Goal: Task Accomplishment & Management: Complete application form

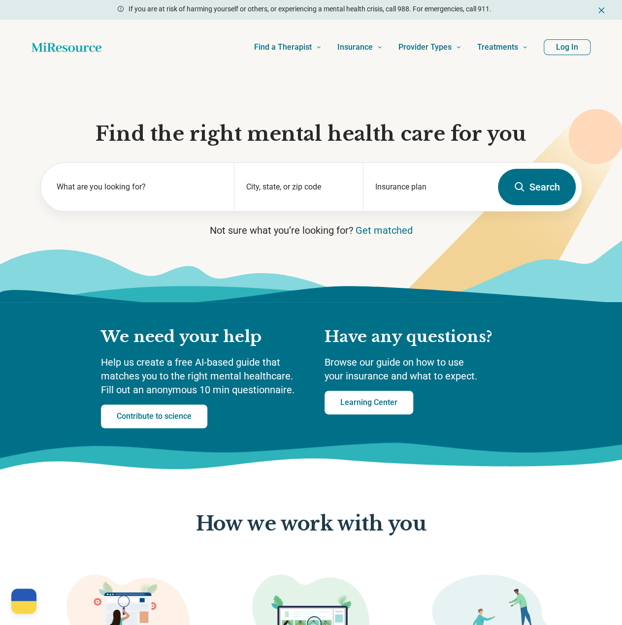
click at [574, 41] on button "Log In" at bounding box center [566, 47] width 47 height 16
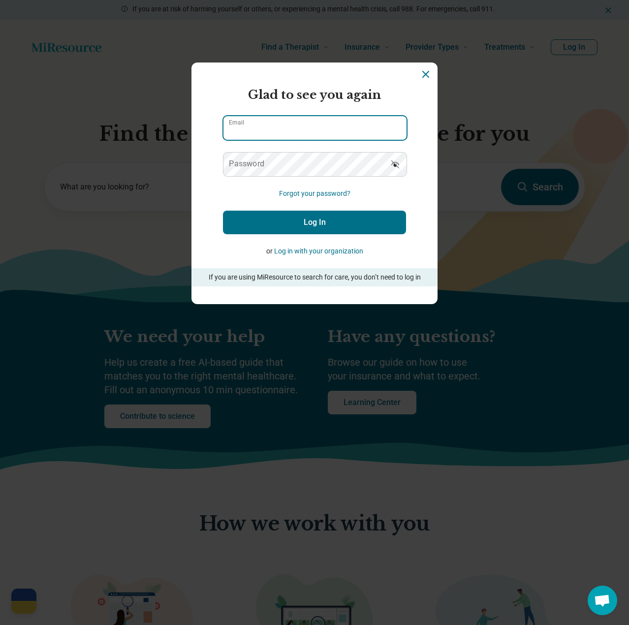
type input "**********"
click at [376, 225] on button "Log In" at bounding box center [314, 223] width 183 height 24
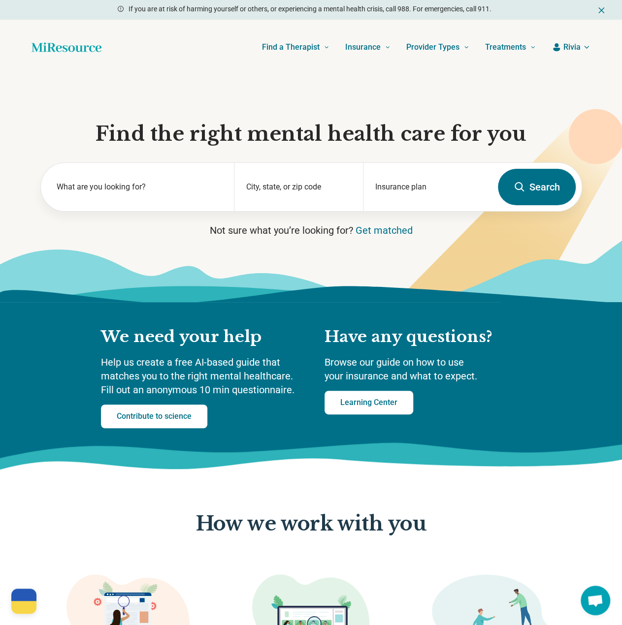
click at [557, 49] on icon "button" at bounding box center [556, 47] width 7 height 8
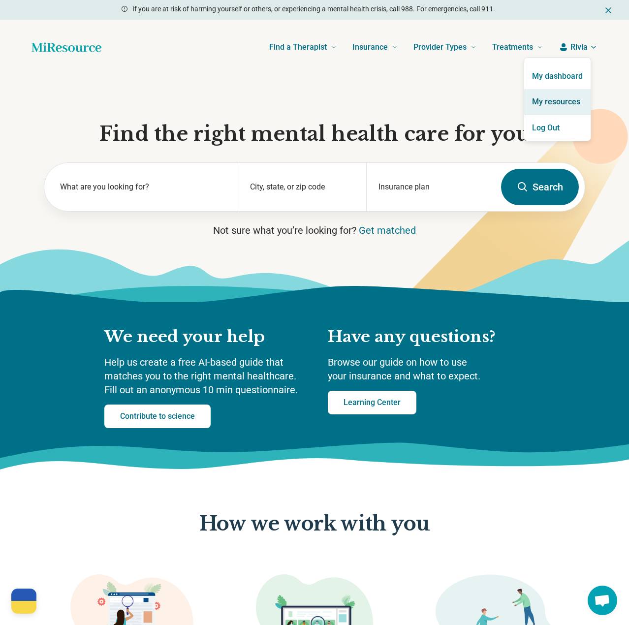
click at [558, 103] on link "My resources" at bounding box center [557, 102] width 66 height 26
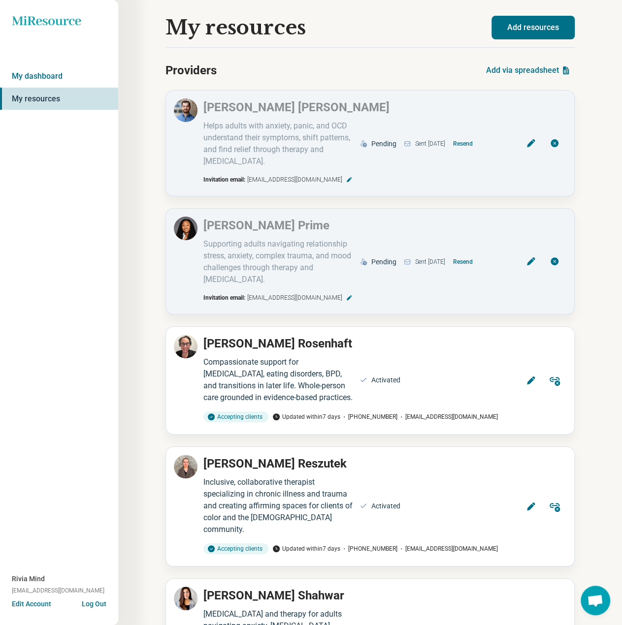
click at [549, 31] on button "Add resources" at bounding box center [532, 28] width 83 height 24
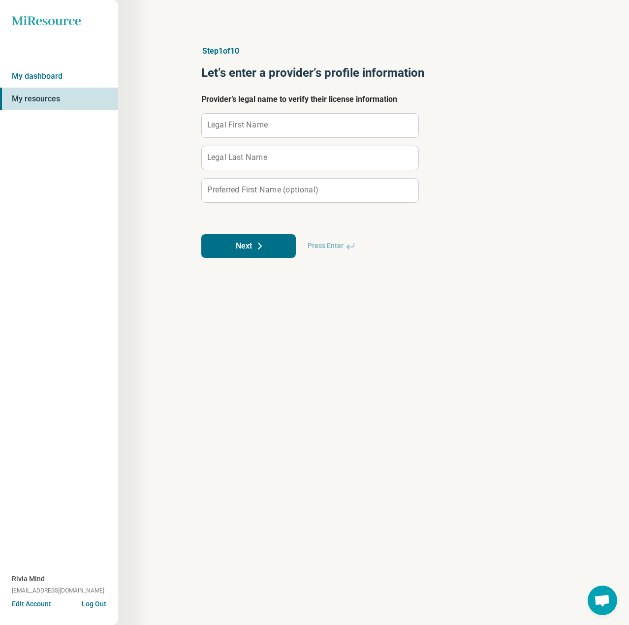
click at [236, 126] on label "Legal First Name" at bounding box center [237, 125] width 61 height 8
click at [236, 126] on input "Legal First Name" at bounding box center [310, 126] width 217 height 24
type input "**********"
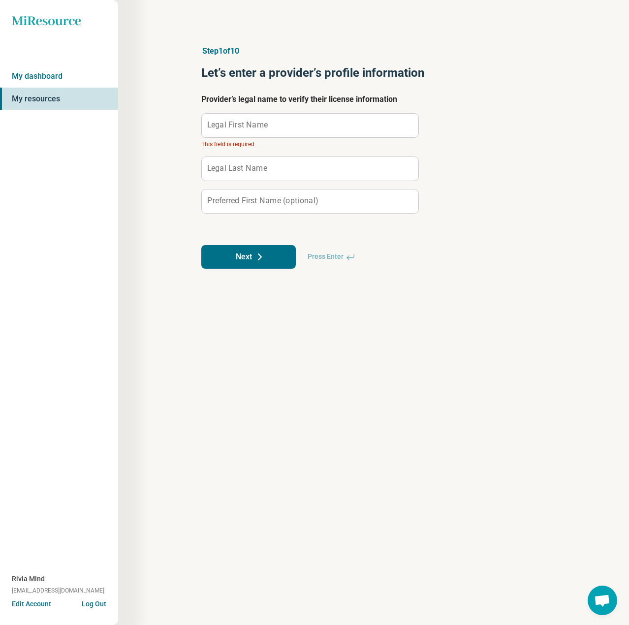
click at [234, 127] on label "Legal First Name" at bounding box center [237, 125] width 61 height 8
click at [234, 127] on input "Legal First Name" at bounding box center [310, 126] width 217 height 24
paste input "**********"
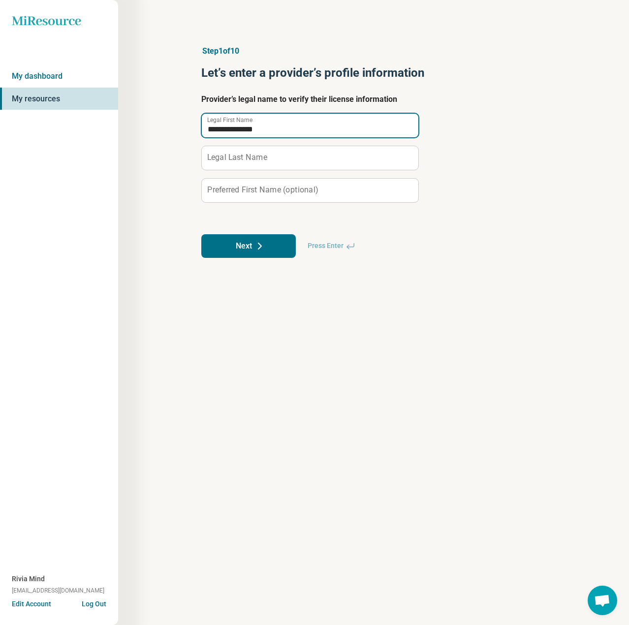
click at [242, 124] on input "**********" at bounding box center [310, 126] width 217 height 24
click at [243, 124] on input "**********" at bounding box center [310, 126] width 217 height 24
type input "****"
click at [237, 158] on label "Legal Last Name" at bounding box center [237, 158] width 60 height 8
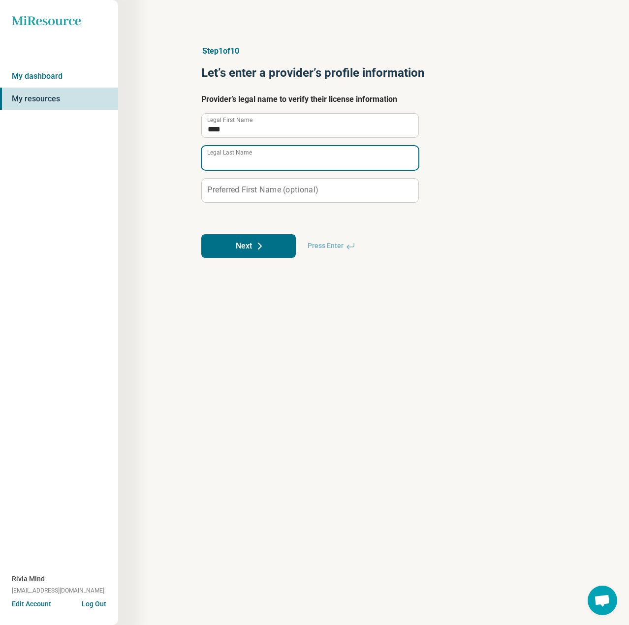
click at [237, 158] on input "Legal Last Name" at bounding box center [310, 158] width 217 height 24
paste input "**********"
type input "**********"
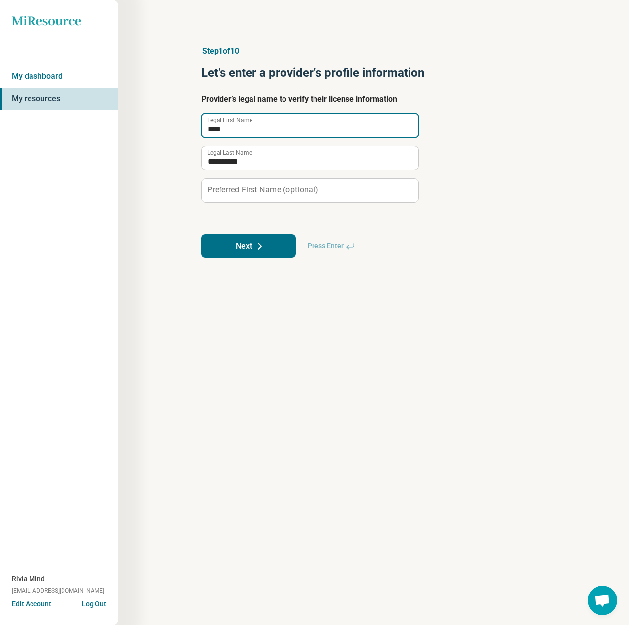
click at [249, 128] on input "****" at bounding box center [310, 126] width 217 height 24
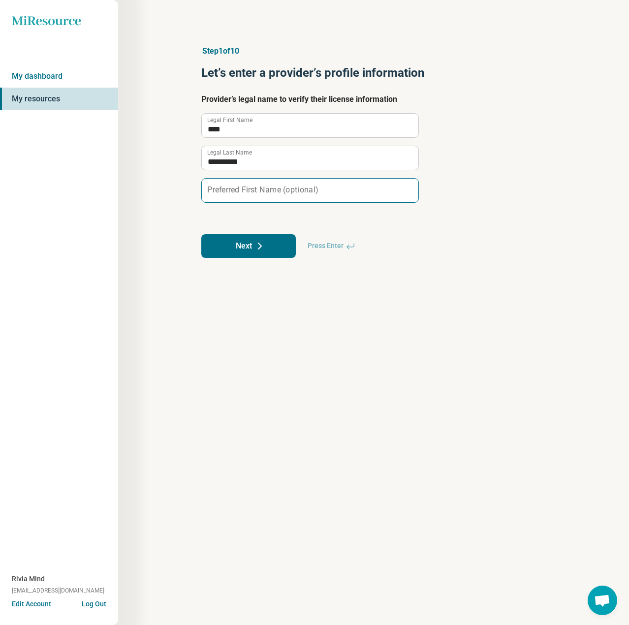
click at [255, 186] on label "Preferred First Name (optional)" at bounding box center [262, 190] width 111 height 8
click at [255, 186] on input "Preferred First Name (optional)" at bounding box center [310, 191] width 217 height 24
paste input "****"
type input "****"
click at [252, 241] on button "Next" at bounding box center [248, 246] width 94 height 24
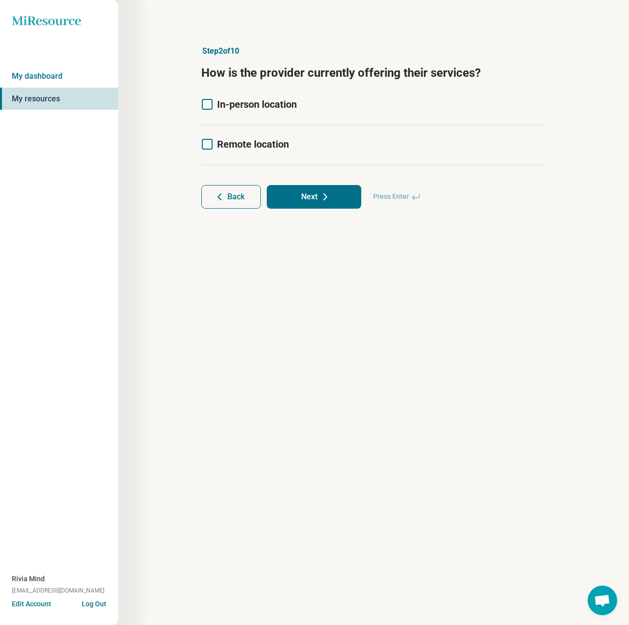
click at [205, 143] on icon at bounding box center [207, 144] width 11 height 11
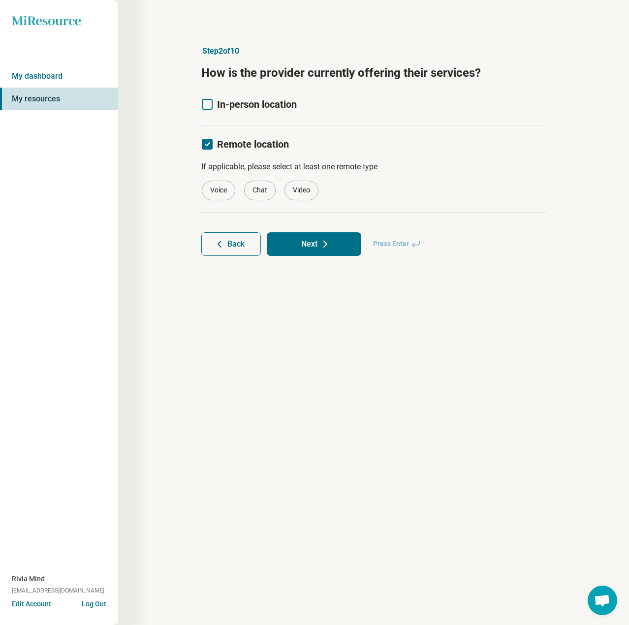
scroll to position [5, 0]
click at [303, 182] on div "Video" at bounding box center [301, 191] width 34 height 20
click at [309, 241] on button "Next" at bounding box center [314, 244] width 94 height 24
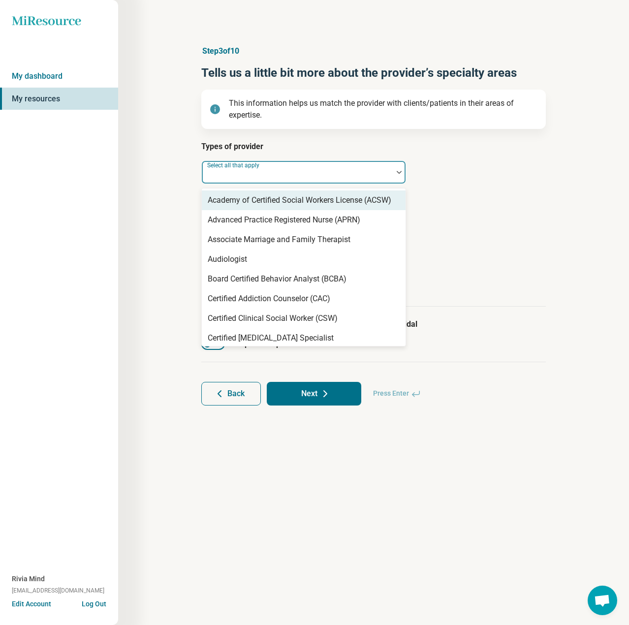
click at [283, 167] on div at bounding box center [297, 172] width 191 height 22
type input "******"
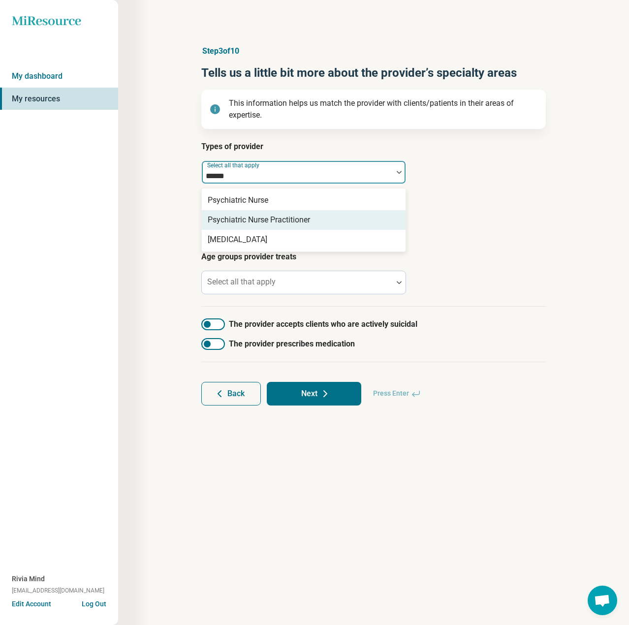
click at [277, 219] on div "Psychiatric Nurse Practitioner" at bounding box center [259, 220] width 102 height 12
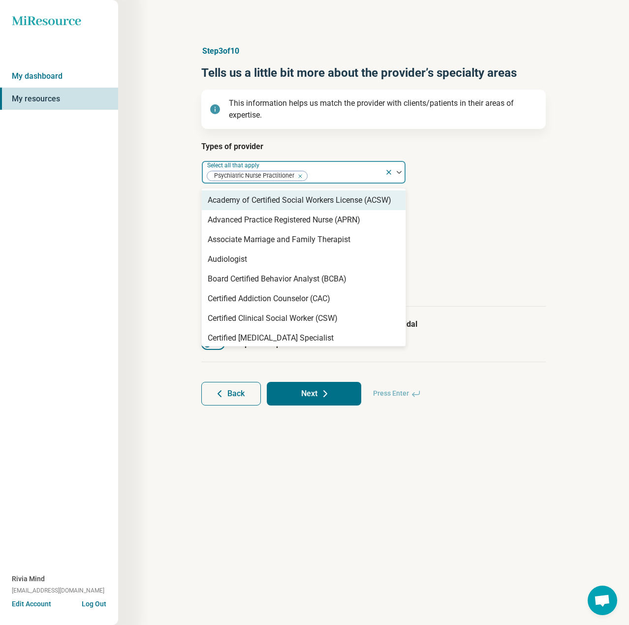
click at [441, 189] on div "Types of provider option Psychiatric Nurse Practitioner, selected. 68 results a…" at bounding box center [373, 224] width 345 height 166
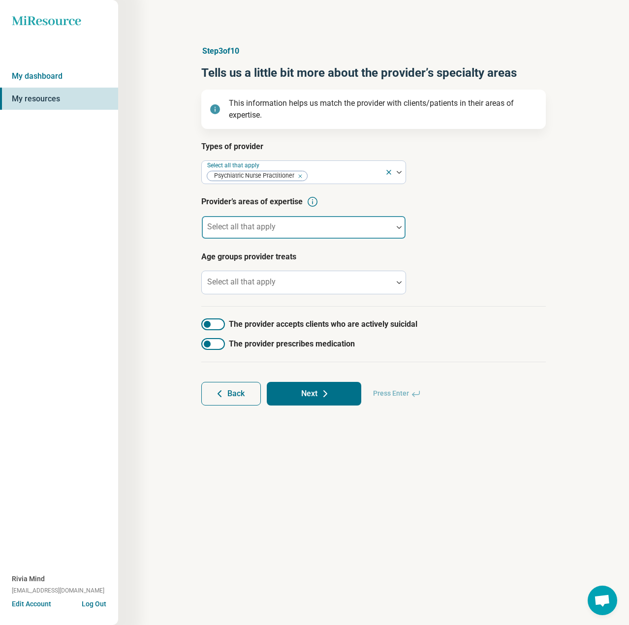
click at [278, 228] on div at bounding box center [297, 231] width 183 height 14
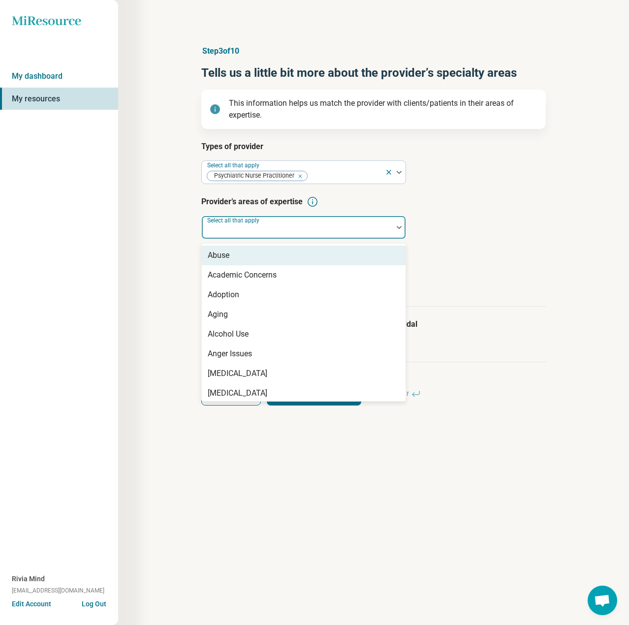
click at [515, 250] on div "Types of provider Select all that apply Psychiatric Nurse Practitioner Provider…" at bounding box center [373, 224] width 345 height 166
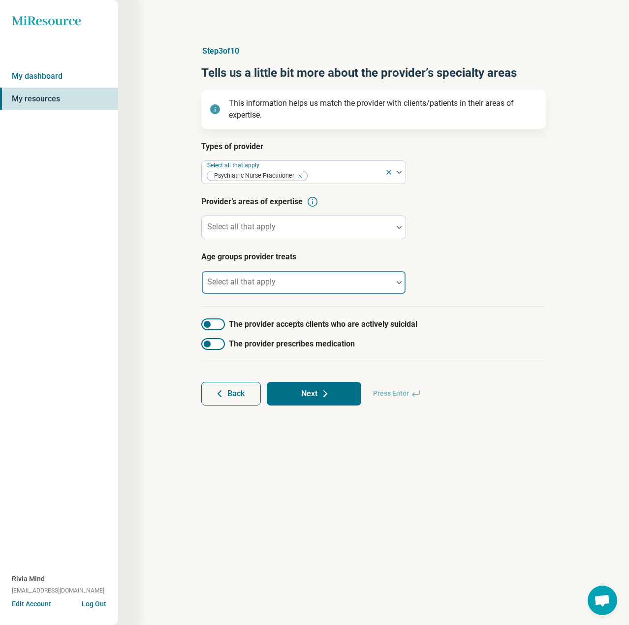
click at [289, 285] on div at bounding box center [297, 287] width 183 height 14
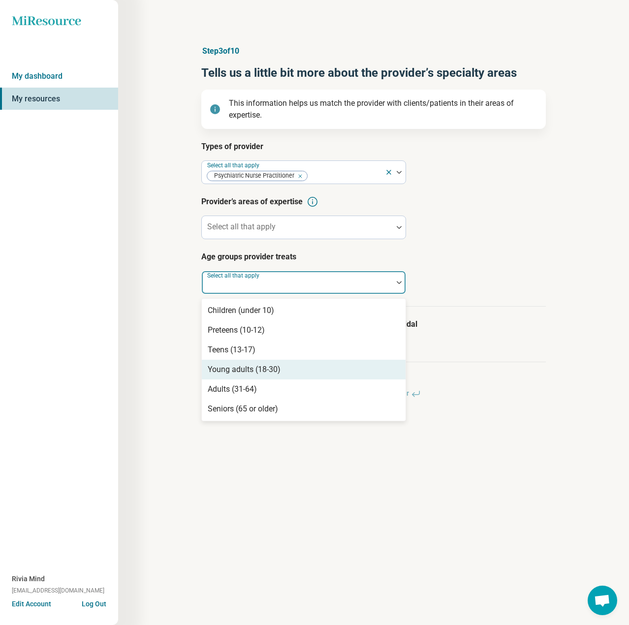
click at [255, 367] on div "Young adults (18-30)" at bounding box center [244, 370] width 73 height 12
drag, startPoint x: 252, startPoint y: 375, endPoint x: 253, endPoint y: 380, distance: 5.9
click at [253, 375] on div "Adults (31-64)" at bounding box center [304, 370] width 204 height 20
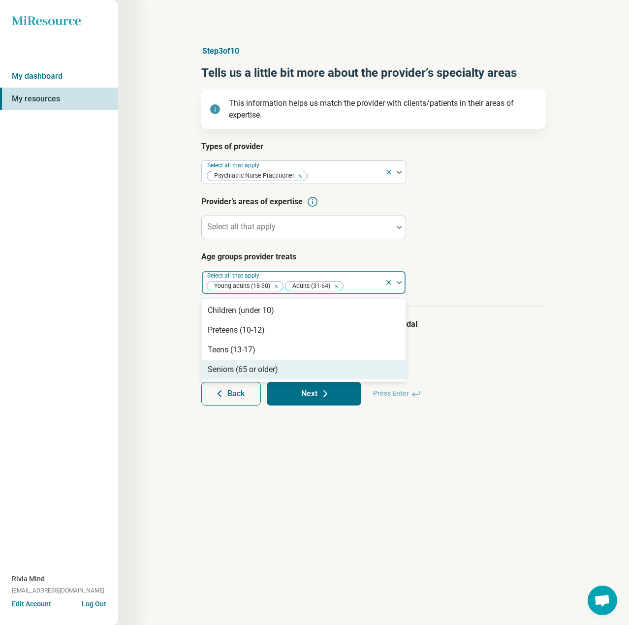
drag, startPoint x: 253, startPoint y: 370, endPoint x: 327, endPoint y: 335, distance: 82.1
click at [253, 370] on div "Seniors (65 or older)" at bounding box center [243, 370] width 70 height 12
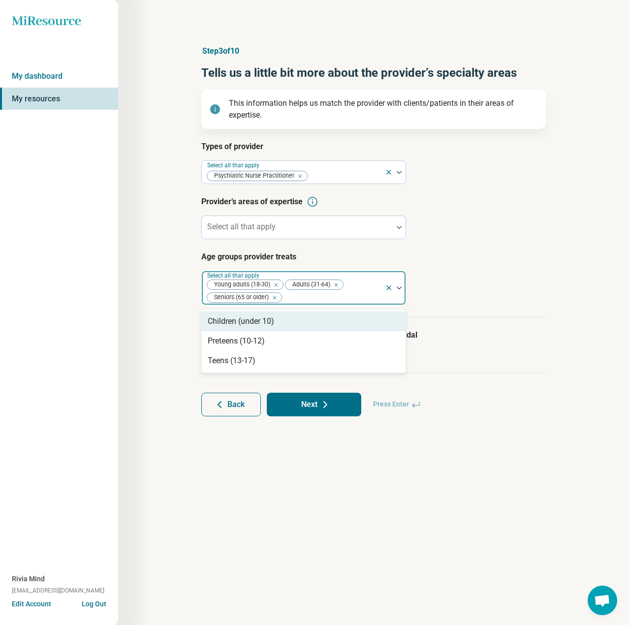
click at [541, 268] on article "Age groups provider treats option Seniors (65 or older), selected. 3 results av…" at bounding box center [373, 278] width 345 height 54
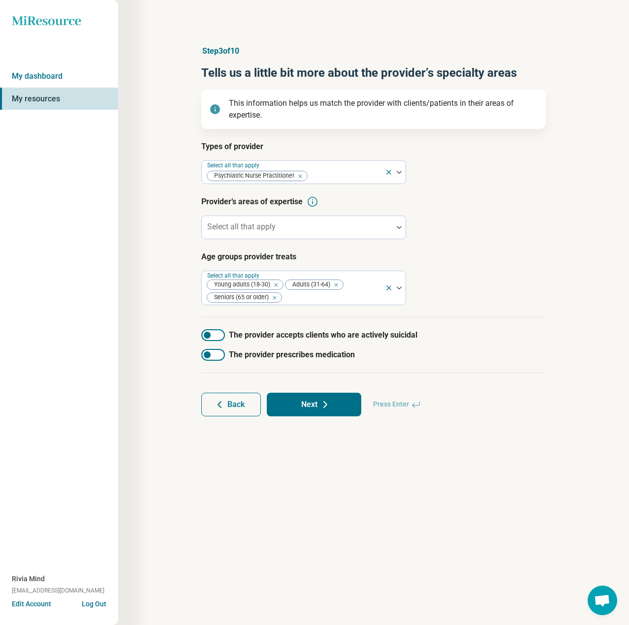
click at [217, 353] on div at bounding box center [213, 355] width 24 height 12
click at [222, 330] on div at bounding box center [213, 335] width 24 height 12
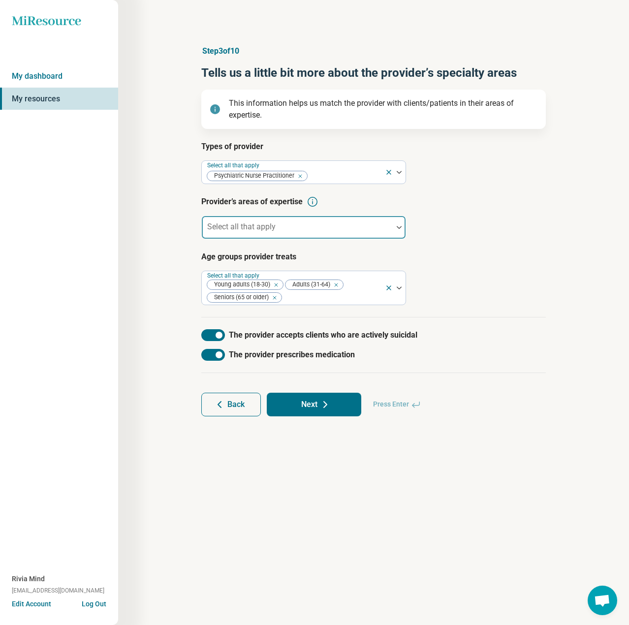
click at [300, 228] on div at bounding box center [297, 231] width 183 height 14
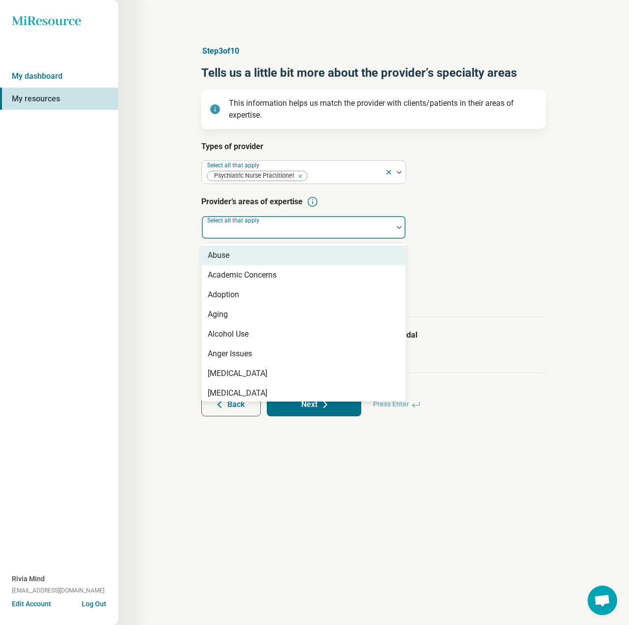
click at [284, 260] on div "Abuse" at bounding box center [304, 256] width 204 height 20
click at [284, 260] on div "Academic Concerns" at bounding box center [304, 256] width 204 height 20
click at [284, 260] on div "Adoption" at bounding box center [304, 256] width 204 height 20
click at [284, 260] on div "Aging" at bounding box center [304, 256] width 204 height 20
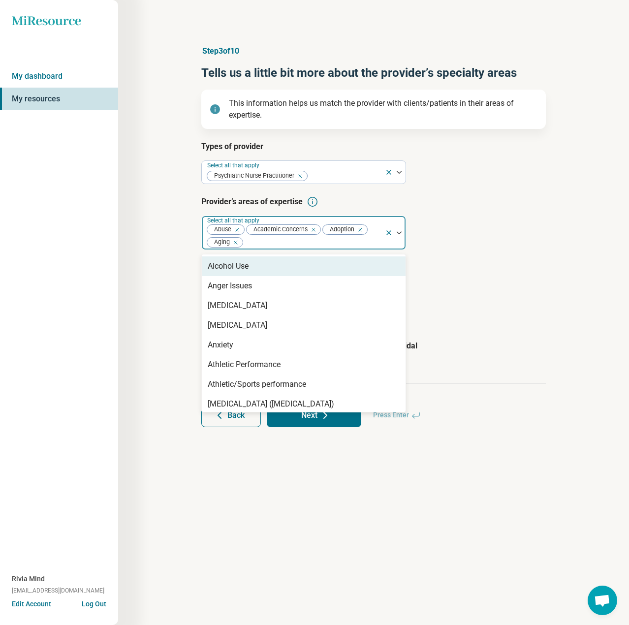
click at [284, 260] on div "Alcohol Use" at bounding box center [304, 266] width 204 height 20
click at [284, 260] on div "Anger Issues" at bounding box center [304, 266] width 204 height 20
click at [284, 260] on div "[MEDICAL_DATA]" at bounding box center [304, 266] width 204 height 20
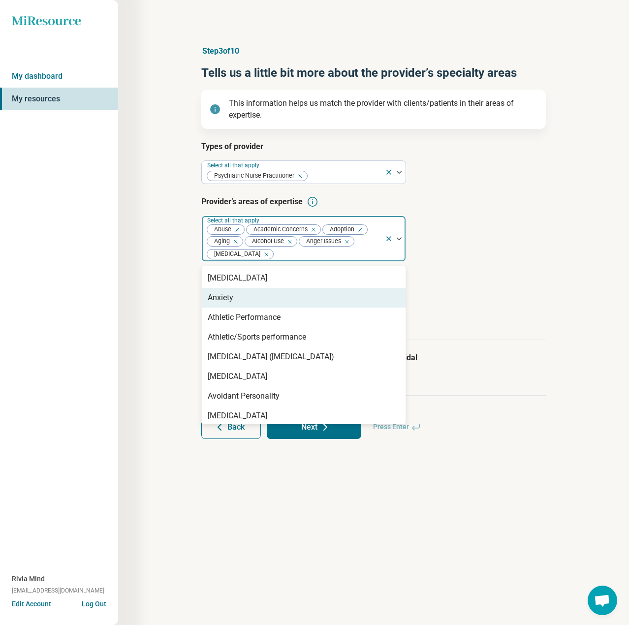
click at [238, 301] on div "Anxiety" at bounding box center [304, 298] width 204 height 20
click at [238, 302] on div "Athletic Performance" at bounding box center [244, 298] width 73 height 12
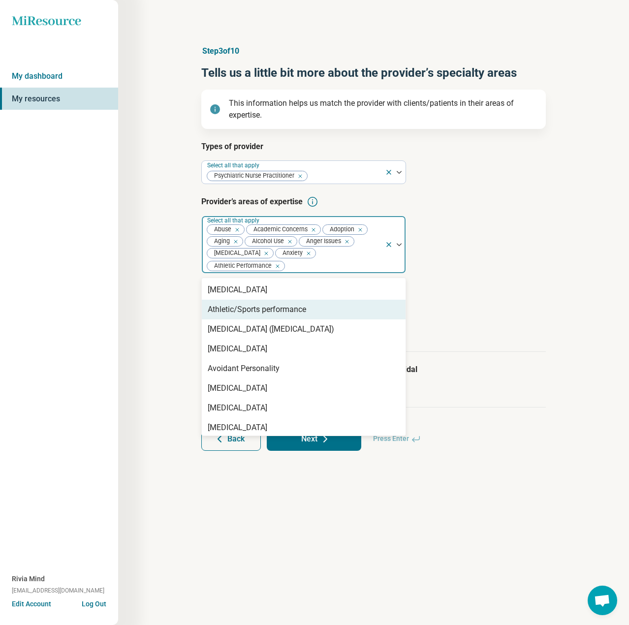
click at [236, 310] on div "Athletic/Sports performance" at bounding box center [257, 310] width 98 height 12
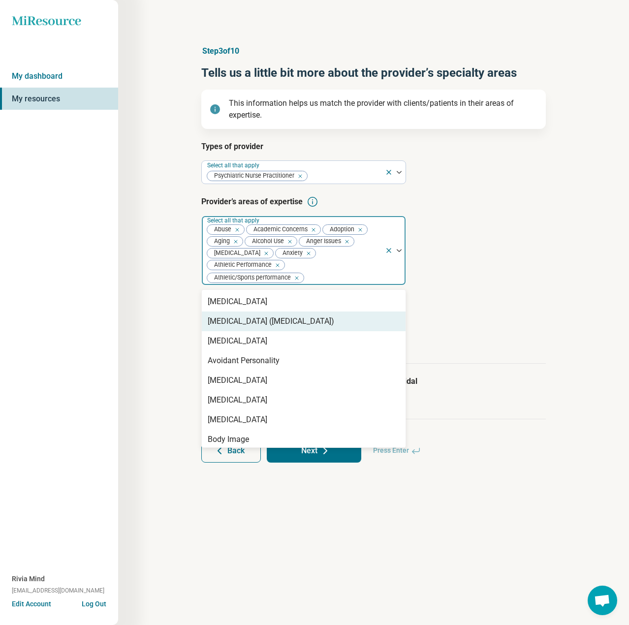
click at [237, 319] on div "[MEDICAL_DATA] ([MEDICAL_DATA])" at bounding box center [271, 321] width 126 height 12
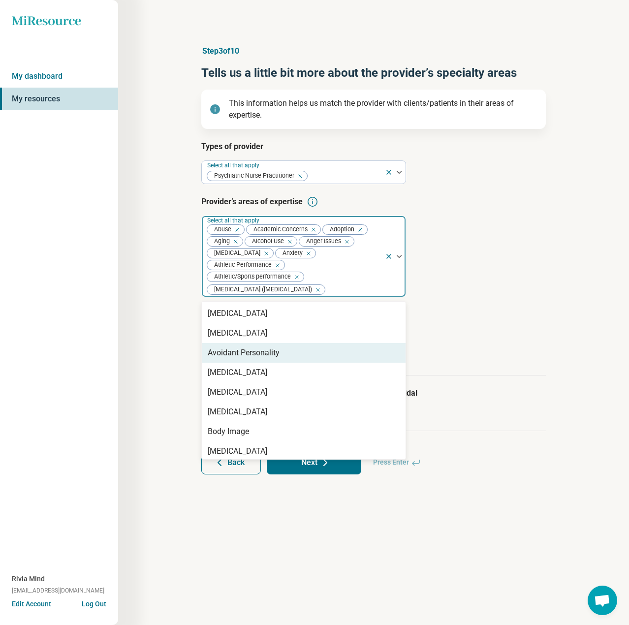
click at [242, 355] on div "Avoidant Personality" at bounding box center [244, 353] width 72 height 12
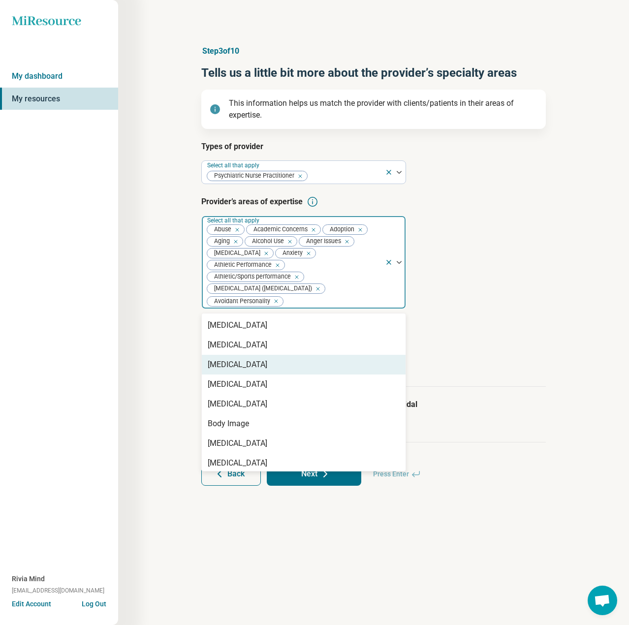
click at [242, 361] on div "[MEDICAL_DATA]" at bounding box center [238, 365] width 60 height 12
click at [246, 371] on div "[MEDICAL_DATA]" at bounding box center [238, 365] width 60 height 12
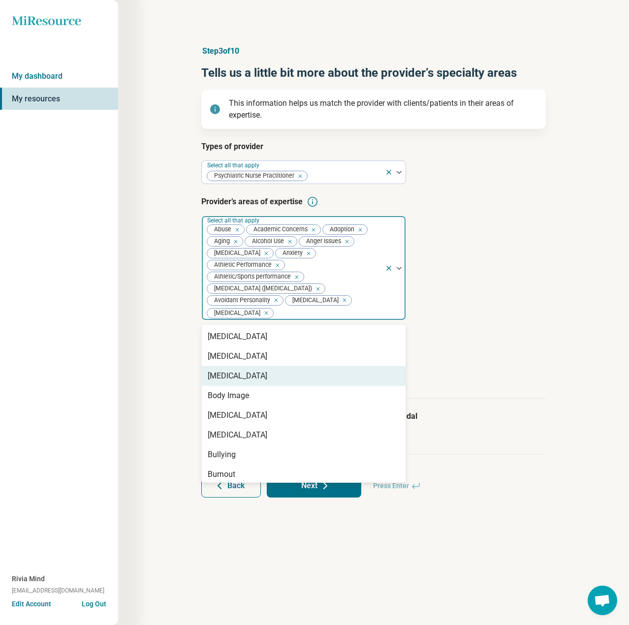
click at [248, 382] on div "[MEDICAL_DATA]" at bounding box center [238, 376] width 60 height 12
click at [246, 382] on div "Body Image" at bounding box center [228, 376] width 41 height 12
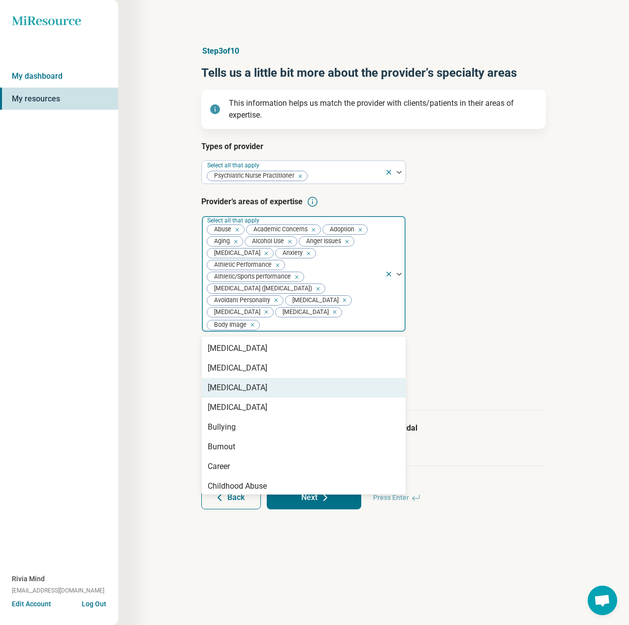
click at [247, 394] on div "[MEDICAL_DATA]" at bounding box center [238, 388] width 60 height 12
click at [248, 394] on div "[MEDICAL_DATA]" at bounding box center [238, 388] width 60 height 12
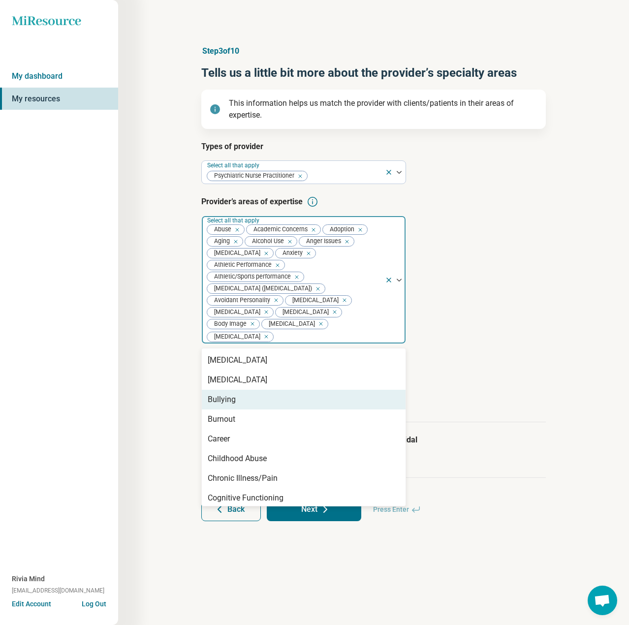
click at [249, 409] on div "Bullying" at bounding box center [304, 400] width 204 height 20
click at [250, 409] on div "Burnout" at bounding box center [304, 400] width 204 height 20
click at [251, 409] on div "Career" at bounding box center [304, 400] width 204 height 20
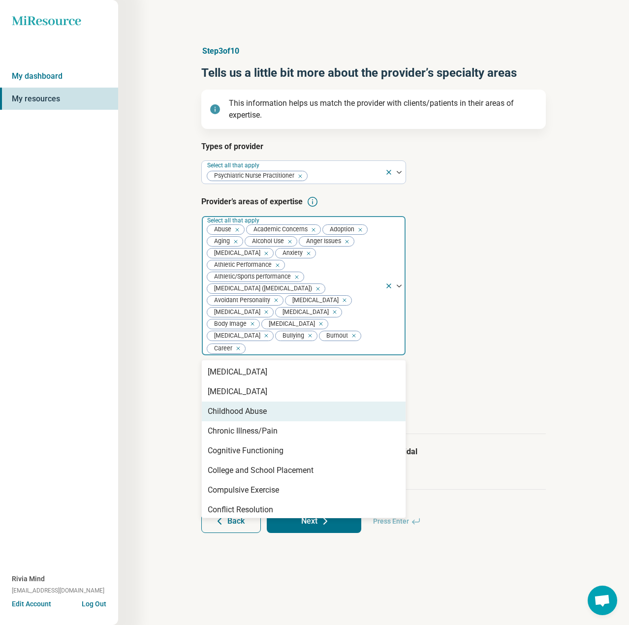
click at [251, 417] on div "Childhood Abuse" at bounding box center [237, 412] width 59 height 12
click at [254, 417] on div "Chronic Illness/Pain" at bounding box center [243, 412] width 70 height 12
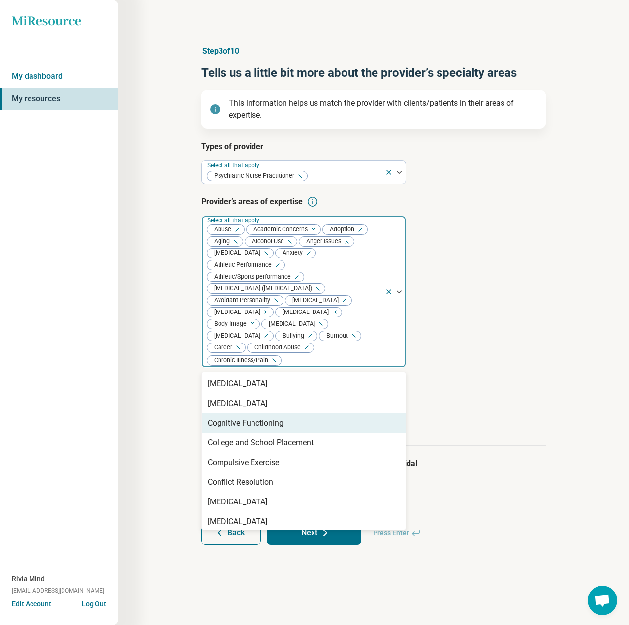
drag, startPoint x: 258, startPoint y: 434, endPoint x: 259, endPoint y: 439, distance: 5.0
click at [258, 429] on div "Cognitive Functioning" at bounding box center [246, 423] width 76 height 12
click at [267, 429] on div "College and School Placement" at bounding box center [261, 423] width 106 height 12
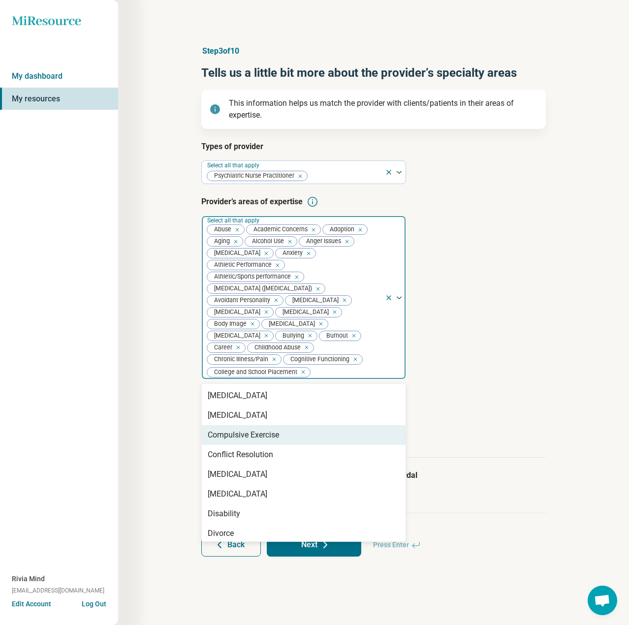
click at [270, 441] on div "Compulsive Exercise" at bounding box center [243, 435] width 71 height 12
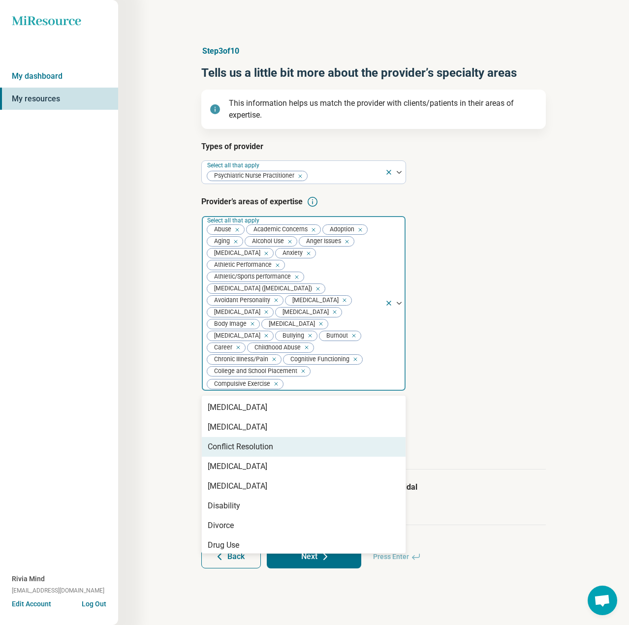
click at [272, 455] on div "Conflict Resolution" at bounding box center [304, 447] width 204 height 20
click at [267, 453] on div "[MEDICAL_DATA]" at bounding box center [238, 447] width 60 height 12
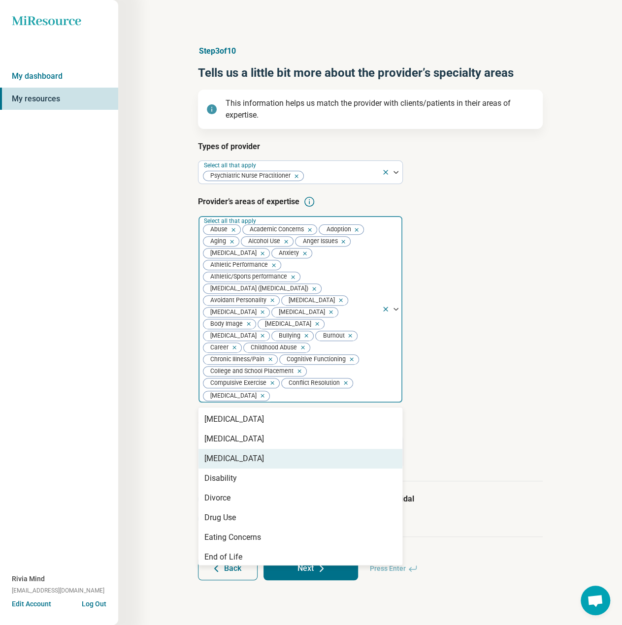
click at [274, 469] on div "[MEDICAL_DATA]" at bounding box center [300, 459] width 204 height 20
drag, startPoint x: 274, startPoint y: 477, endPoint x: 274, endPoint y: 485, distance: 7.9
click at [274, 469] on div "Disability" at bounding box center [300, 459] width 204 height 20
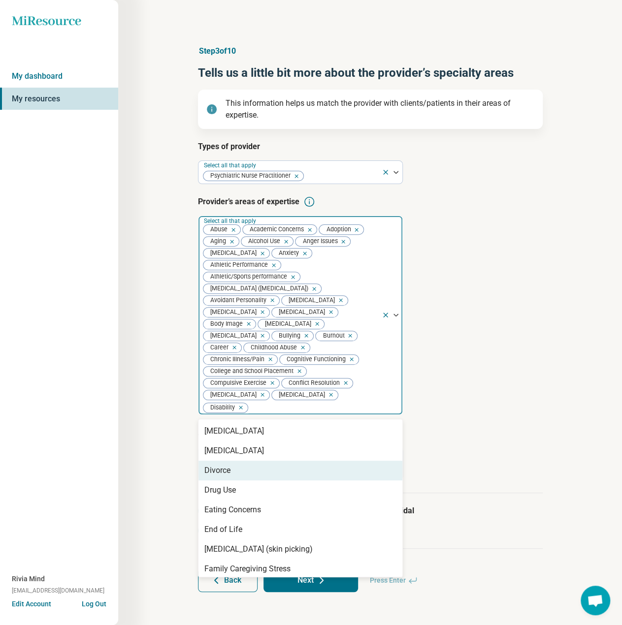
click at [274, 480] on div "Divorce" at bounding box center [300, 471] width 204 height 20
click at [275, 480] on div "Drug Use" at bounding box center [300, 471] width 204 height 20
click at [276, 480] on div "Eating Concerns" at bounding box center [300, 471] width 204 height 20
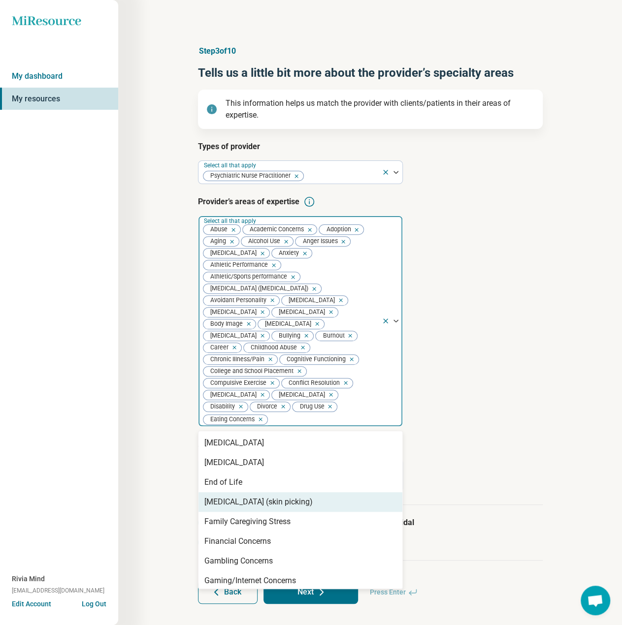
click at [251, 508] on div "[MEDICAL_DATA] (skin picking)" at bounding box center [258, 502] width 108 height 12
click at [251, 508] on div "Family Caregiving Stress" at bounding box center [247, 502] width 86 height 12
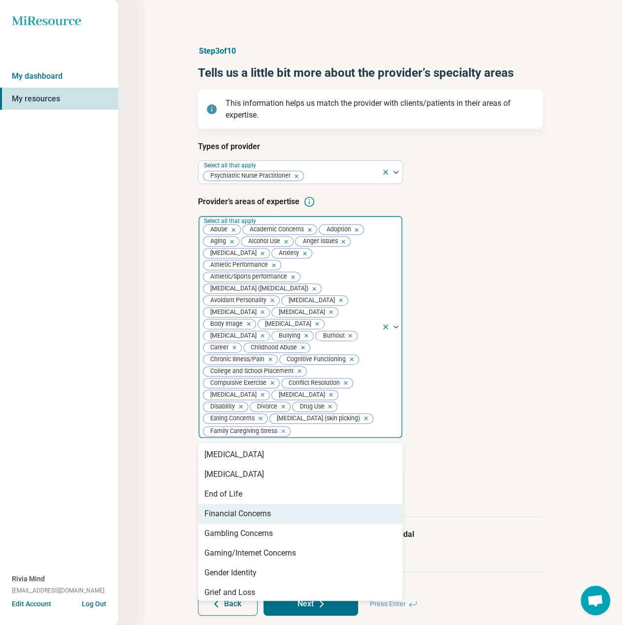
click at [249, 520] on div "Financial Concerns" at bounding box center [237, 514] width 66 height 12
click at [249, 520] on div "Gambling Concerns" at bounding box center [238, 514] width 68 height 12
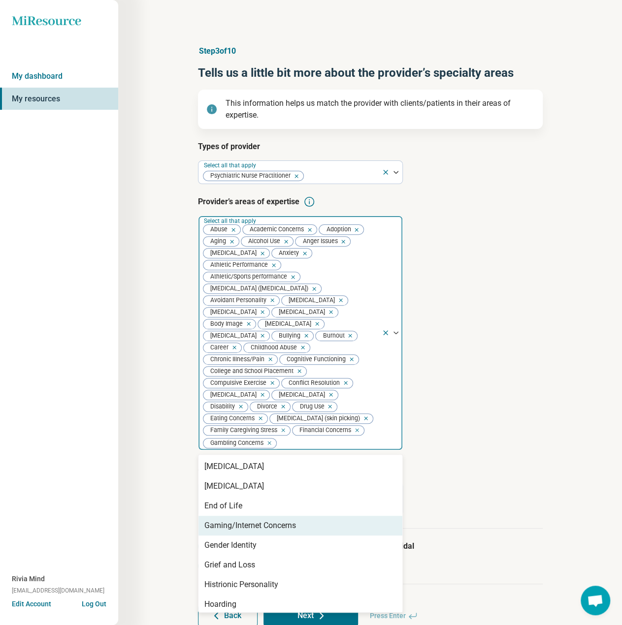
click at [253, 532] on div "Gaming/Internet Concerns" at bounding box center [250, 526] width 92 height 12
click at [254, 532] on div "Gender Identity" at bounding box center [230, 526] width 52 height 12
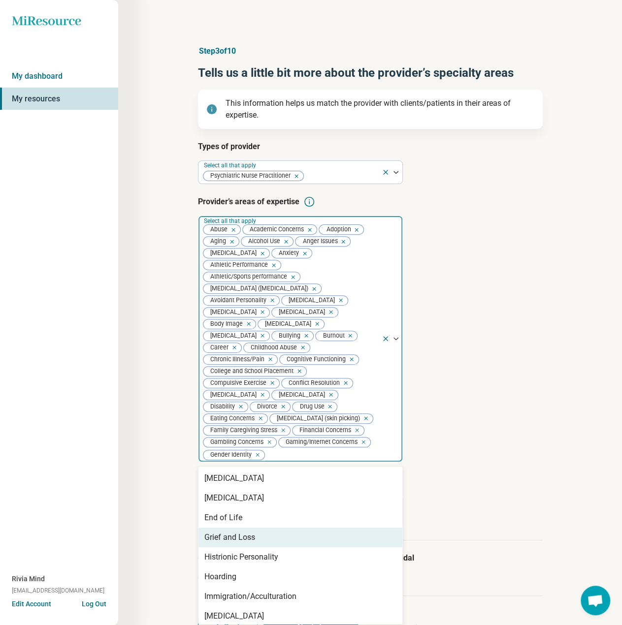
click at [257, 547] on div "Grief and Loss" at bounding box center [300, 538] width 204 height 20
click at [259, 547] on div "Histrionic Personality" at bounding box center [300, 538] width 204 height 20
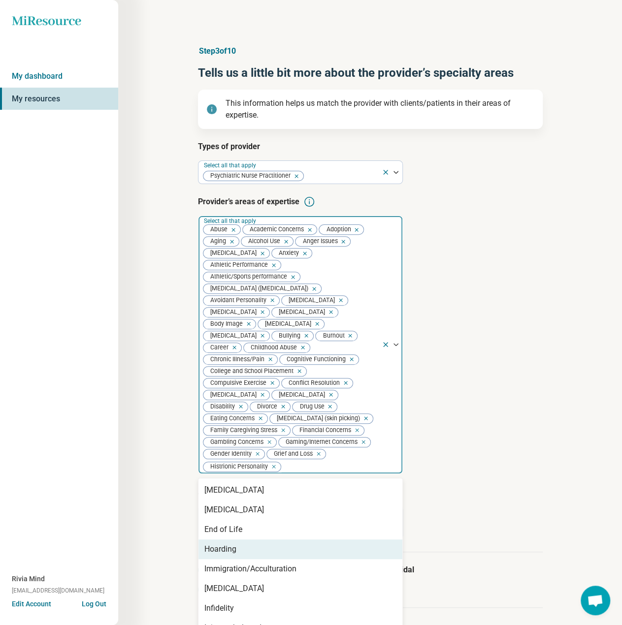
click at [258, 559] on div "Hoarding" at bounding box center [300, 549] width 204 height 20
click at [262, 555] on div "Immigration/Acculturation" at bounding box center [250, 549] width 92 height 12
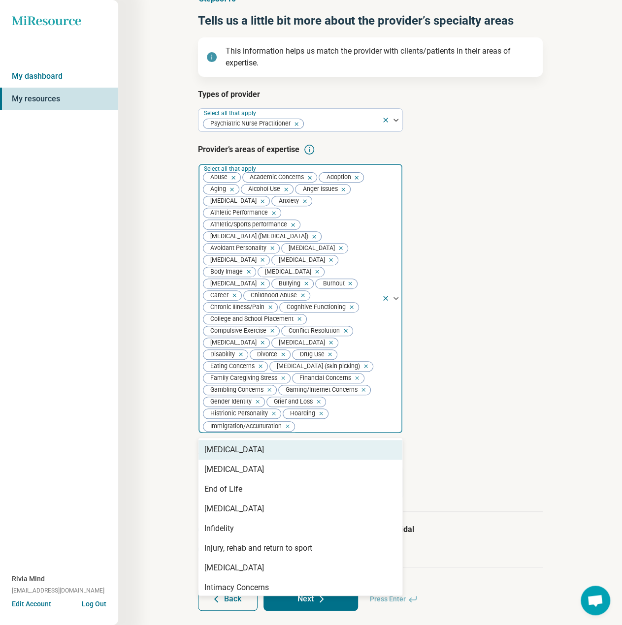
scroll to position [3, 0]
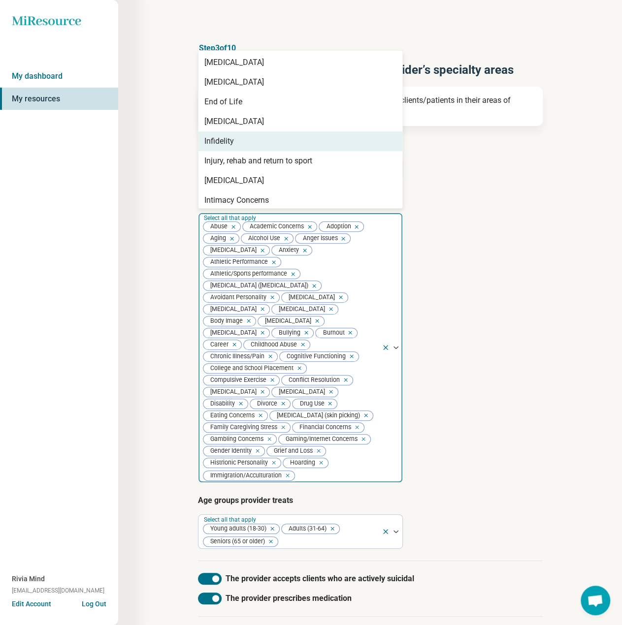
click at [235, 145] on div "Infidelity" at bounding box center [300, 141] width 204 height 20
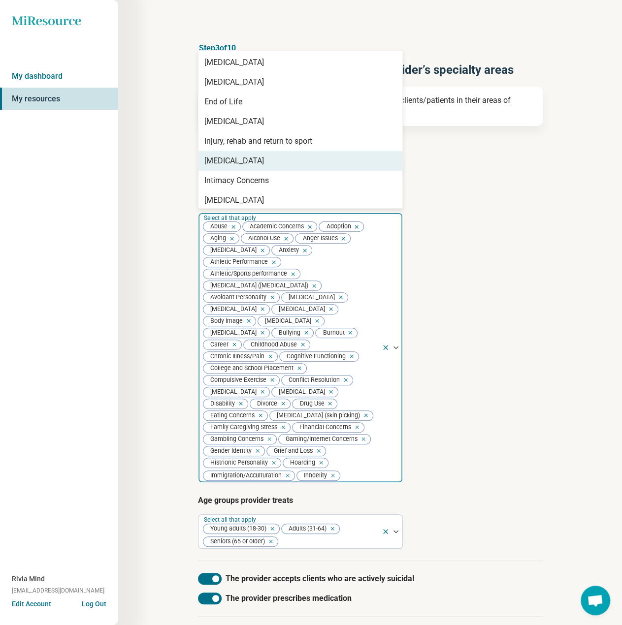
click at [222, 162] on div "[MEDICAL_DATA]" at bounding box center [234, 161] width 60 height 12
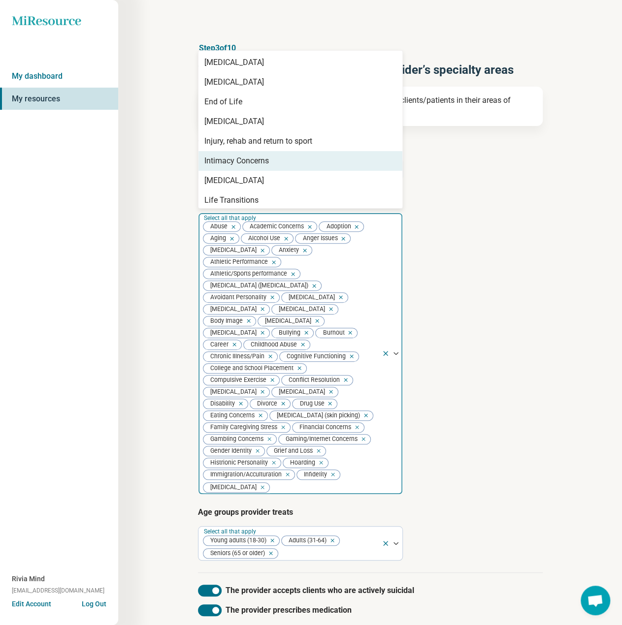
click at [222, 162] on div "Intimacy Concerns" at bounding box center [236, 161] width 64 height 12
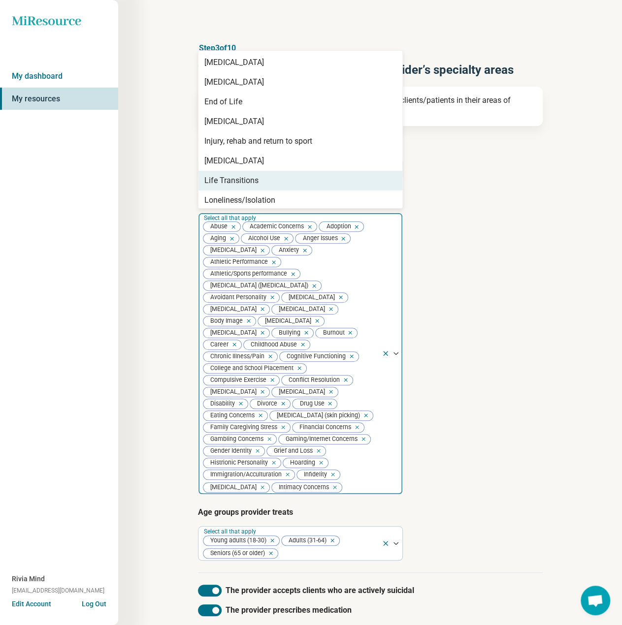
click at [227, 180] on div "Life Transitions" at bounding box center [231, 181] width 54 height 12
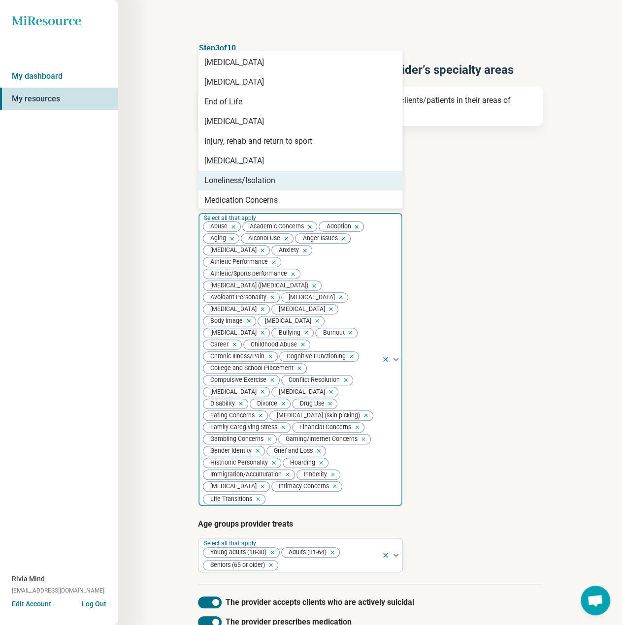
click at [227, 180] on div "Loneliness/Isolation" at bounding box center [239, 181] width 71 height 12
click at [227, 180] on div "Medication Concerns" at bounding box center [240, 181] width 73 height 12
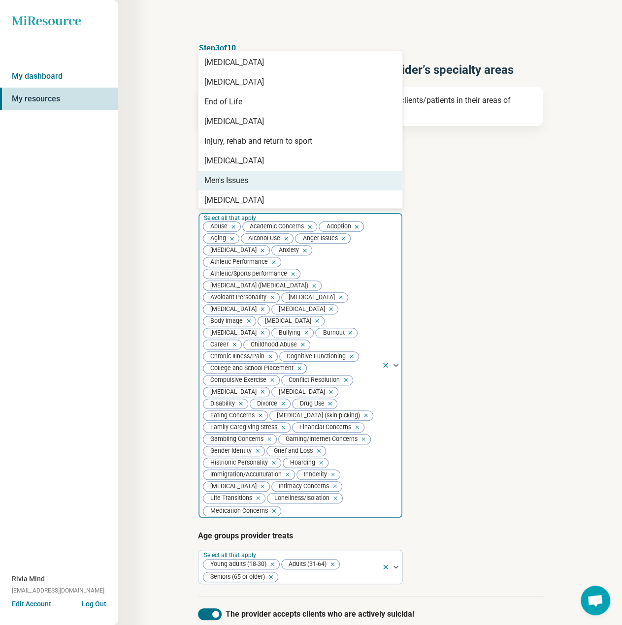
click at [227, 180] on div "Men's Issues" at bounding box center [226, 181] width 44 height 12
click at [227, 180] on div "[MEDICAL_DATA]" at bounding box center [234, 181] width 60 height 12
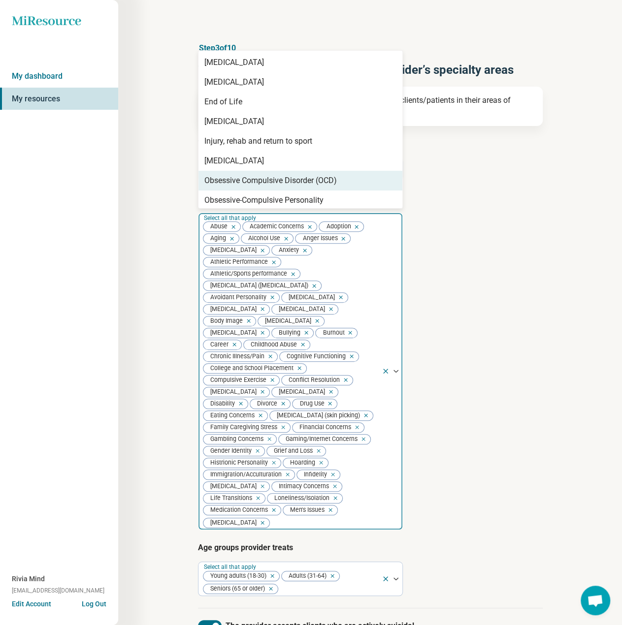
click at [227, 180] on div "Obsessive Compulsive Disorder (OCD)" at bounding box center [270, 181] width 132 height 12
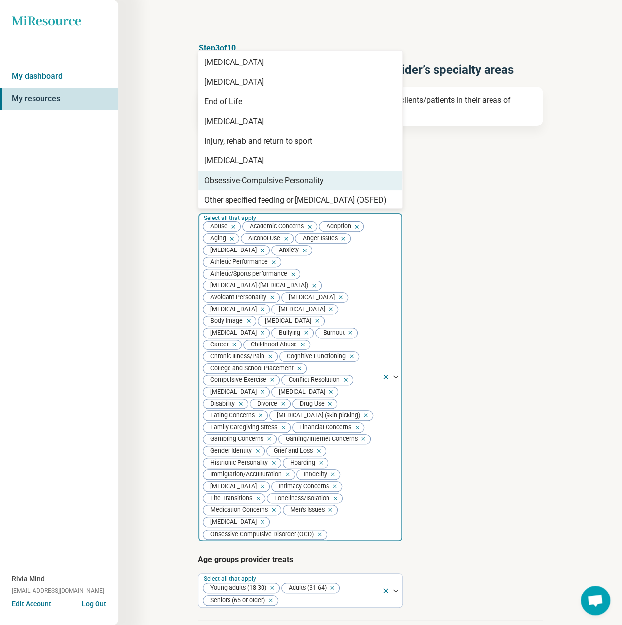
click at [227, 180] on div "Obsessive-Compulsive Personality" at bounding box center [263, 181] width 119 height 12
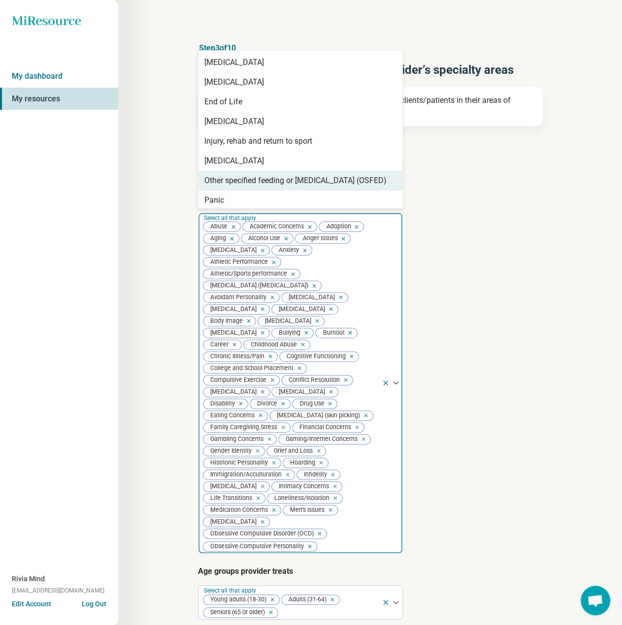
click at [227, 180] on div "Other specified feeding or [MEDICAL_DATA] (OSFED)" at bounding box center [295, 181] width 182 height 12
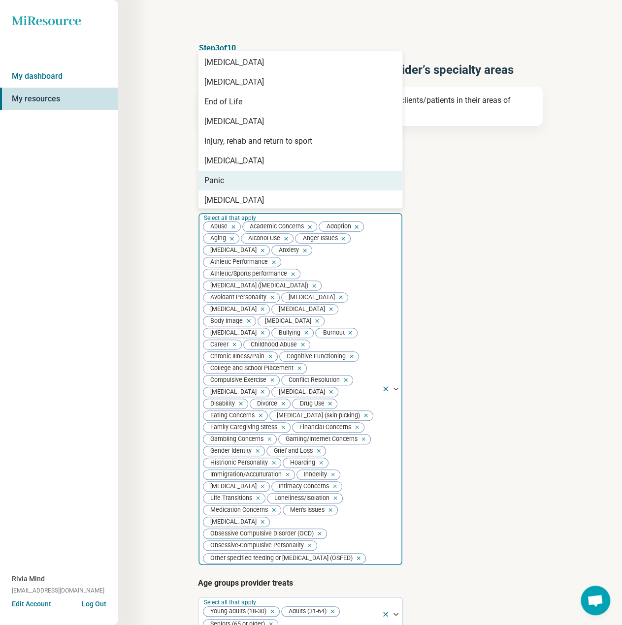
click at [227, 180] on div "Panic" at bounding box center [300, 181] width 204 height 20
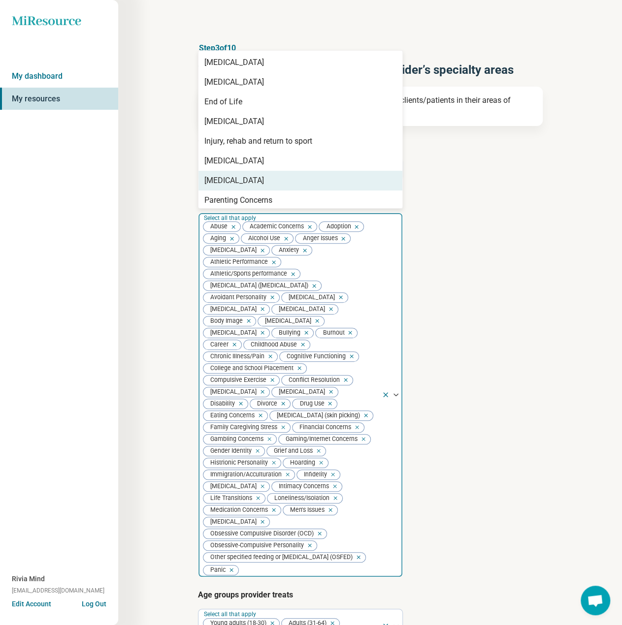
click at [227, 180] on div "[MEDICAL_DATA]" at bounding box center [234, 181] width 60 height 12
click at [227, 180] on div "Parenting Concerns" at bounding box center [238, 181] width 68 height 12
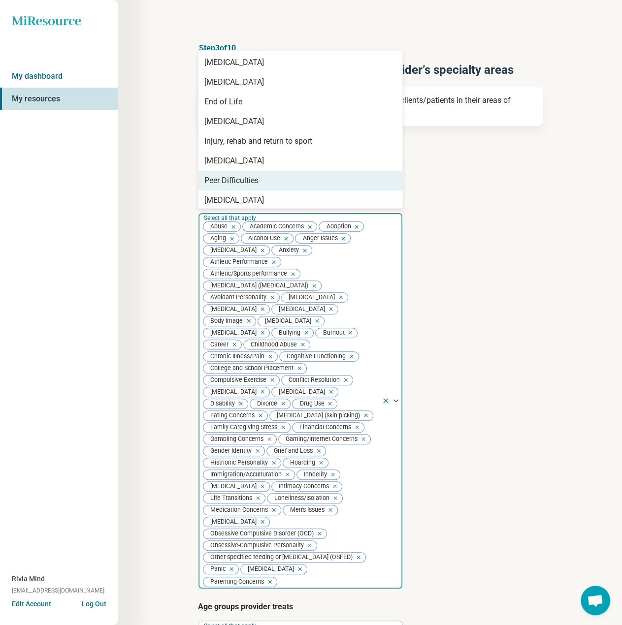
click at [227, 180] on div "Peer Difficulties" at bounding box center [231, 181] width 54 height 12
click at [227, 180] on div "[MEDICAL_DATA]" at bounding box center [234, 181] width 60 height 12
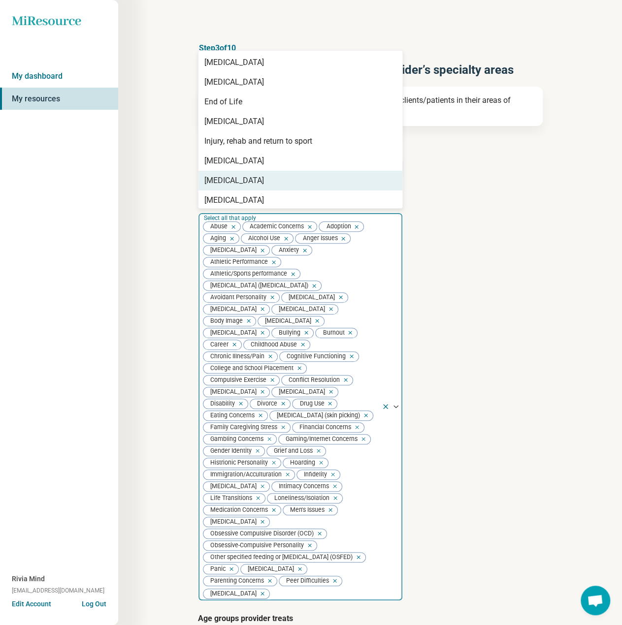
click at [227, 180] on div "[MEDICAL_DATA]" at bounding box center [234, 181] width 60 height 12
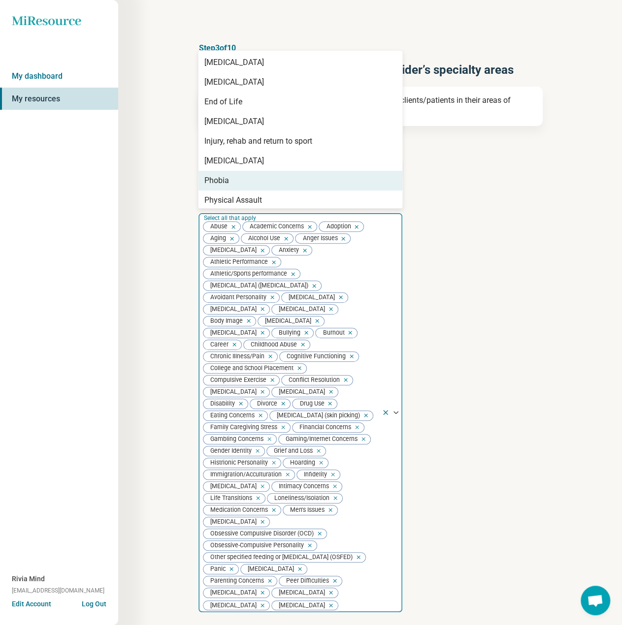
click at [227, 180] on div "Phobia" at bounding box center [216, 181] width 25 height 12
click at [227, 180] on div "Physical Assault" at bounding box center [233, 181] width 58 height 12
click at [227, 180] on div "Physical Stress" at bounding box center [230, 181] width 53 height 12
click at [227, 180] on div "[DEMOGRAPHIC_DATA] relationship" at bounding box center [266, 181] width 124 height 12
click at [227, 180] on div "[MEDICAL_DATA]" at bounding box center [234, 181] width 60 height 12
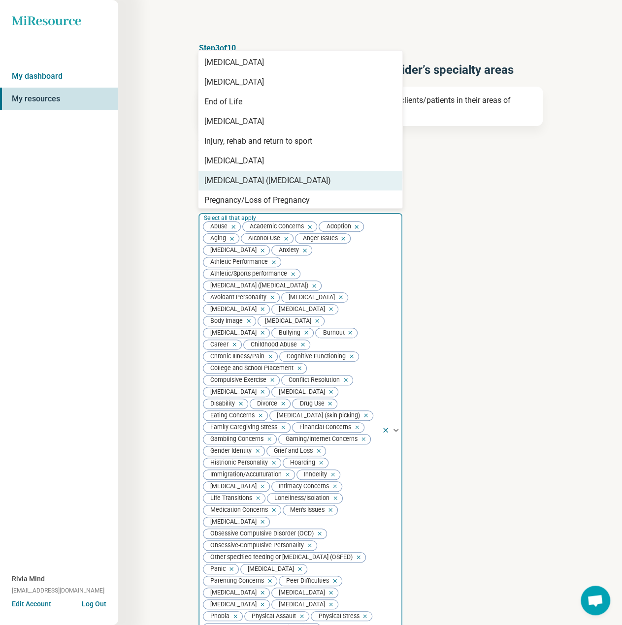
click at [227, 180] on div "[MEDICAL_DATA] ([MEDICAL_DATA])" at bounding box center [267, 181] width 126 height 12
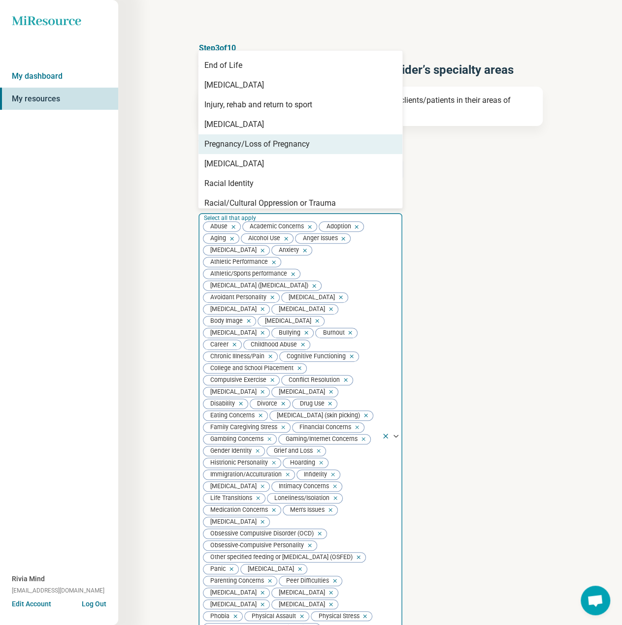
scroll to position [49, 0]
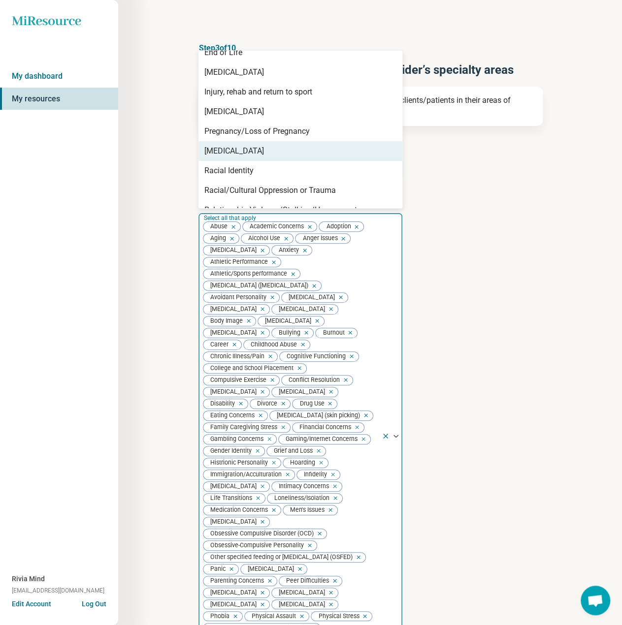
click at [224, 153] on div "[MEDICAL_DATA]" at bounding box center [234, 151] width 60 height 12
click at [224, 153] on div "Racial Identity" at bounding box center [228, 151] width 49 height 12
click at [224, 153] on div "Racial/Cultural Oppression or Trauma" at bounding box center [269, 151] width 131 height 12
click at [224, 165] on div "Relationship Violence/Stalking/Harassment" at bounding box center [280, 171] width 153 height 12
click at [224, 153] on div "Relationship(s) with Friends/Roommates" at bounding box center [275, 151] width 143 height 12
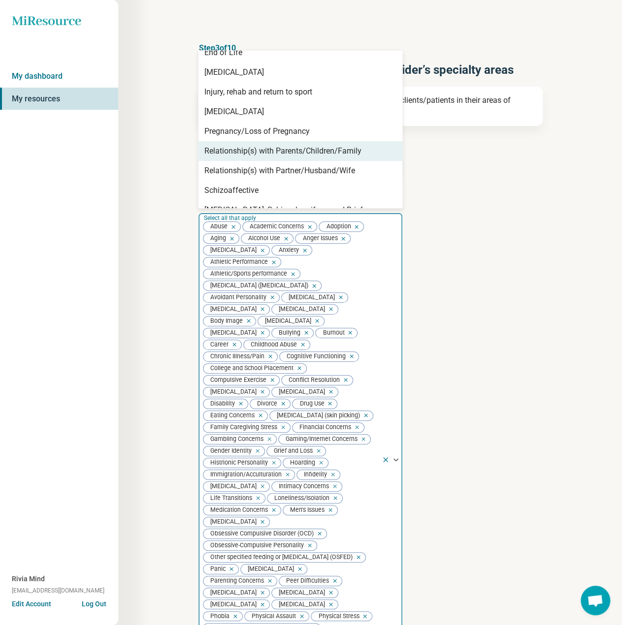
click at [224, 153] on div "Relationship(s) with Parents/Children/Family" at bounding box center [282, 151] width 157 height 12
click at [224, 153] on div "Relationship(s) with Partner/Husband/Wife" at bounding box center [279, 151] width 151 height 12
click at [224, 165] on div "Schizoaffective" at bounding box center [231, 171] width 54 height 12
click at [224, 153] on div "[MEDICAL_DATA], Schizophreniform and Brief [MEDICAL_DATA]" at bounding box center [300, 157] width 192 height 24
click at [224, 153] on div "School Concerns" at bounding box center [233, 151] width 59 height 12
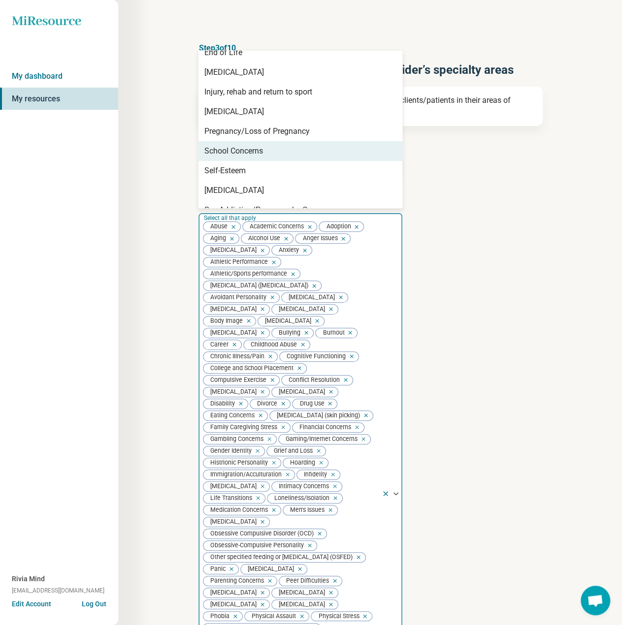
click at [224, 165] on div "Self-Esteem" at bounding box center [224, 171] width 41 height 12
click at [224, 153] on div "[MEDICAL_DATA]" at bounding box center [234, 151] width 60 height 12
click at [224, 153] on div "Sex Addiction/Pornography Concerns" at bounding box center [269, 151] width 130 height 12
click at [224, 153] on div "Sexual Assault" at bounding box center [230, 151] width 52 height 12
click at [224, 165] on div "Sexual Concerns" at bounding box center [233, 171] width 58 height 12
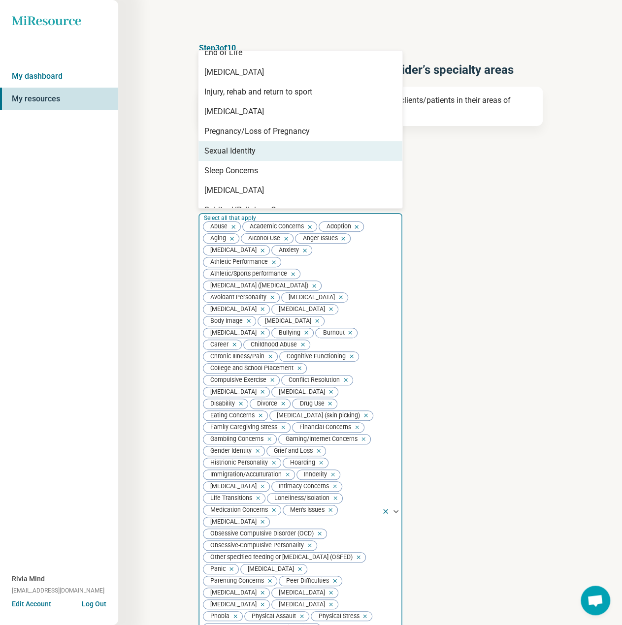
click at [224, 153] on div "Sexual Identity" at bounding box center [229, 151] width 51 height 12
click at [224, 153] on div "Sleep Concerns" at bounding box center [231, 151] width 54 height 12
click at [224, 165] on div "[MEDICAL_DATA]" at bounding box center [234, 171] width 60 height 12
click at [224, 153] on div "Spiritual/Religious Concerns" at bounding box center [253, 151] width 99 height 12
click at [224, 153] on div "Substance Use" at bounding box center [230, 151] width 52 height 12
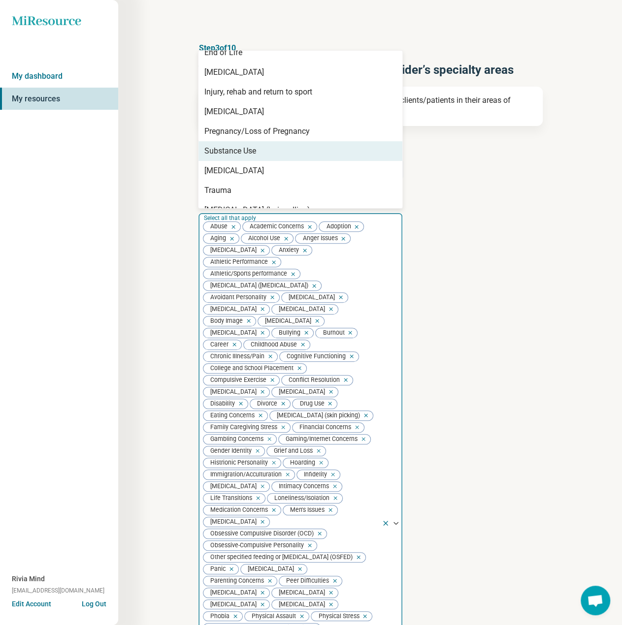
click at [224, 165] on div "[MEDICAL_DATA]" at bounding box center [234, 171] width 60 height 12
click at [224, 153] on div "Trauma" at bounding box center [217, 151] width 27 height 12
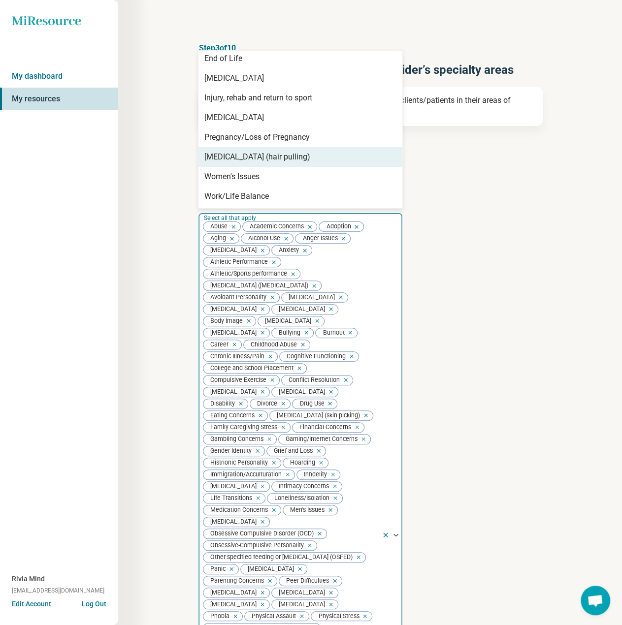
click at [224, 153] on div "[MEDICAL_DATA] (hair pulling)" at bounding box center [257, 157] width 106 height 12
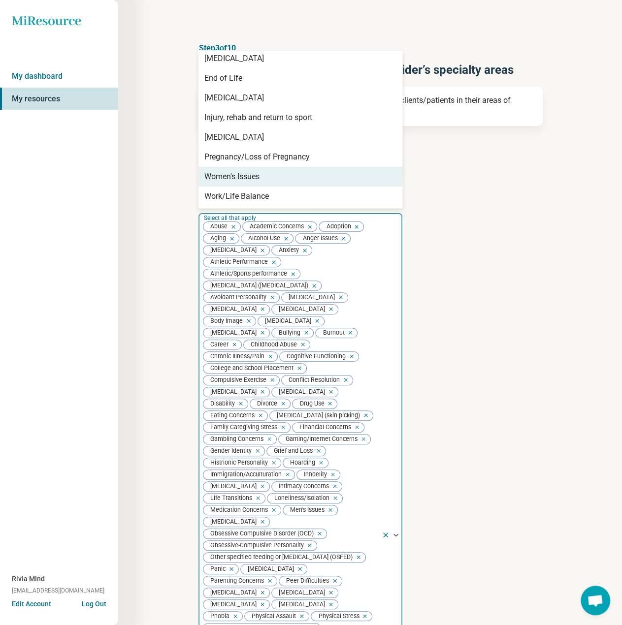
click at [227, 179] on div "Women's Issues" at bounding box center [231, 177] width 55 height 12
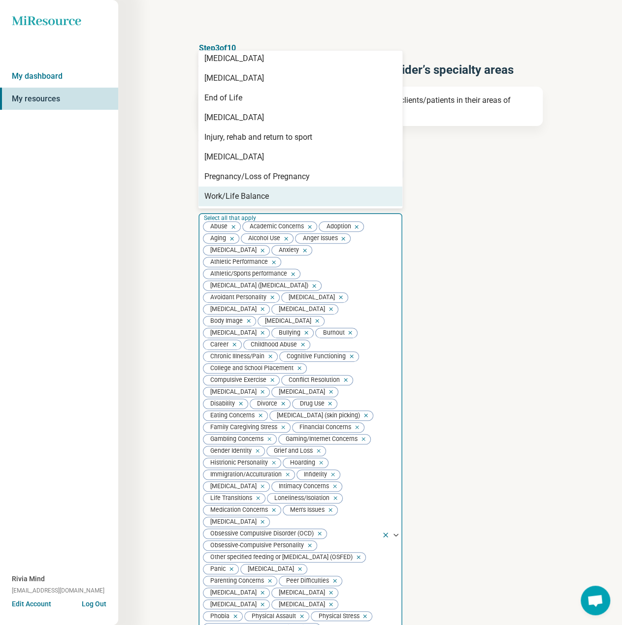
click at [232, 193] on div "Work/Life Balance" at bounding box center [236, 196] width 64 height 12
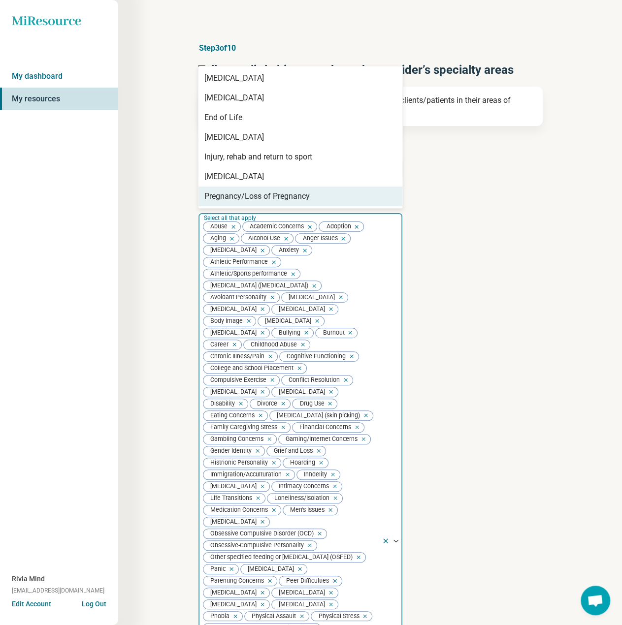
scroll to position [0, 0]
click at [535, 363] on article "Provider’s areas of expertise option Work/Life Balance, selected. 7 results ava…" at bounding box center [370, 531] width 345 height 677
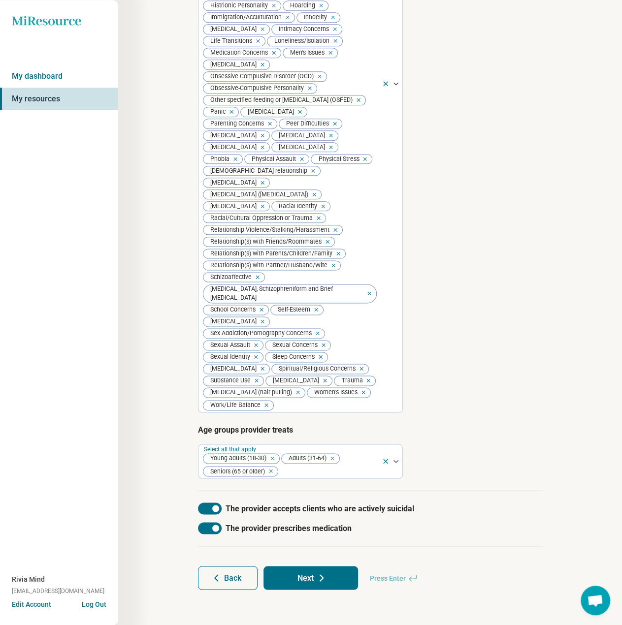
click at [332, 584] on button "Next" at bounding box center [310, 578] width 94 height 24
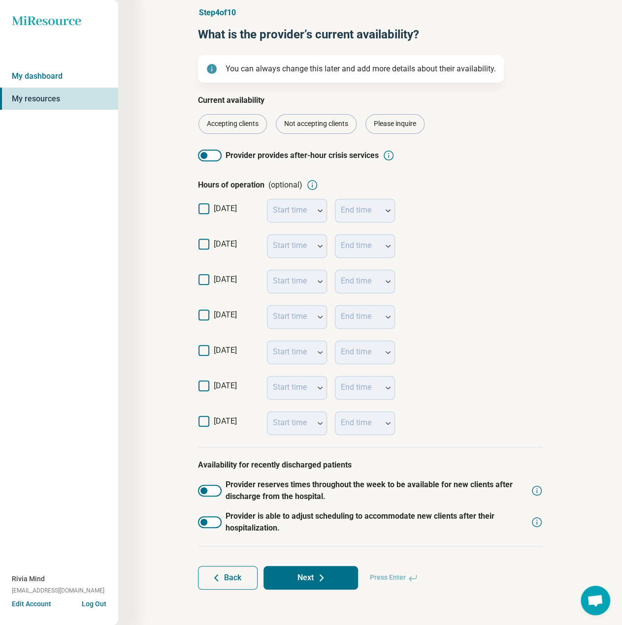
scroll to position [37, 0]
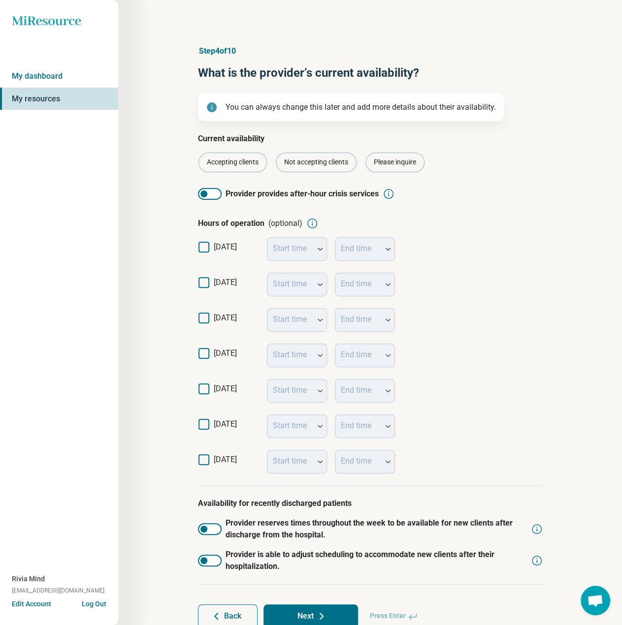
click at [205, 321] on icon at bounding box center [203, 318] width 11 height 11
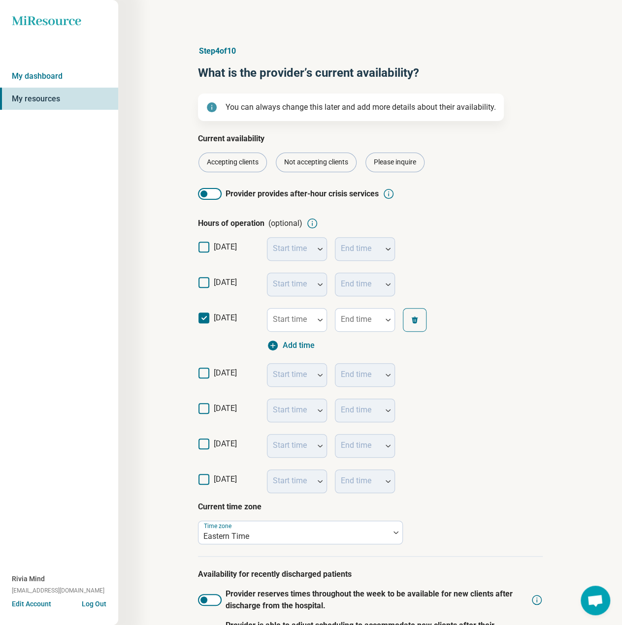
scroll to position [5, 0]
drag, startPoint x: 209, startPoint y: 367, endPoint x: 208, endPoint y: 374, distance: 6.4
click at [209, 369] on div "[DATE] Start time End time" at bounding box center [370, 374] width 345 height 35
click at [207, 373] on icon at bounding box center [203, 373] width 11 height 11
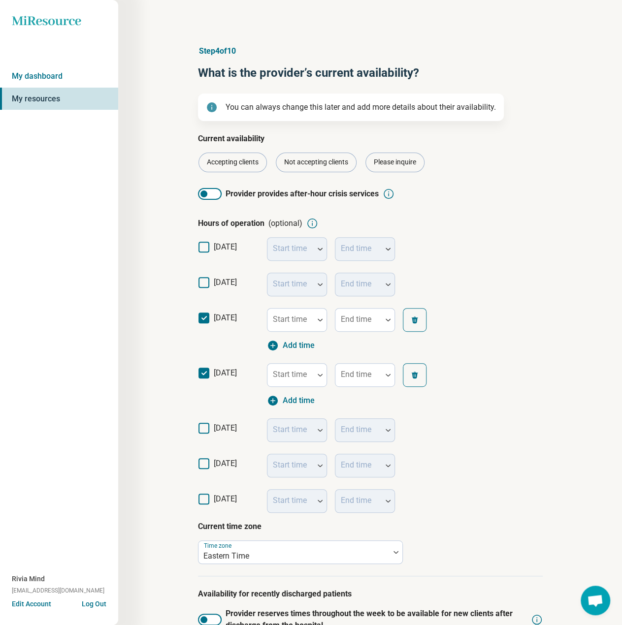
click at [206, 429] on icon at bounding box center [203, 428] width 11 height 11
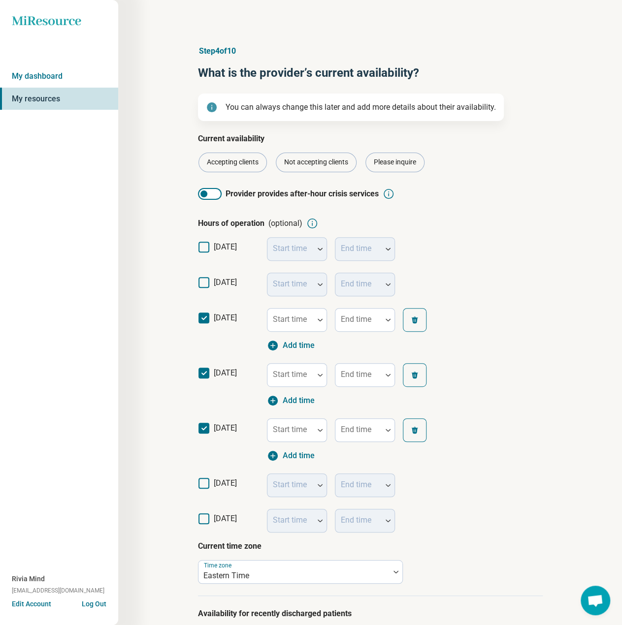
click at [203, 485] on icon at bounding box center [203, 483] width 11 height 11
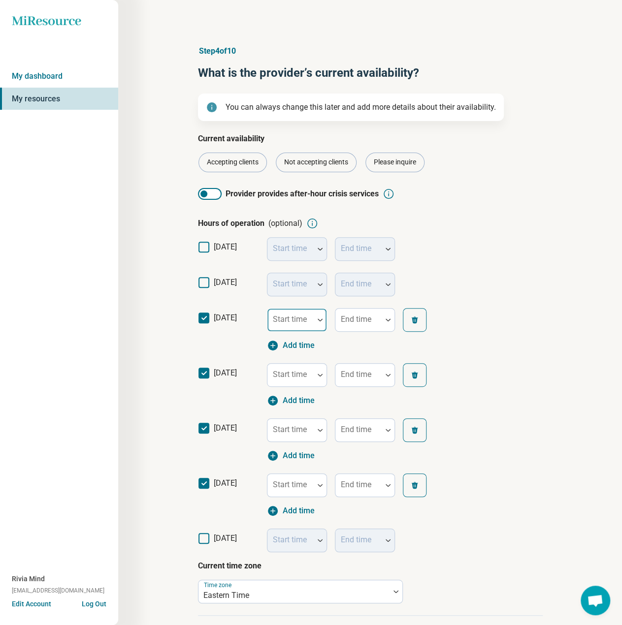
click at [288, 321] on div "Start time" at bounding box center [297, 320] width 60 height 24
type input "*"
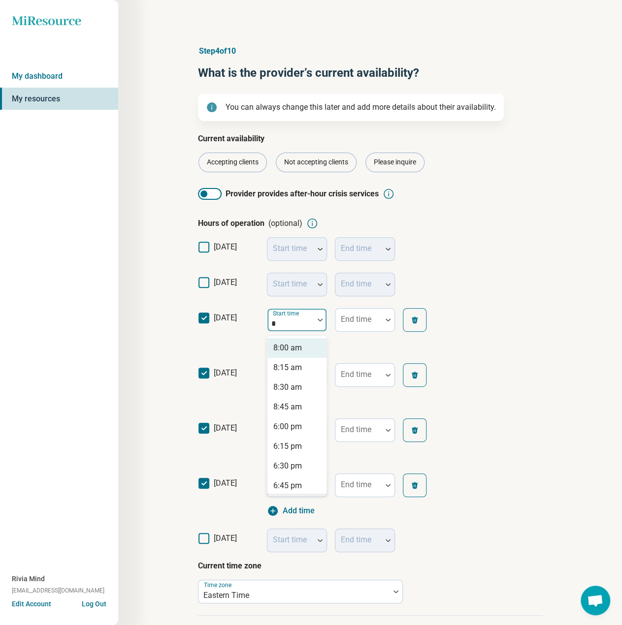
drag, startPoint x: 294, startPoint y: 344, endPoint x: 292, endPoint y: 358, distance: 14.3
click at [294, 346] on div "8:00 am" at bounding box center [287, 348] width 29 height 12
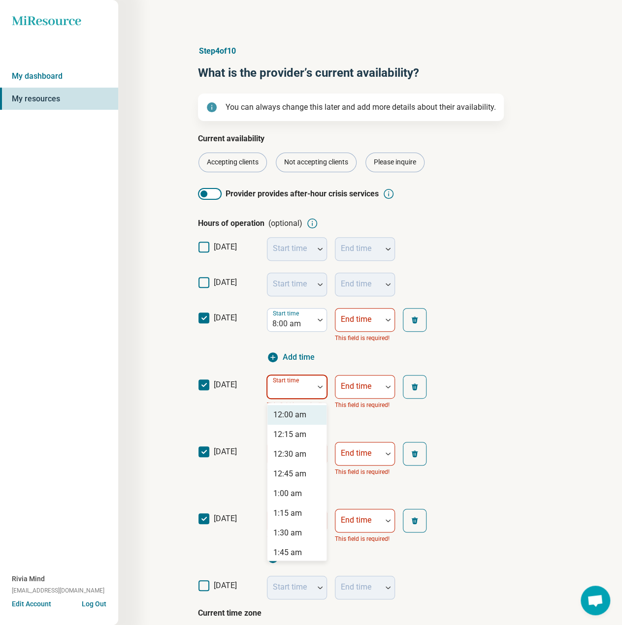
click at [291, 381] on label "Start time" at bounding box center [287, 379] width 28 height 7
type input "*"
click at [294, 413] on div "8:00 am" at bounding box center [287, 415] width 29 height 12
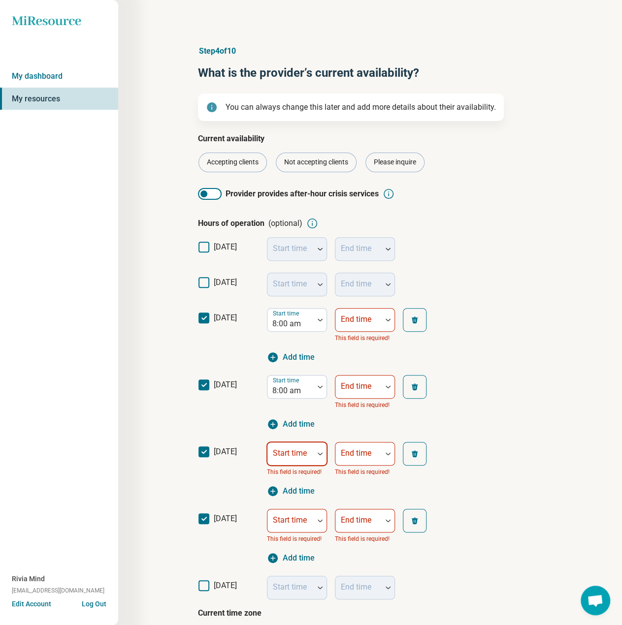
click at [289, 450] on div "Start time" at bounding box center [297, 454] width 60 height 24
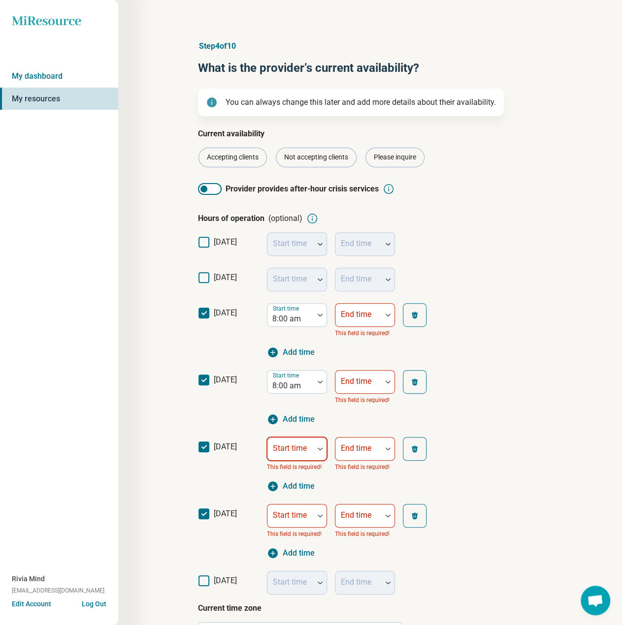
type input "*"
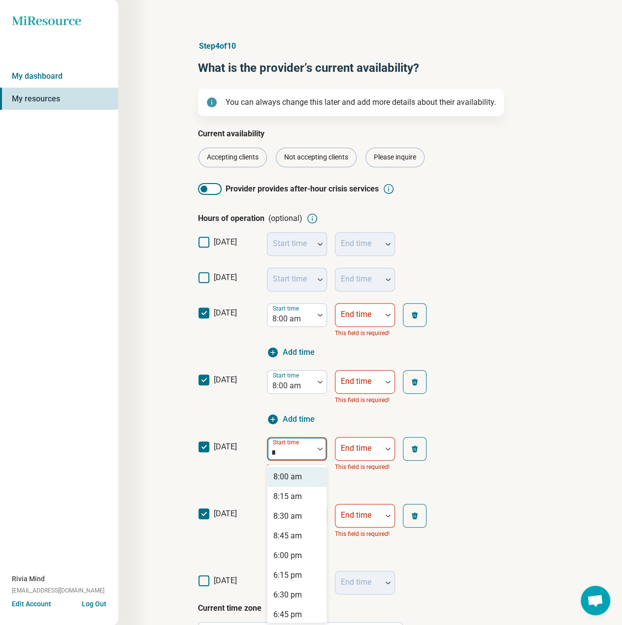
scroll to position [6, 0]
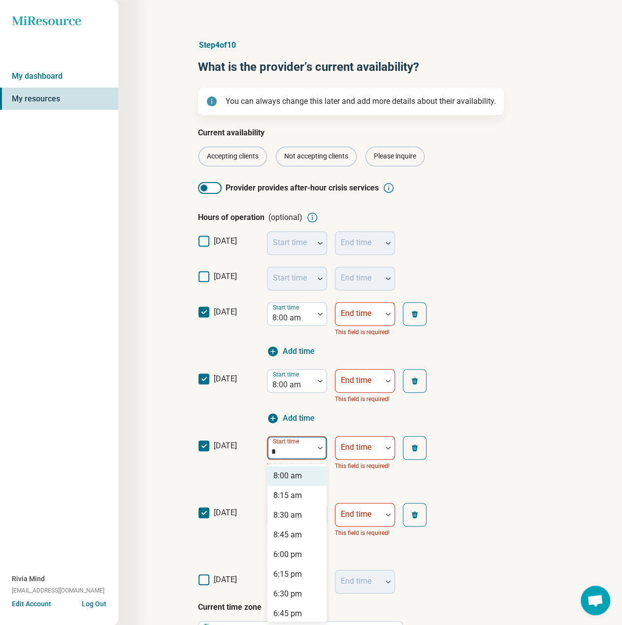
click at [293, 474] on div "8:00 am" at bounding box center [287, 476] width 29 height 12
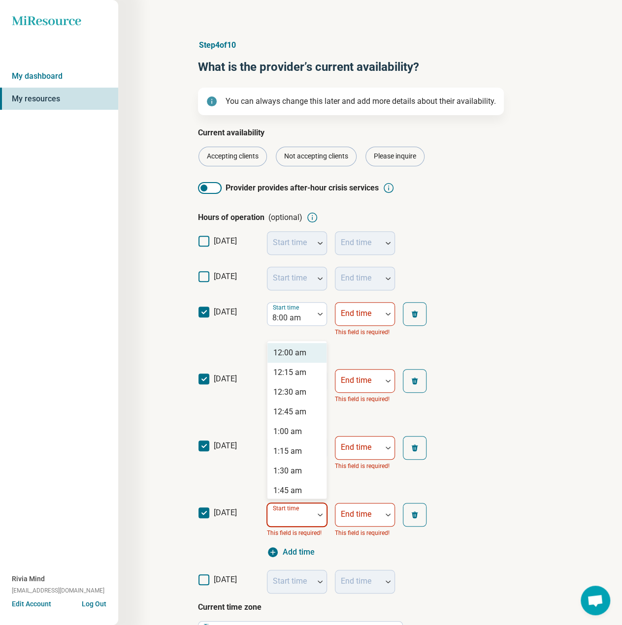
click at [289, 505] on div "Start time" at bounding box center [297, 515] width 60 height 24
type input "*"
click at [295, 352] on div "8:00 am" at bounding box center [287, 353] width 29 height 12
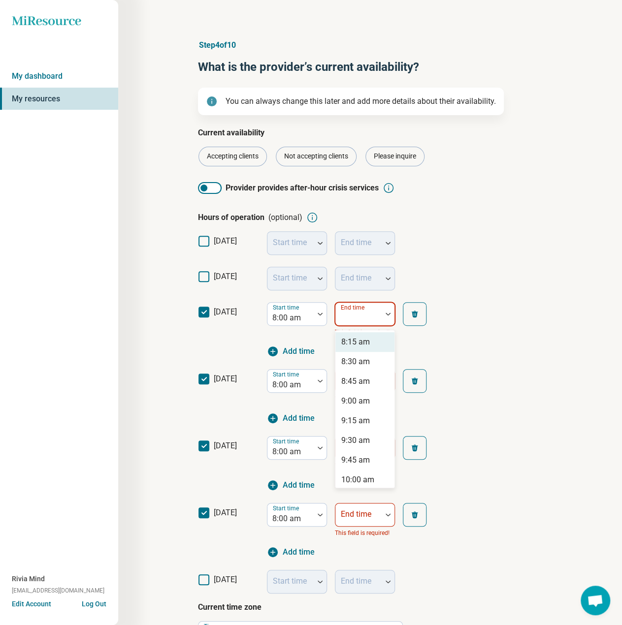
click at [362, 313] on div "End time" at bounding box center [365, 314] width 60 height 24
type input "*"
click at [356, 423] on div "6:00 pm" at bounding box center [355, 421] width 29 height 12
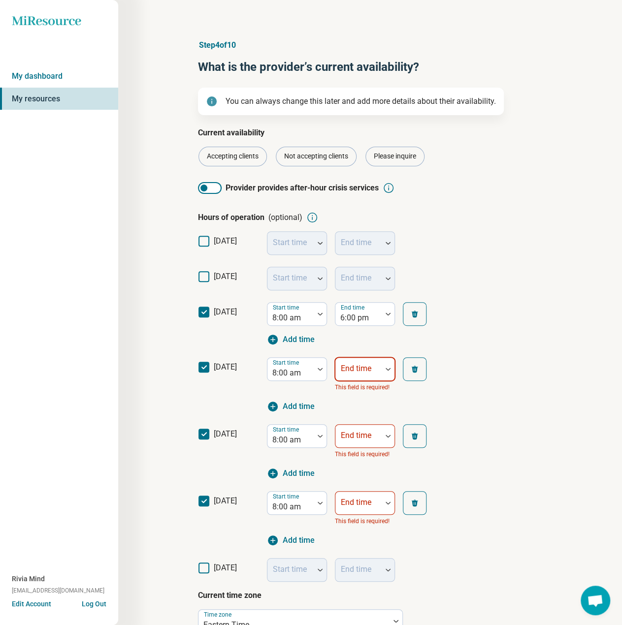
type input "*"
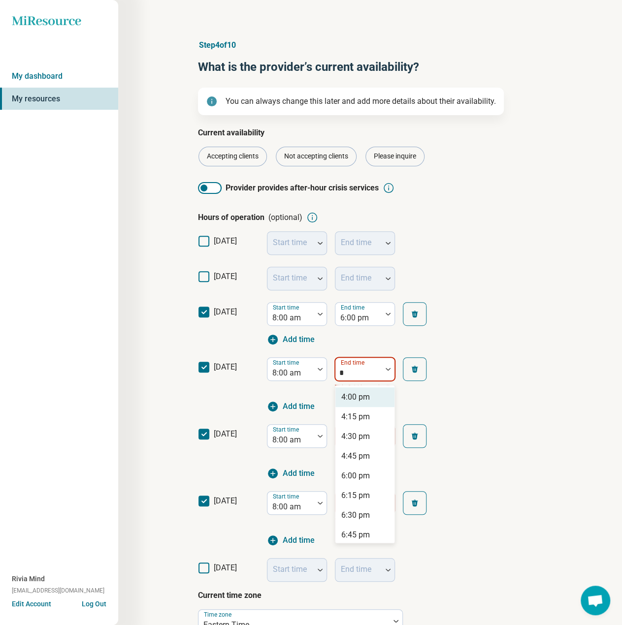
click at [359, 368] on div "End time *" at bounding box center [365, 369] width 60 height 24
click at [362, 476] on div "6:00 pm" at bounding box center [355, 476] width 29 height 12
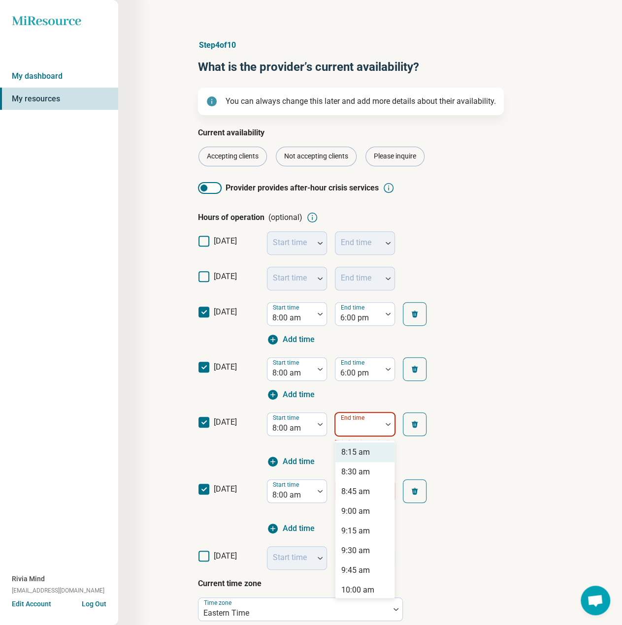
click at [359, 434] on div at bounding box center [358, 428] width 38 height 14
type input "*"
drag, startPoint x: 361, startPoint y: 533, endPoint x: 361, endPoint y: 527, distance: 5.9
click at [361, 534] on div "6:00 pm" at bounding box center [355, 531] width 29 height 12
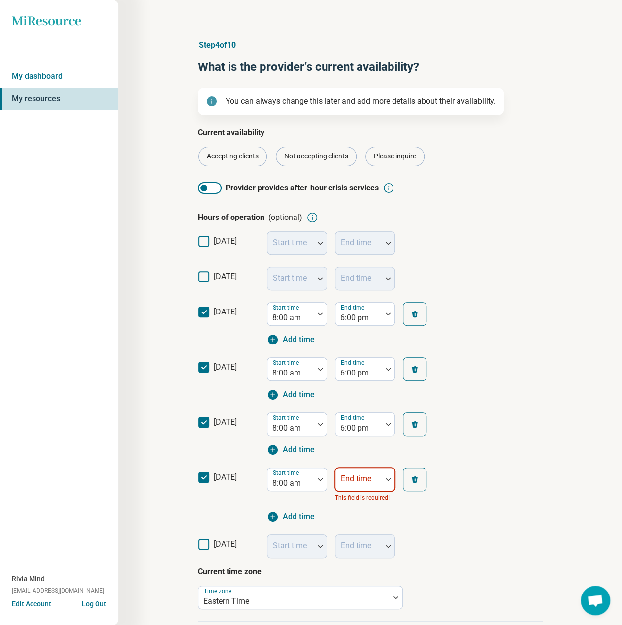
click at [364, 485] on div "End time This field is required!" at bounding box center [365, 485] width 60 height 35
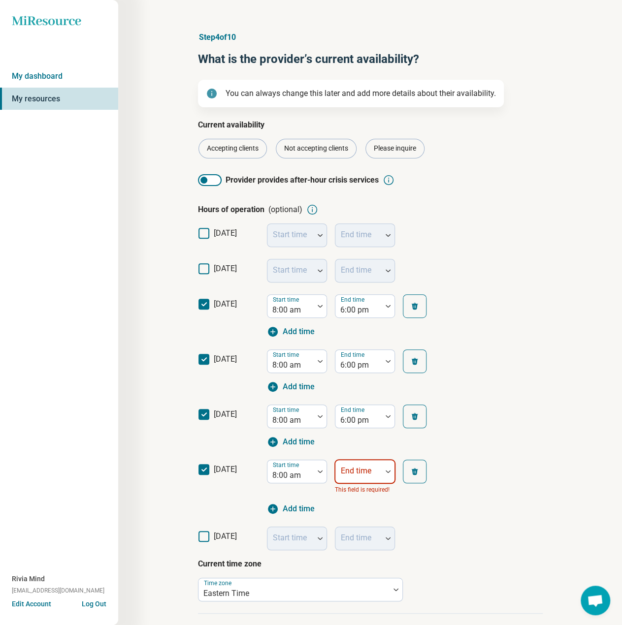
type input "*"
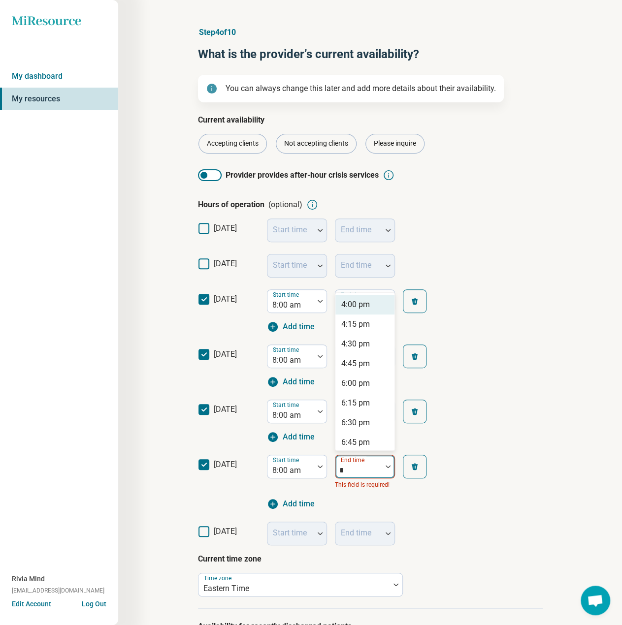
scroll to position [37, 0]
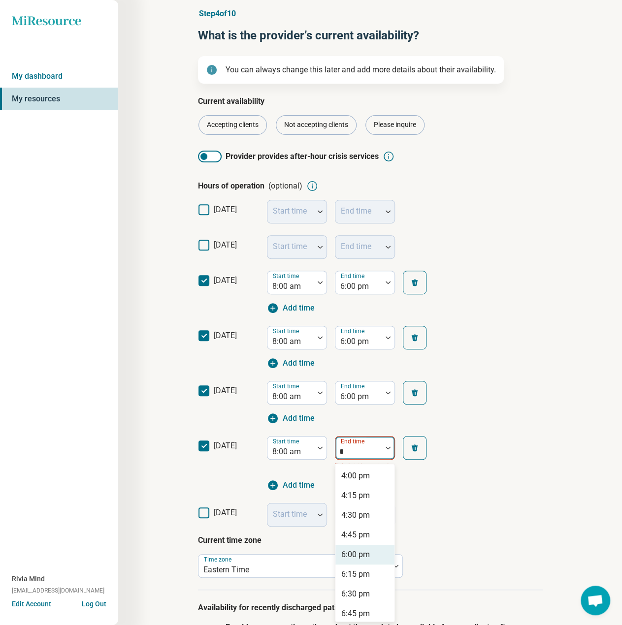
click at [354, 552] on div "6:00 pm" at bounding box center [355, 555] width 29 height 12
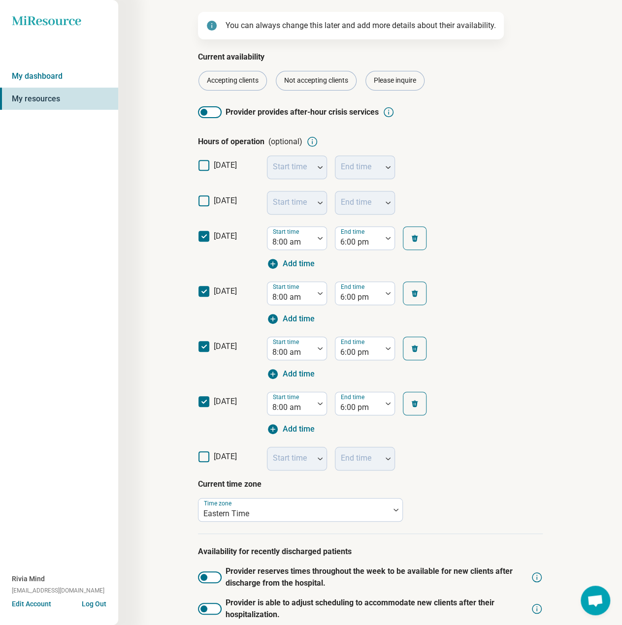
scroll to position [167, 0]
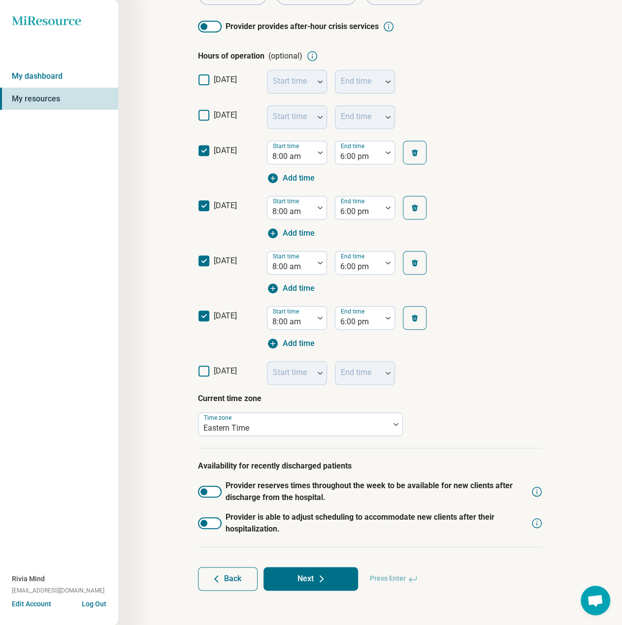
click at [217, 493] on div at bounding box center [210, 492] width 24 height 12
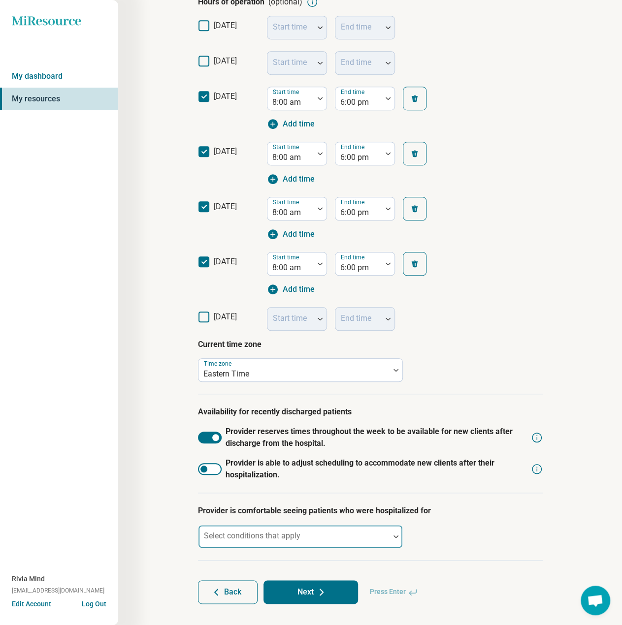
scroll to position [235, 0]
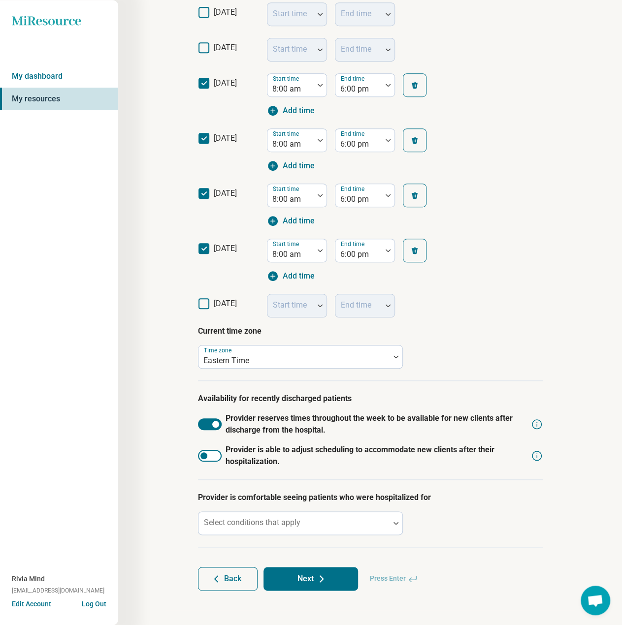
click at [214, 451] on div at bounding box center [210, 456] width 24 height 12
click at [265, 524] on div "Select conditions that apply" at bounding box center [300, 523] width 205 height 24
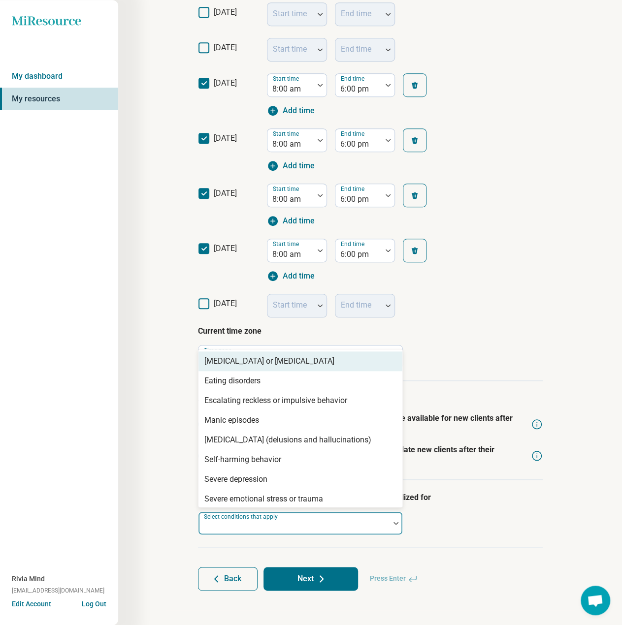
click at [282, 358] on div "[MEDICAL_DATA] or [MEDICAL_DATA]" at bounding box center [269, 361] width 130 height 12
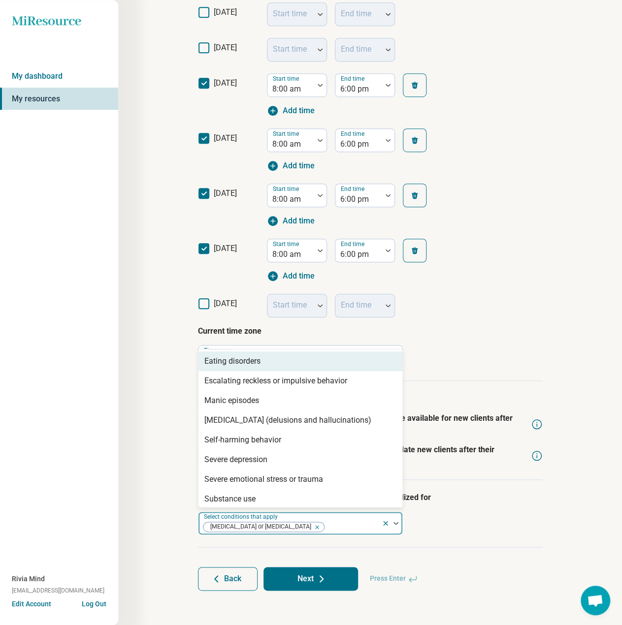
click at [282, 358] on div "Eating disorders" at bounding box center [300, 361] width 204 height 20
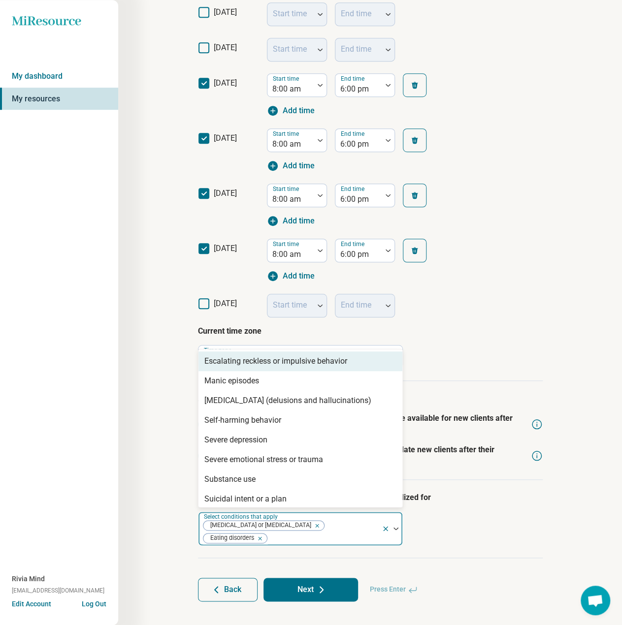
click at [282, 358] on div "Escalating reckless or impulsive behavior" at bounding box center [275, 361] width 143 height 12
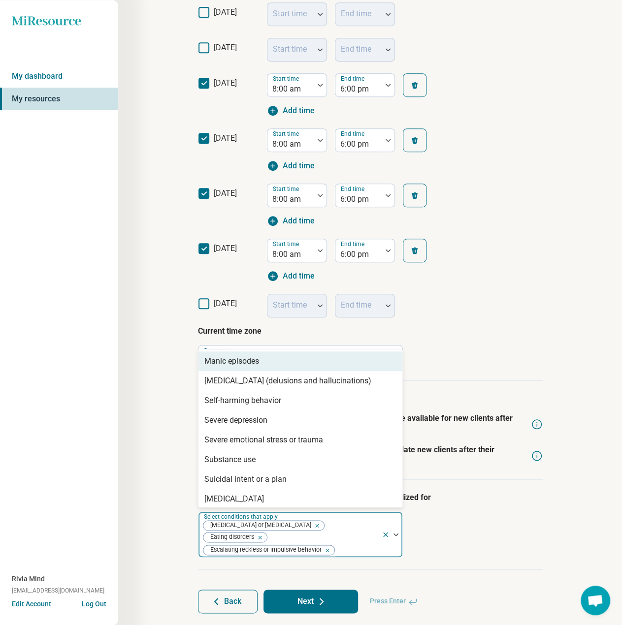
click at [282, 358] on div "Manic episodes" at bounding box center [300, 361] width 204 height 20
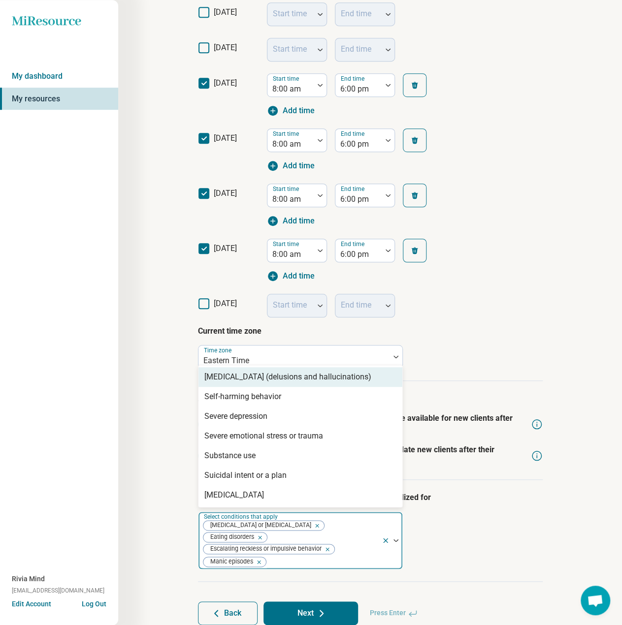
click at [282, 379] on div "[MEDICAL_DATA] (delusions and hallucinations)" at bounding box center [287, 377] width 167 height 12
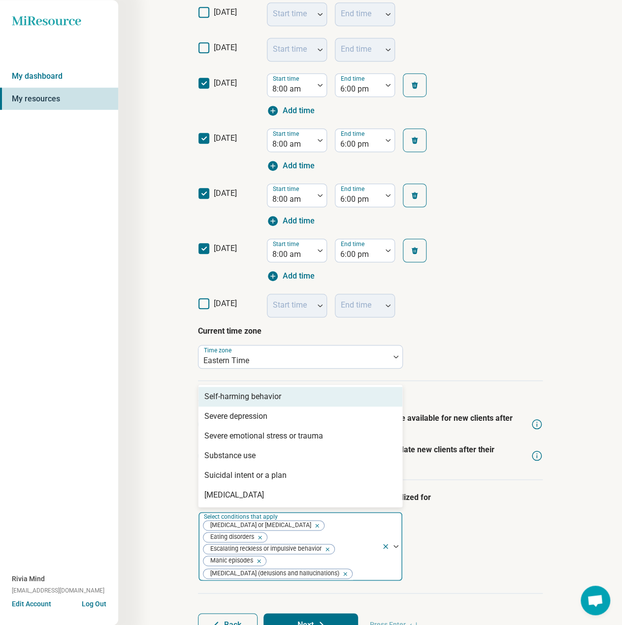
click at [282, 394] on div "Self-harming behavior" at bounding box center [300, 397] width 204 height 20
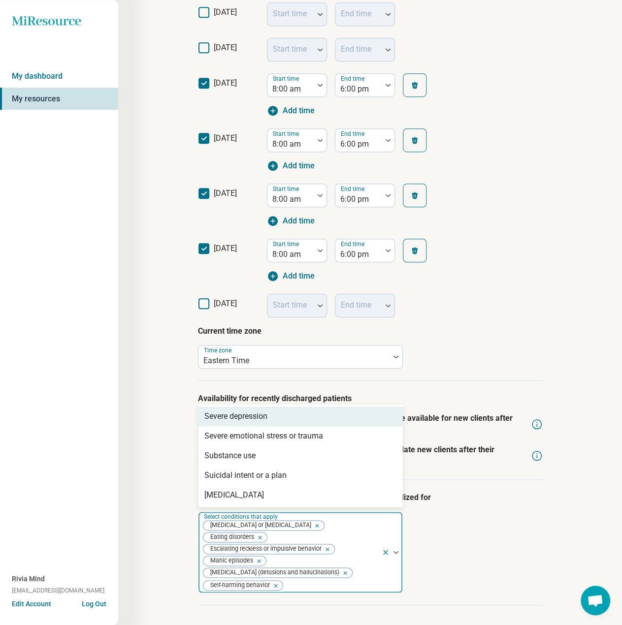
click at [272, 414] on div "Severe depression" at bounding box center [300, 417] width 204 height 20
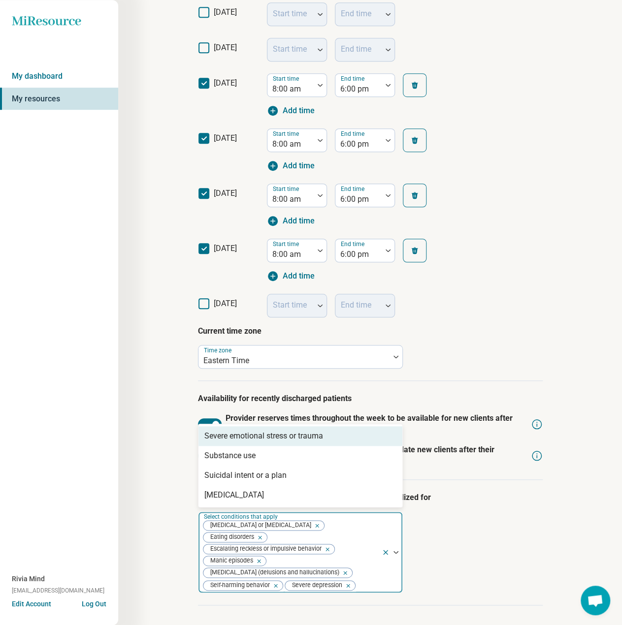
drag, startPoint x: 274, startPoint y: 429, endPoint x: 275, endPoint y: 444, distance: 15.3
click at [275, 432] on div "Severe emotional stress or trauma" at bounding box center [300, 436] width 204 height 20
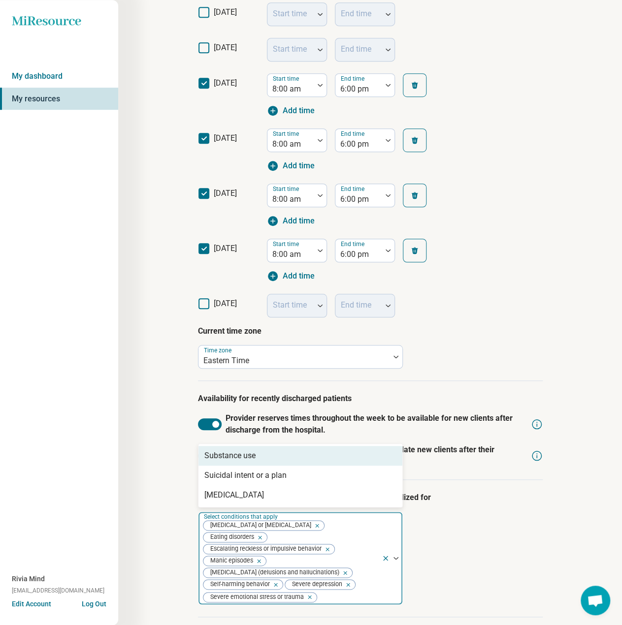
drag, startPoint x: 265, startPoint y: 464, endPoint x: 265, endPoint y: 469, distance: 4.9
click at [265, 465] on div "Substance use Suicidal intent or a plan [MEDICAL_DATA]" at bounding box center [300, 475] width 204 height 63
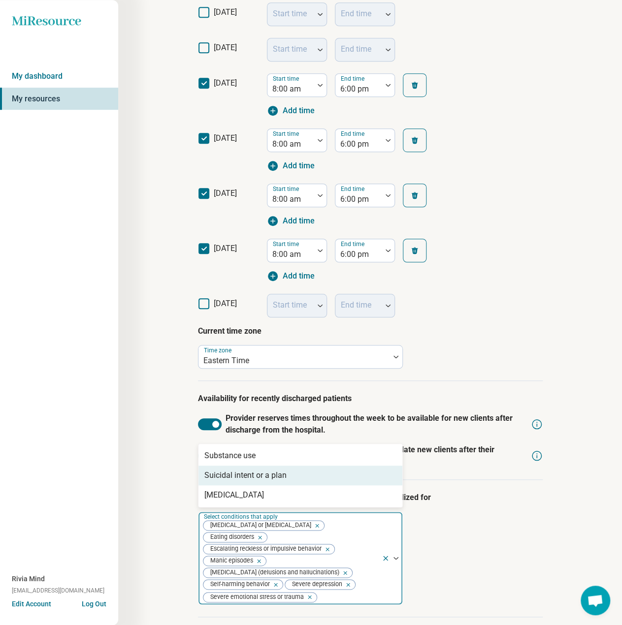
click at [265, 481] on div "Suicidal intent or a plan" at bounding box center [300, 476] width 204 height 20
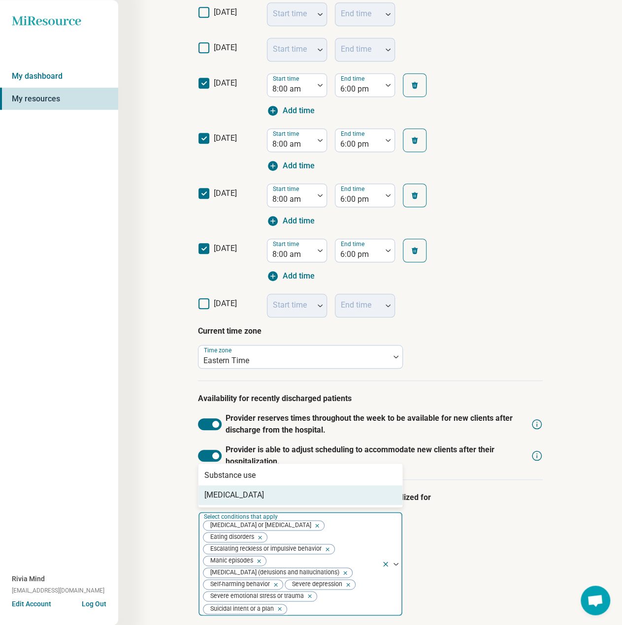
drag, startPoint x: 262, startPoint y: 499, endPoint x: 256, endPoint y: 502, distance: 6.4
click at [262, 499] on div "[MEDICAL_DATA]" at bounding box center [300, 495] width 204 height 20
click at [223, 501] on div "Substance use" at bounding box center [300, 495] width 204 height 20
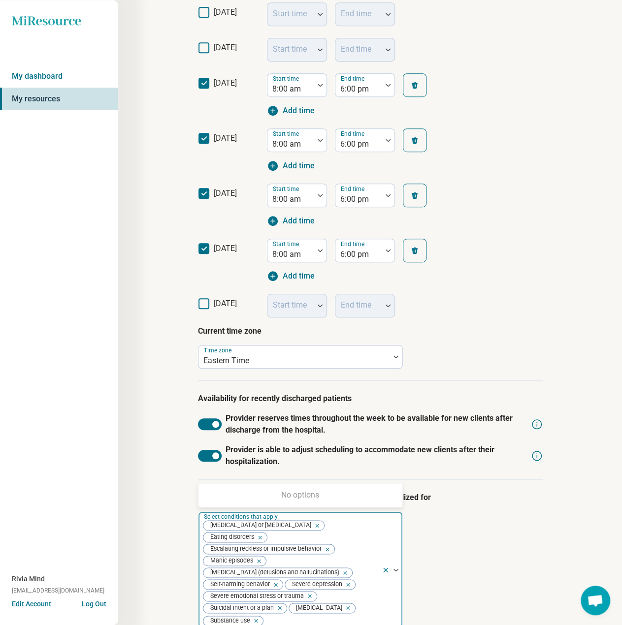
click at [157, 512] on div "Step 4 of 10 What is the provider’s current availability? You can always change…" at bounding box center [369, 242] width 503 height 954
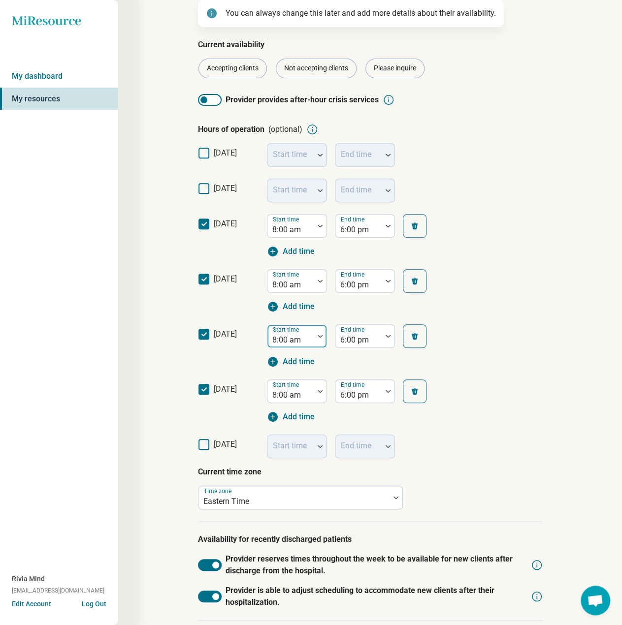
scroll to position [330, 0]
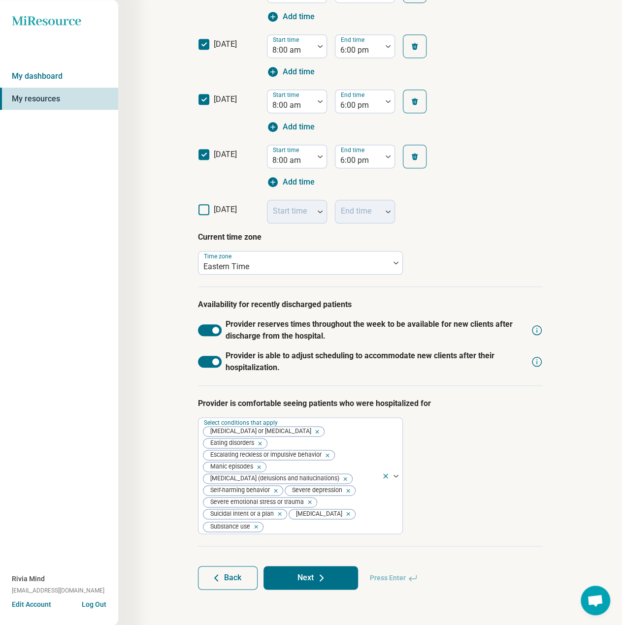
click at [328, 577] on button "Next" at bounding box center [310, 578] width 94 height 24
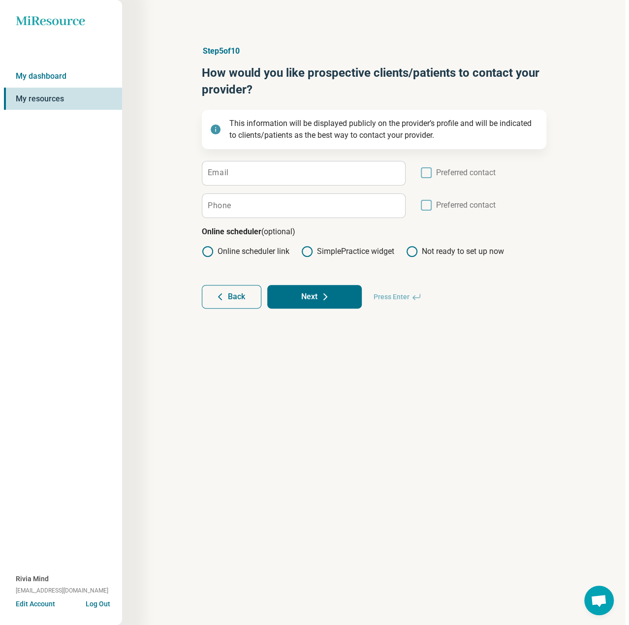
scroll to position [0, 0]
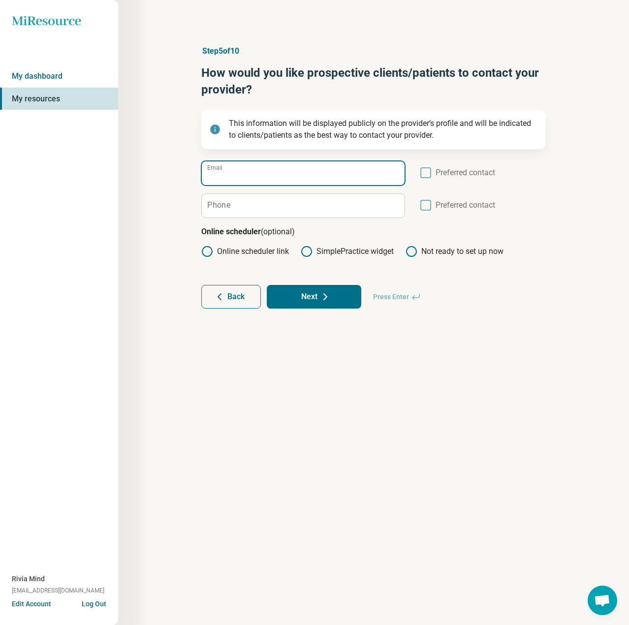
drag, startPoint x: 269, startPoint y: 179, endPoint x: 259, endPoint y: 186, distance: 12.0
click at [269, 179] on input "Email" at bounding box center [303, 173] width 203 height 24
paste input "**********"
type input "**********"
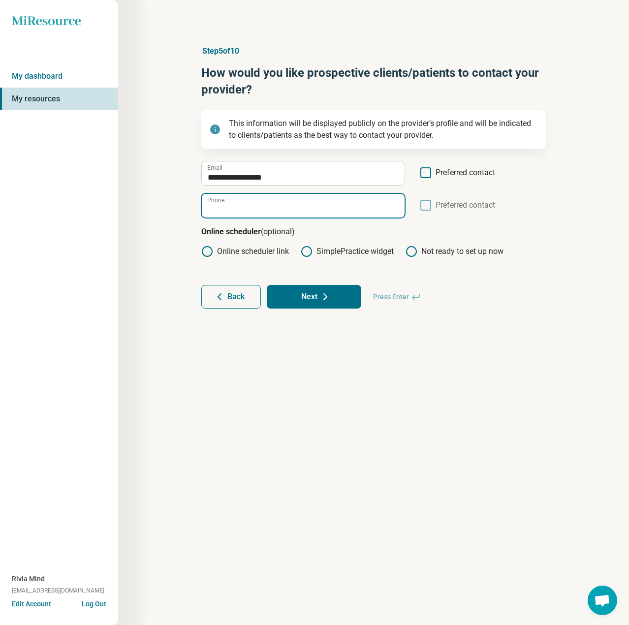
click at [258, 207] on input "Phone" at bounding box center [303, 206] width 203 height 24
paste input "**********"
type input "**********"
click at [428, 174] on icon at bounding box center [425, 172] width 11 height 11
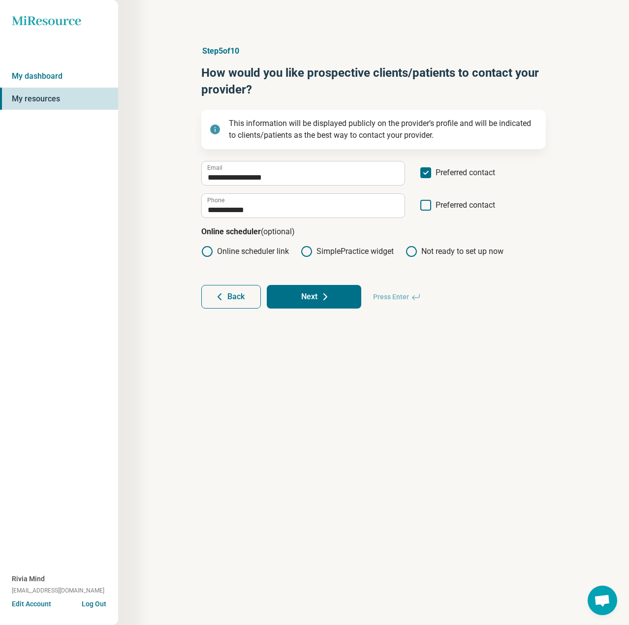
click at [425, 202] on icon at bounding box center [425, 205] width 11 height 11
click at [206, 251] on icon at bounding box center [207, 252] width 12 height 12
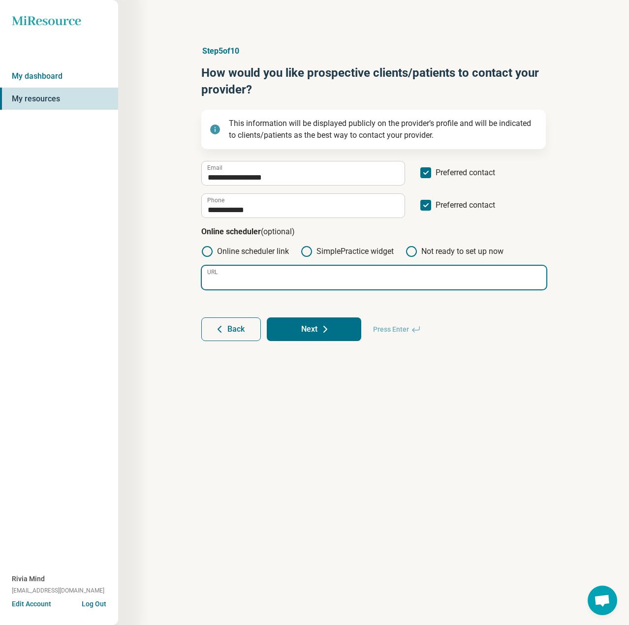
click at [318, 268] on input "URL" at bounding box center [374, 278] width 345 height 24
paste input "**********"
type input "**********"
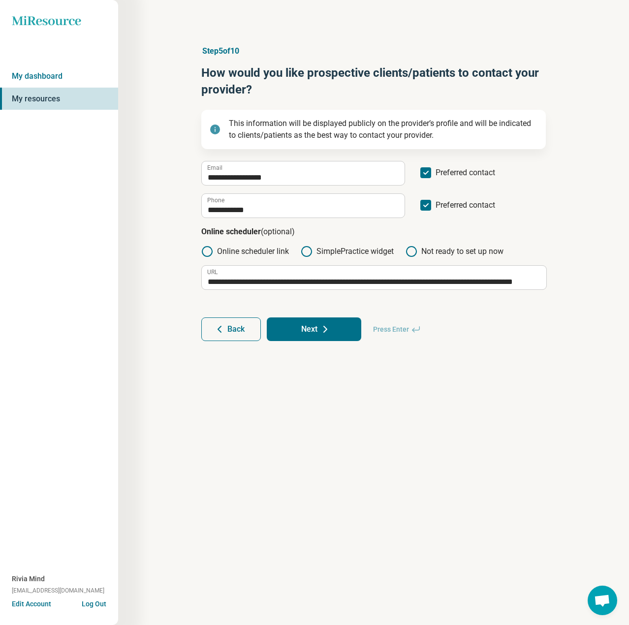
click at [291, 345] on article "**********" at bounding box center [374, 193] width 376 height 335
click at [326, 319] on button "Next" at bounding box center [314, 329] width 94 height 24
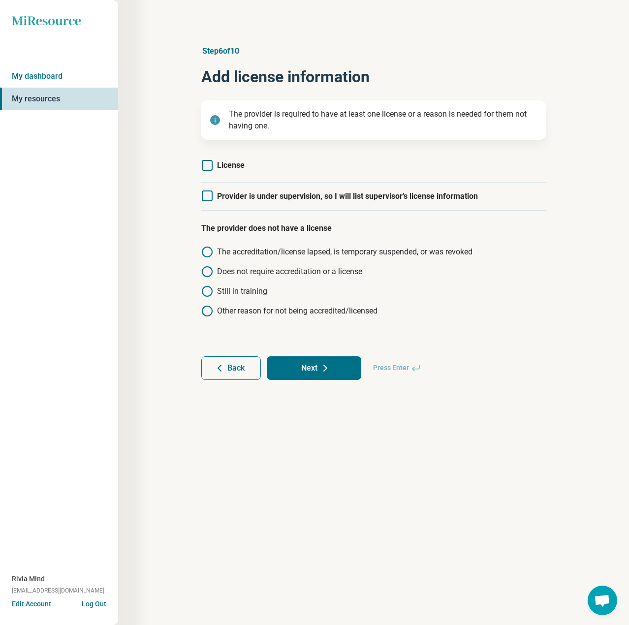
click at [204, 164] on icon at bounding box center [207, 165] width 11 height 11
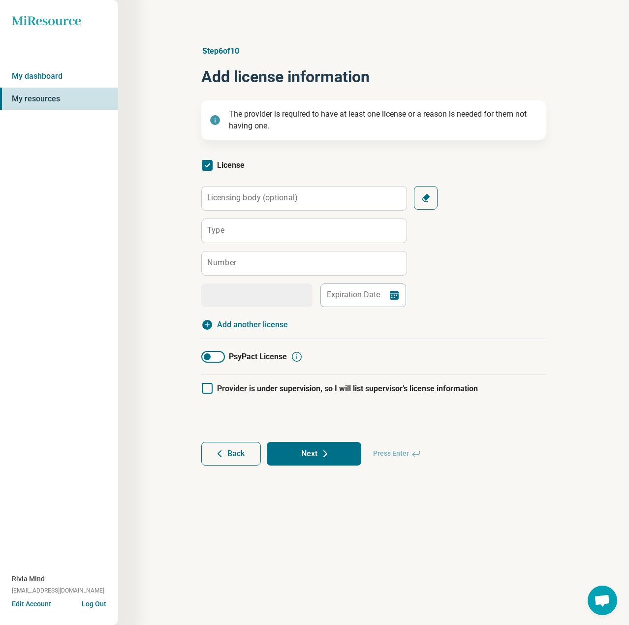
scroll to position [5, 0]
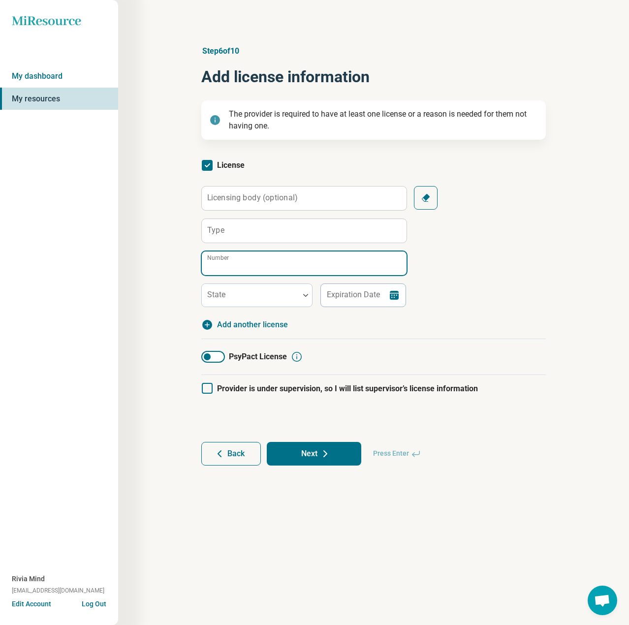
click at [254, 264] on input "Number" at bounding box center [304, 263] width 205 height 24
paste input "******"
type input "******"
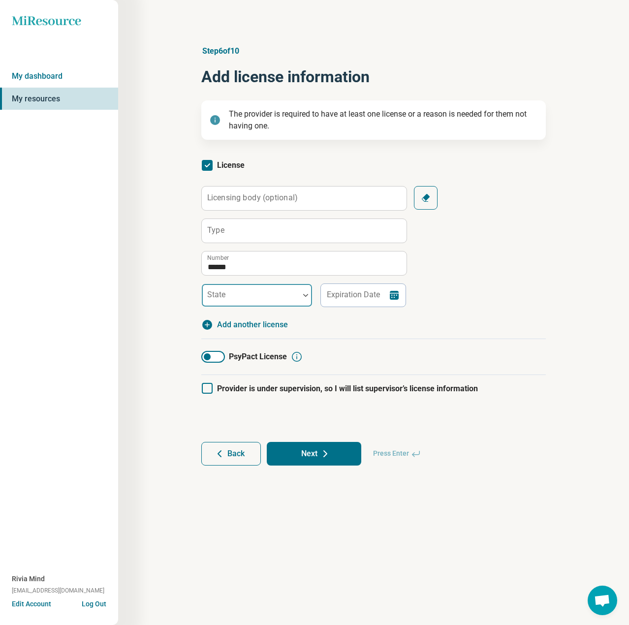
click at [218, 292] on div "State" at bounding box center [256, 295] width 111 height 24
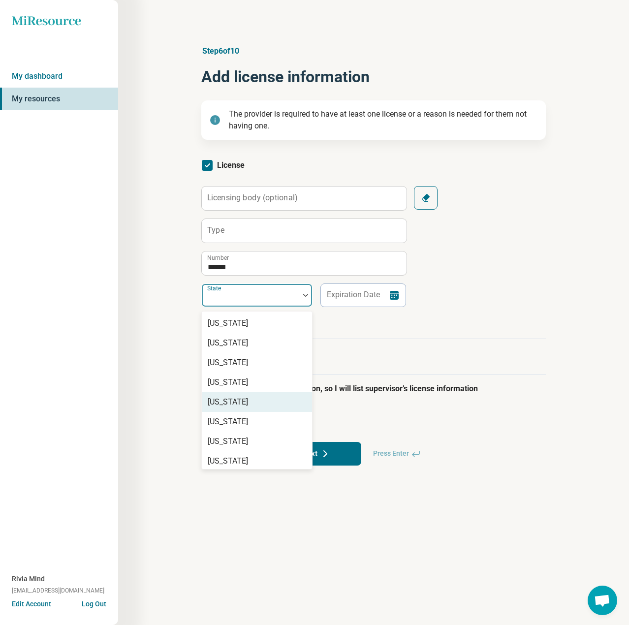
scroll to position [492, 0]
click at [224, 458] on div "[US_STATE]" at bounding box center [228, 461] width 40 height 12
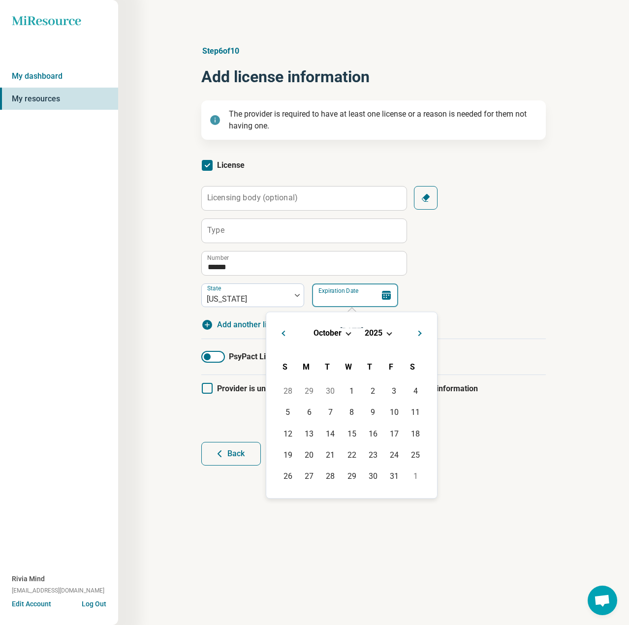
click at [345, 296] on input "Expiration Date" at bounding box center [355, 295] width 86 height 24
paste input "**********"
type input "**********"
click at [391, 473] on div "30" at bounding box center [393, 476] width 21 height 21
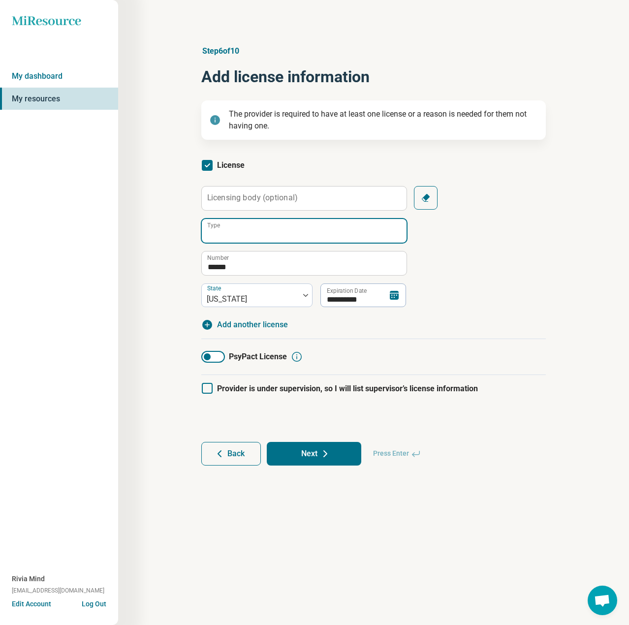
click at [282, 230] on input "Type" at bounding box center [304, 231] width 205 height 24
paste input "**********"
type input "**********"
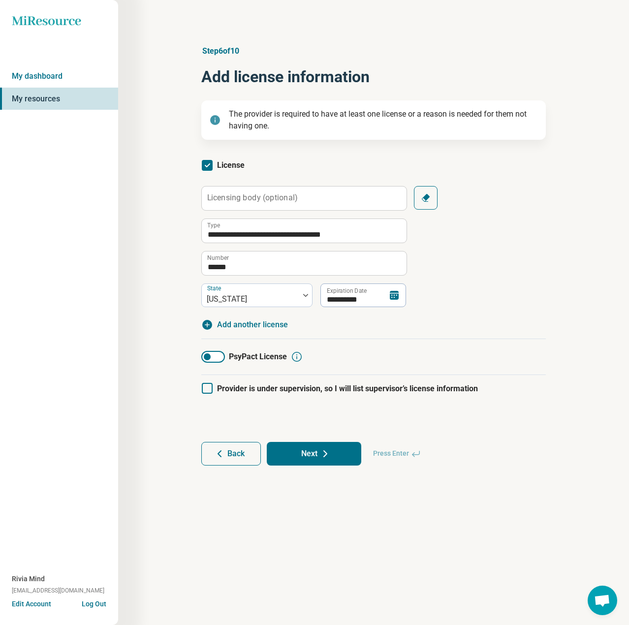
click at [332, 457] on button "Next" at bounding box center [314, 454] width 94 height 24
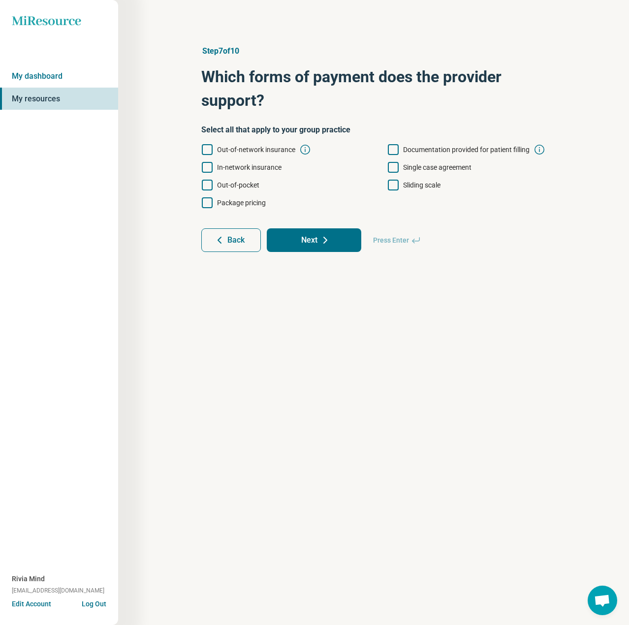
click at [206, 166] on icon at bounding box center [207, 167] width 11 height 11
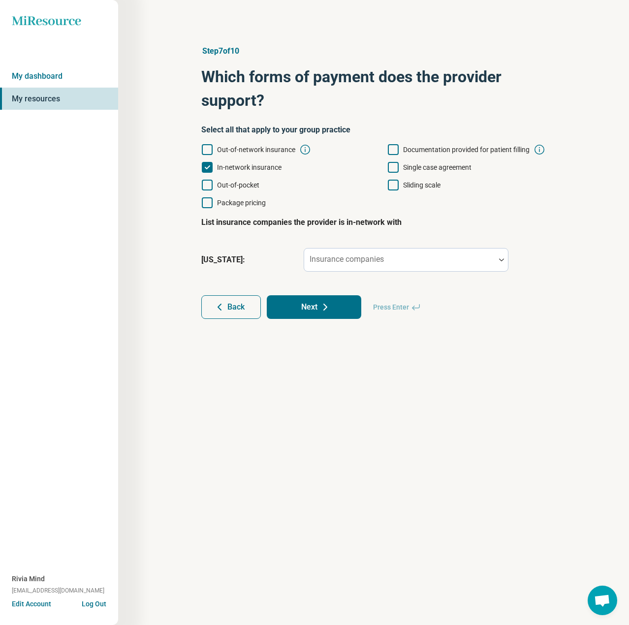
click at [207, 184] on icon at bounding box center [207, 185] width 11 height 11
click at [392, 148] on icon at bounding box center [393, 149] width 11 height 11
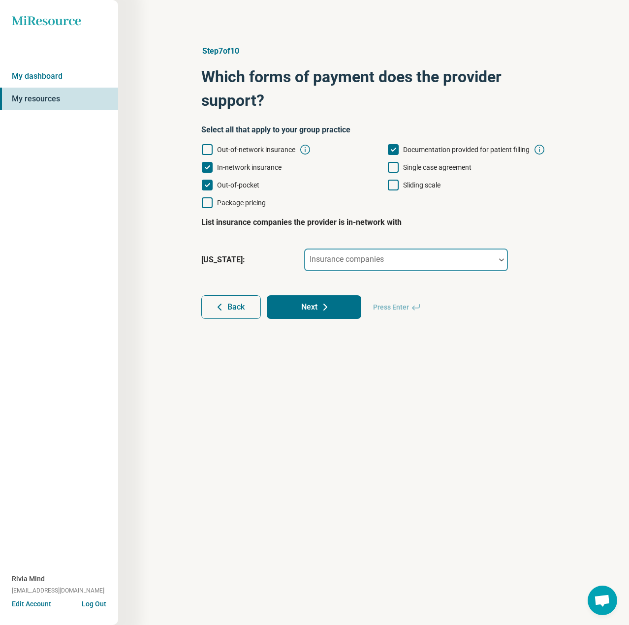
click at [394, 257] on div at bounding box center [399, 264] width 183 height 14
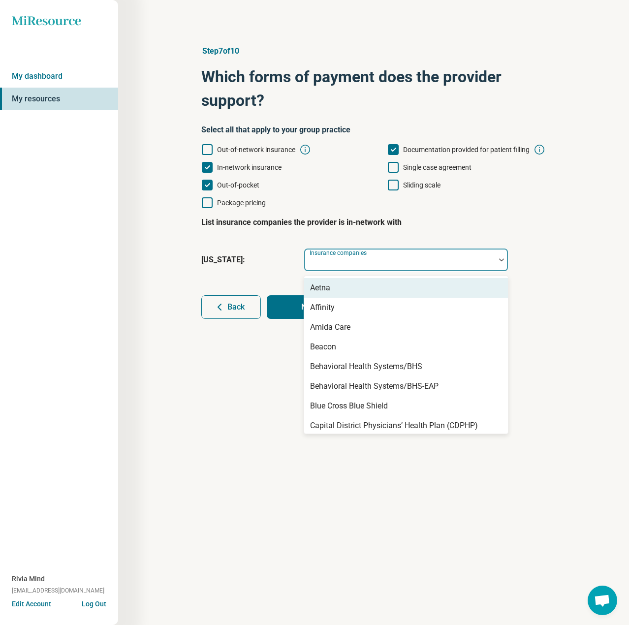
click at [376, 290] on div "Aetna" at bounding box center [406, 288] width 204 height 20
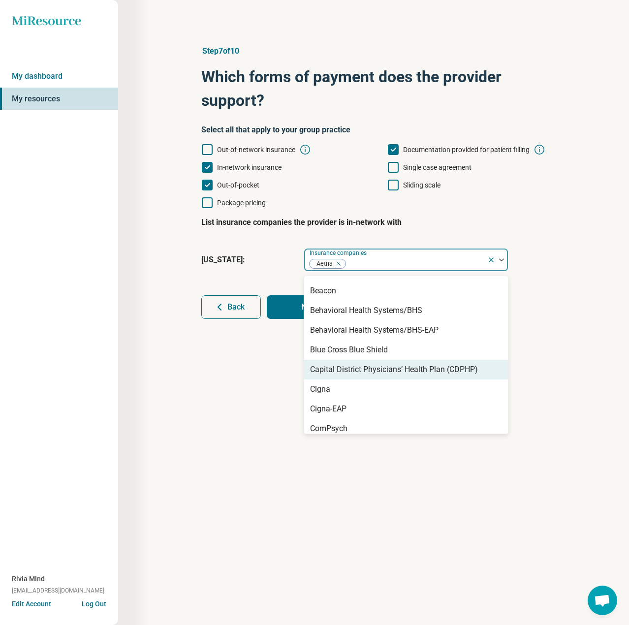
scroll to position [49, 0]
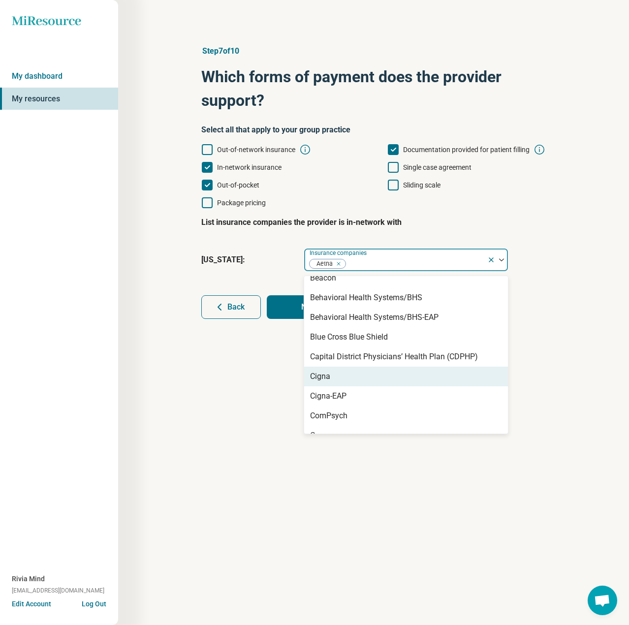
click at [351, 377] on div "Cigna" at bounding box center [406, 377] width 204 height 20
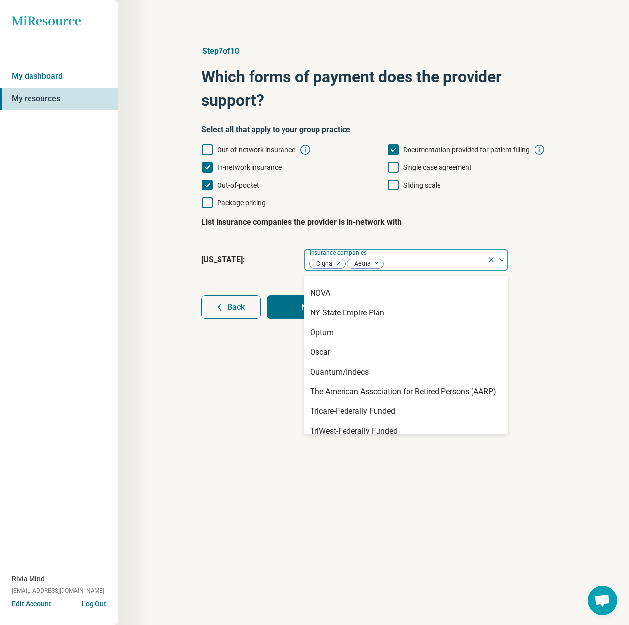
scroll to position [541, 0]
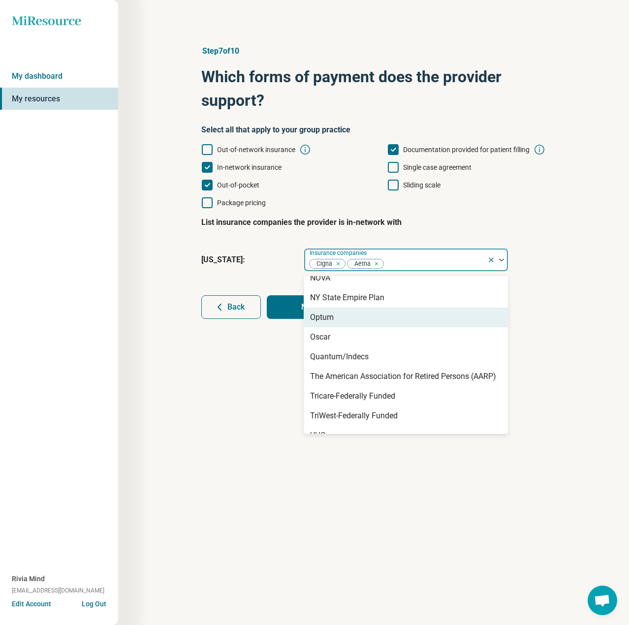
click at [334, 323] on div "Optum" at bounding box center [406, 318] width 204 height 20
click at [334, 323] on div "Oscar" at bounding box center [406, 318] width 204 height 20
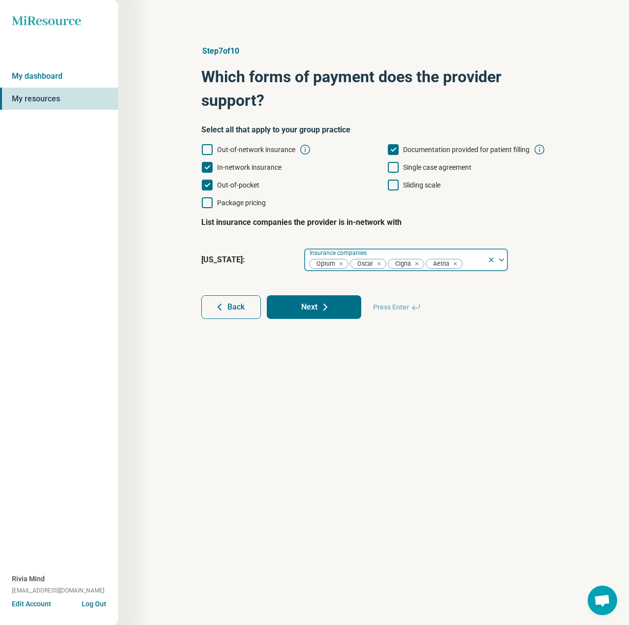
click at [480, 271] on div "Insurance companies Optum [PERSON_NAME]" at bounding box center [406, 260] width 205 height 24
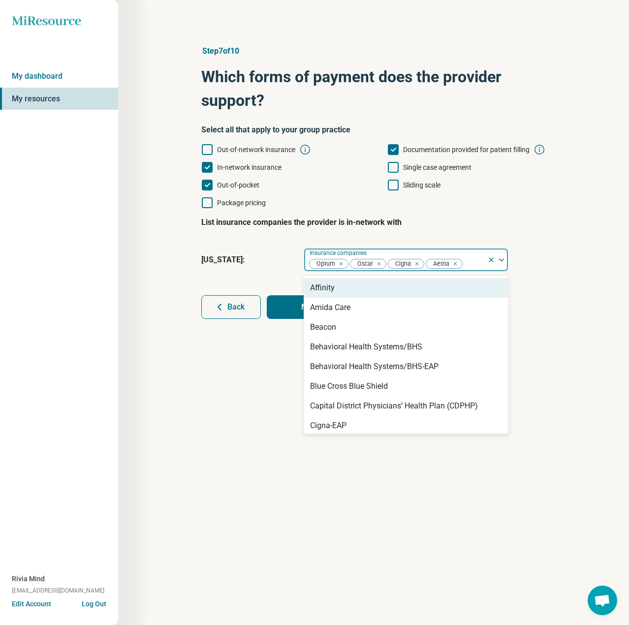
click at [474, 263] on div at bounding box center [474, 264] width 20 height 14
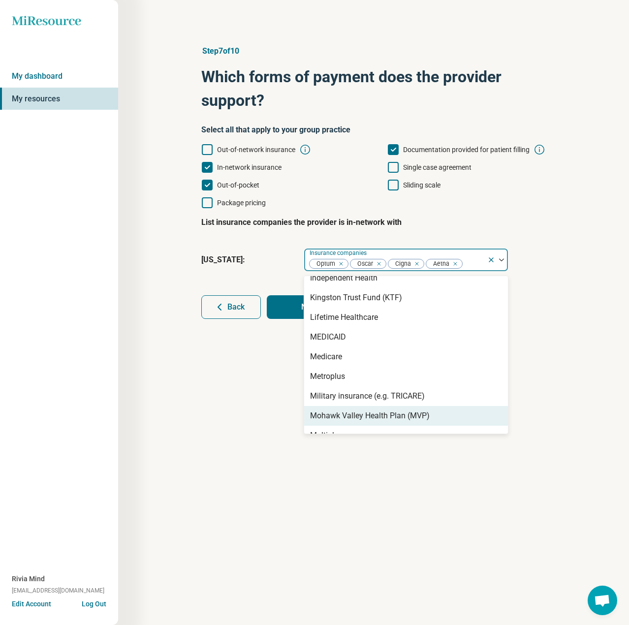
scroll to position [575, 0]
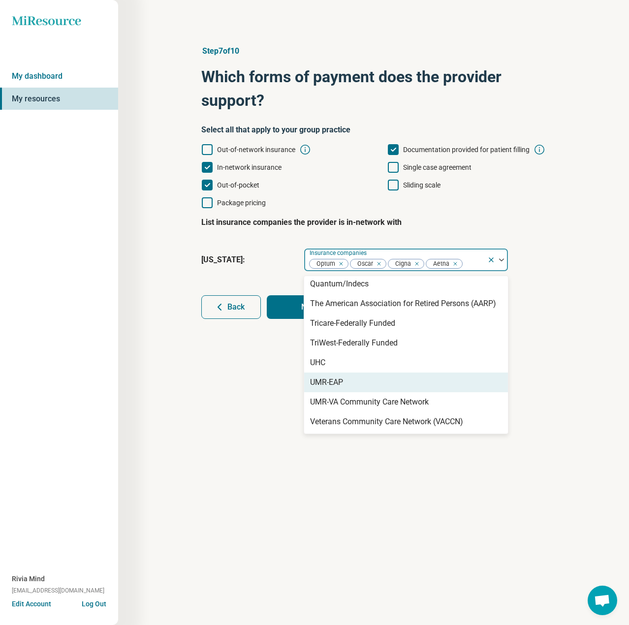
click at [356, 380] on div "UMR-EAP" at bounding box center [406, 383] width 204 height 20
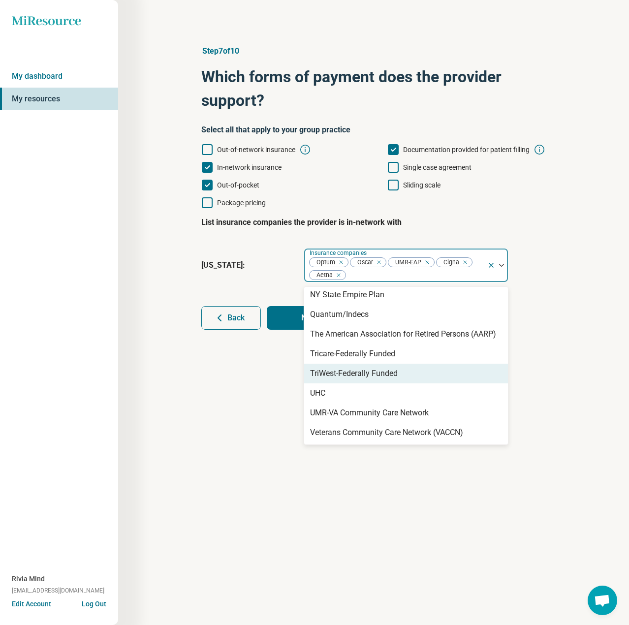
scroll to position [555, 0]
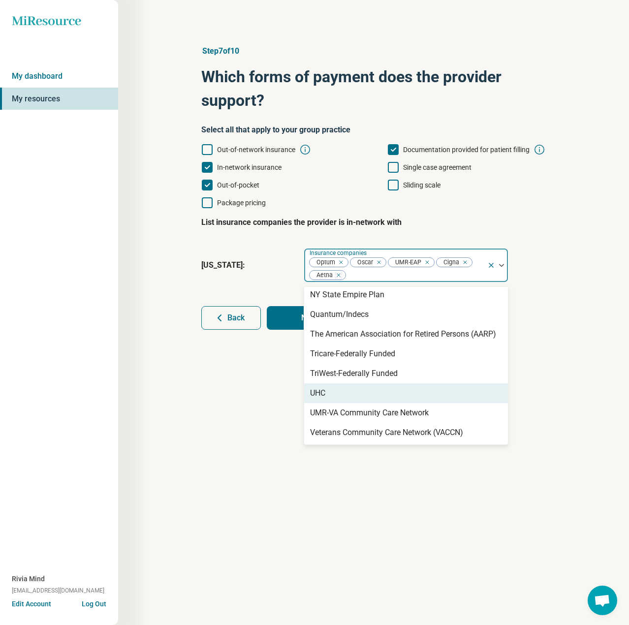
click at [362, 394] on div "UHC" at bounding box center [406, 393] width 204 height 20
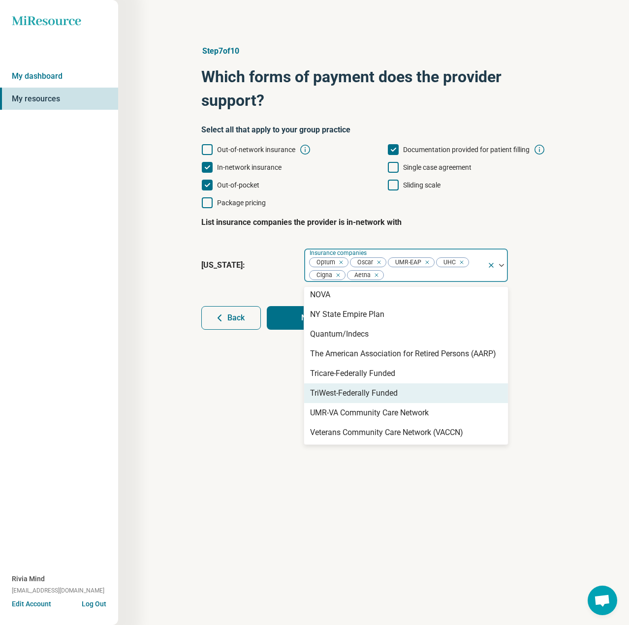
scroll to position [535, 0]
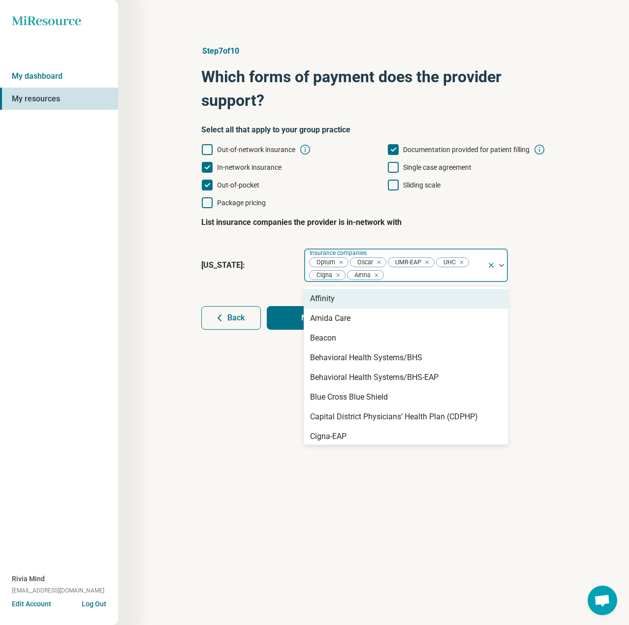
click at [419, 275] on div at bounding box center [433, 275] width 99 height 14
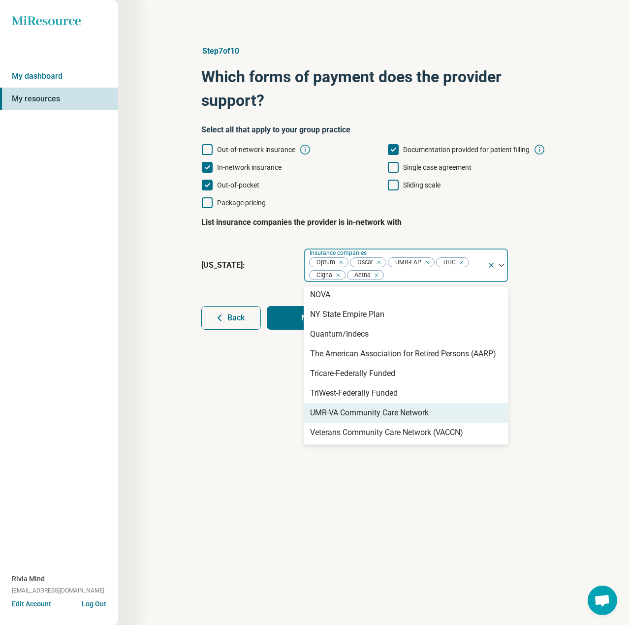
click at [390, 411] on div "UMR-VA Community Care Network" at bounding box center [369, 413] width 119 height 12
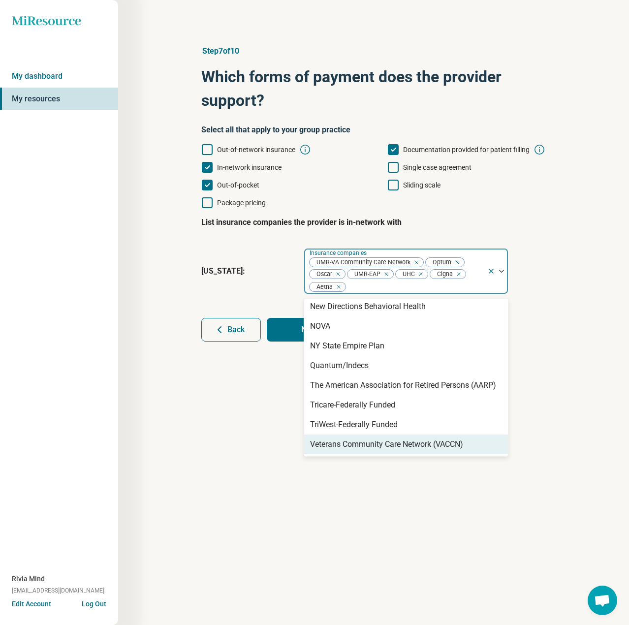
click at [394, 442] on div "Veterans Community Care Network (VACCN)" at bounding box center [386, 445] width 153 height 12
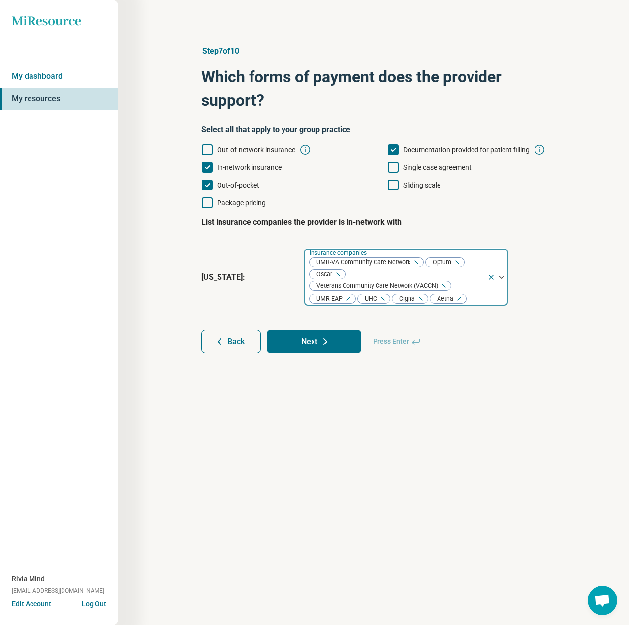
click at [489, 297] on div at bounding box center [497, 277] width 21 height 57
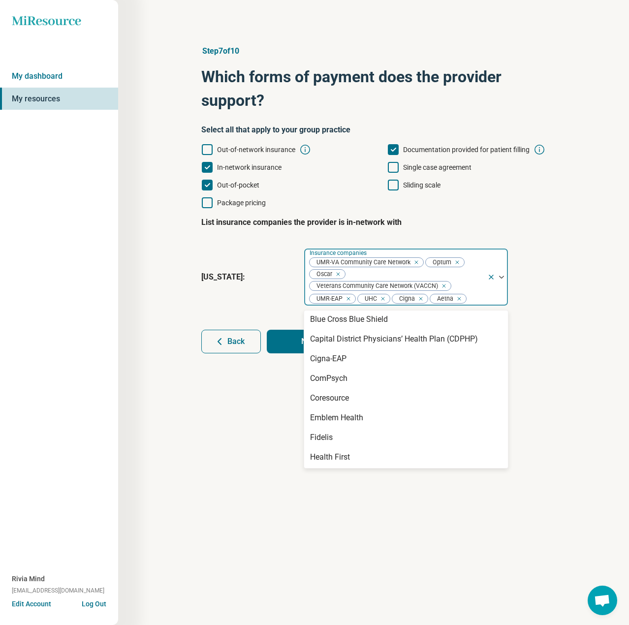
scroll to position [295, 0]
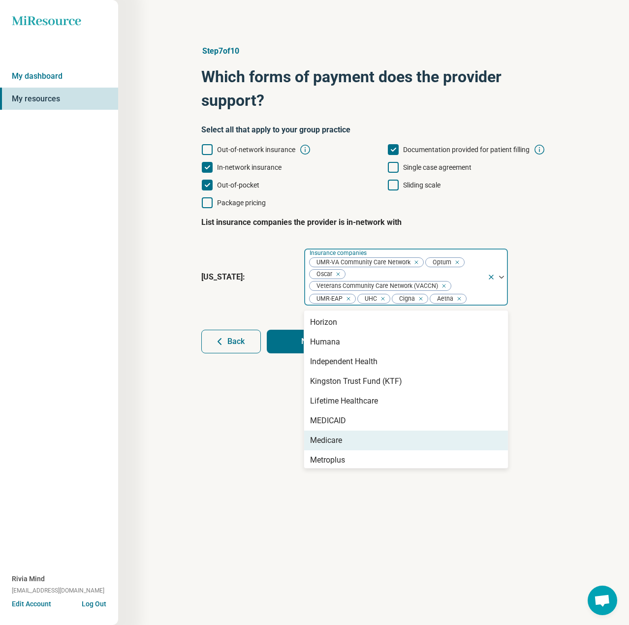
click at [340, 444] on div "Medicare" at bounding box center [326, 441] width 32 height 12
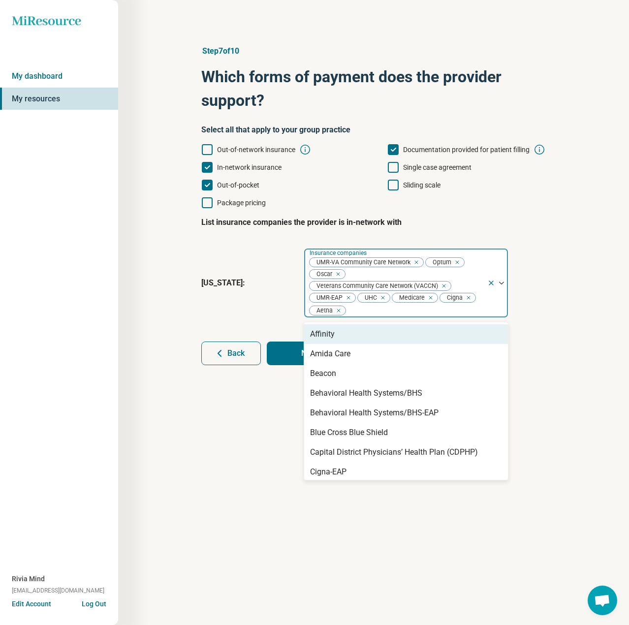
click at [400, 313] on div at bounding box center [414, 311] width 137 height 14
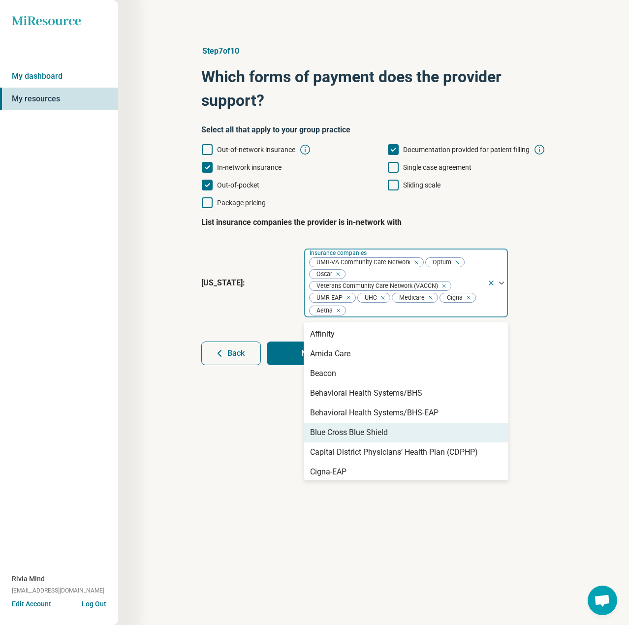
click at [328, 431] on div "Blue Cross Blue Shield" at bounding box center [349, 433] width 78 height 12
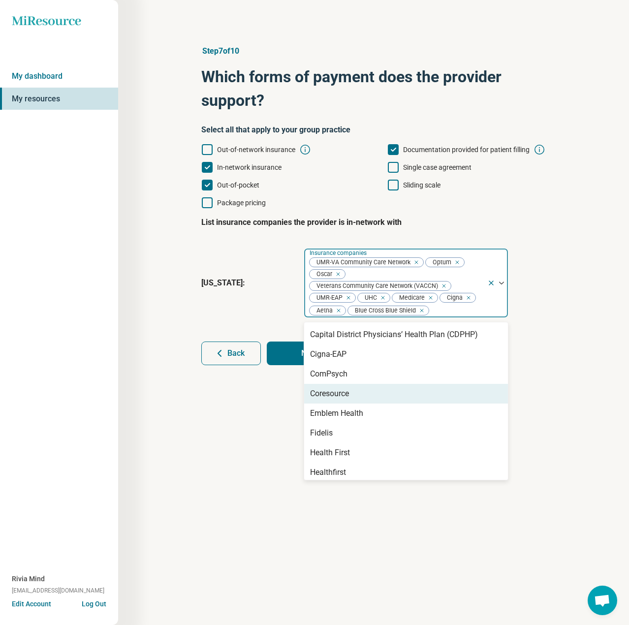
scroll to position [98, 0]
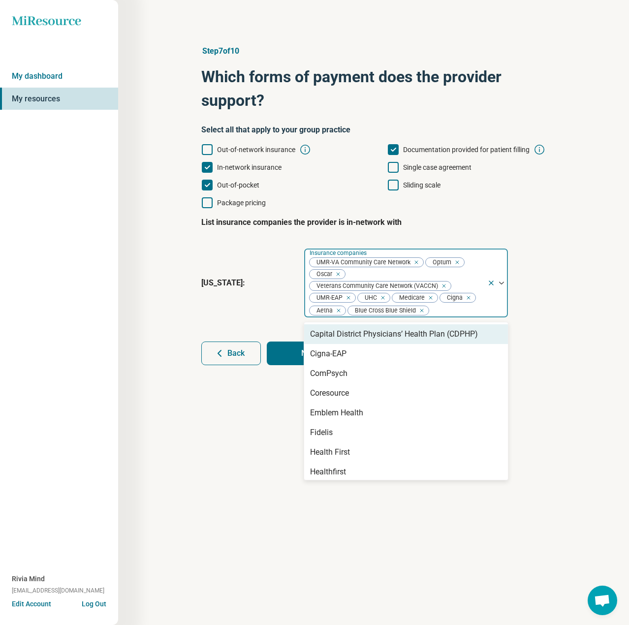
click at [382, 336] on div "Capital District Physicians’ Health Plan (CDPHP)" at bounding box center [394, 334] width 168 height 12
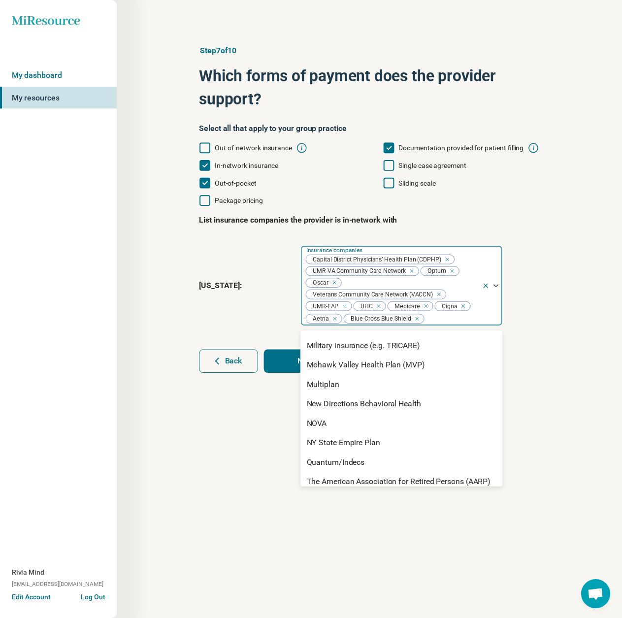
scroll to position [394, 0]
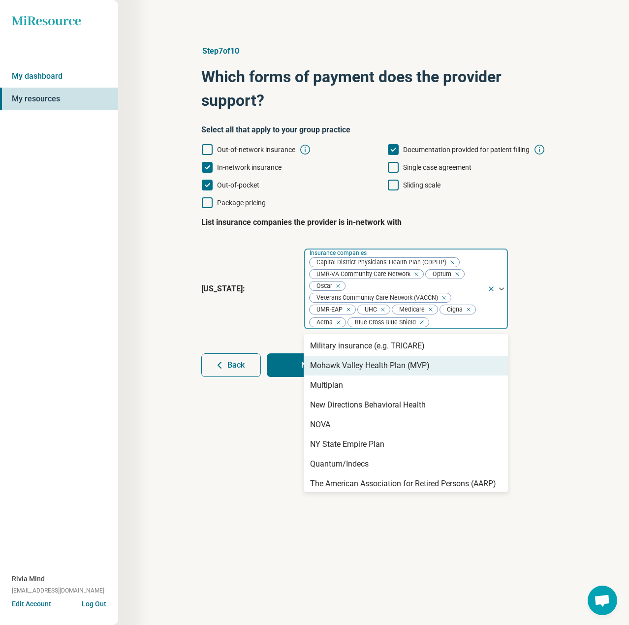
click at [407, 364] on div "Mohawk Valley Health Plan (MVP)" at bounding box center [370, 366] width 120 height 12
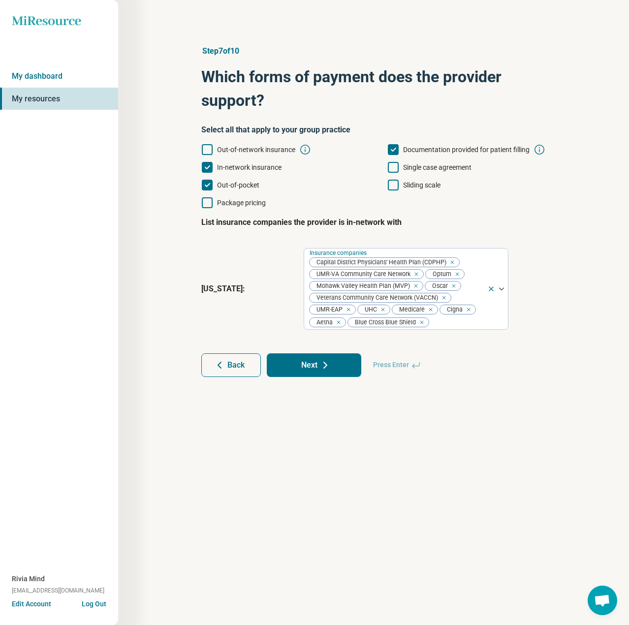
click at [335, 365] on button "Next" at bounding box center [314, 365] width 94 height 24
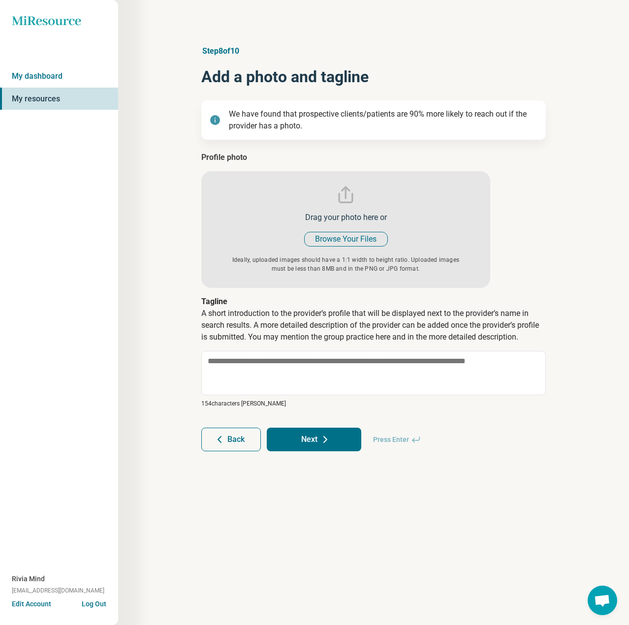
type textarea "*"
click at [359, 235] on input "file" at bounding box center [345, 220] width 289 height 136
type input "**********"
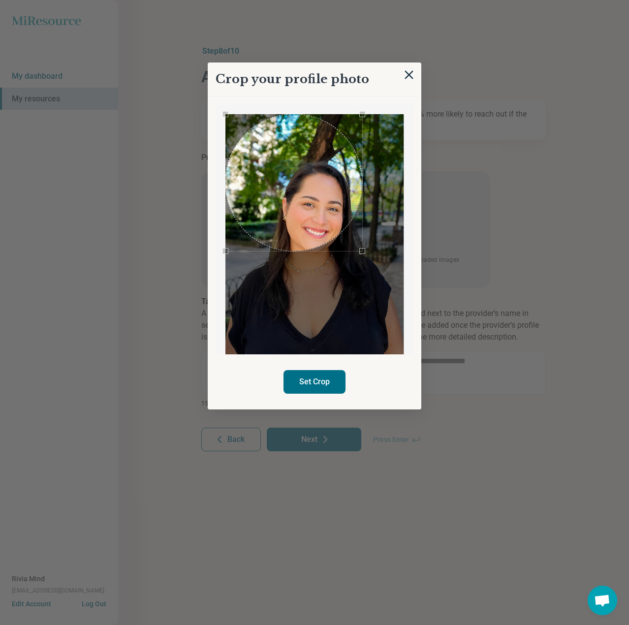
click at [233, 153] on div "Use the arrow keys to move the crop selection area" at bounding box center [293, 182] width 137 height 137
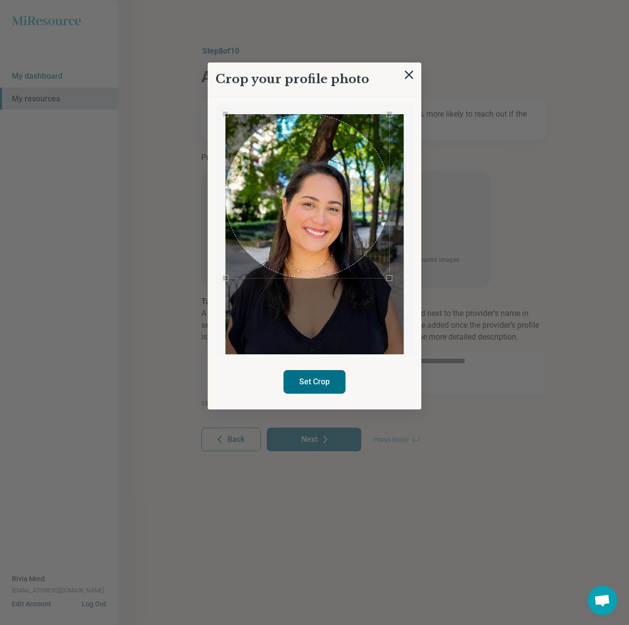
click at [389, 312] on div at bounding box center [314, 238] width 178 height 248
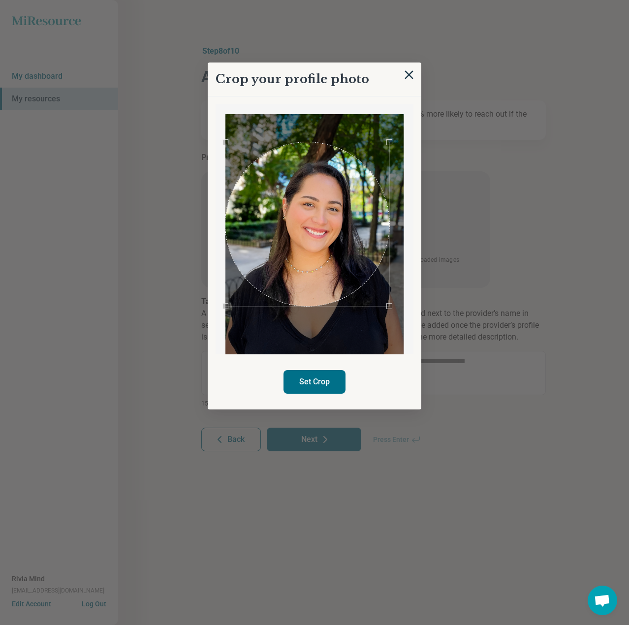
click at [319, 233] on div "Use the arrow keys to move the crop selection area" at bounding box center [307, 224] width 164 height 164
click at [201, 288] on div "Crop your profile photo Set Crop" at bounding box center [373, 288] width 345 height 0
click at [325, 237] on div "Use the arrow keys to move the crop selection area" at bounding box center [309, 223] width 164 height 164
click at [411, 335] on div at bounding box center [315, 229] width 198 height 250
click at [312, 283] on div "Use the arrow keys to move the crop selection area" at bounding box center [309, 227] width 169 height 169
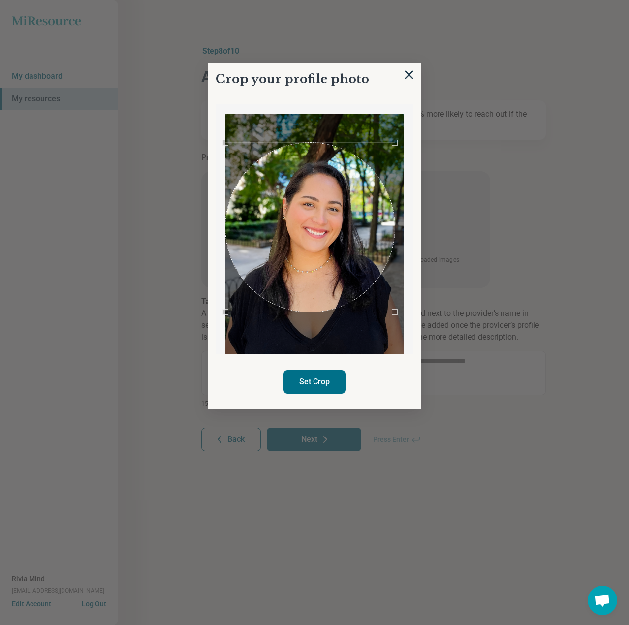
click at [314, 379] on button "Set Crop" at bounding box center [314, 382] width 62 height 24
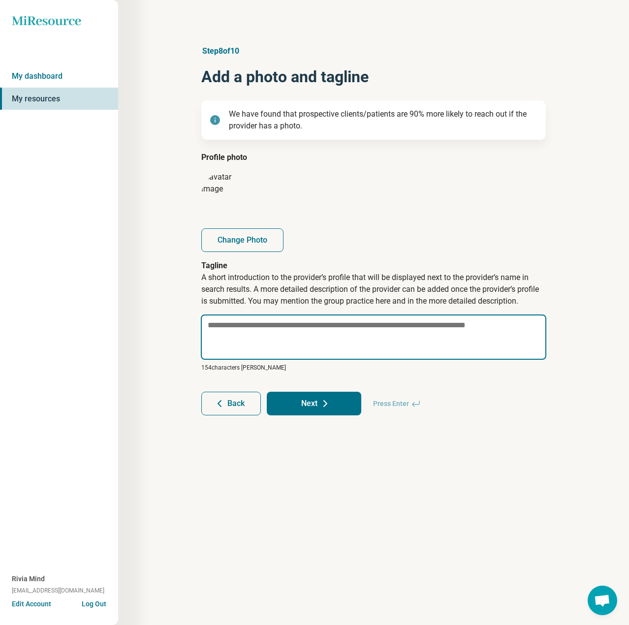
click at [269, 328] on textarea at bounding box center [373, 336] width 345 height 45
paste textarea "**********"
type textarea "*"
type textarea "**********"
click at [241, 324] on textarea "**********" at bounding box center [373, 336] width 345 height 45
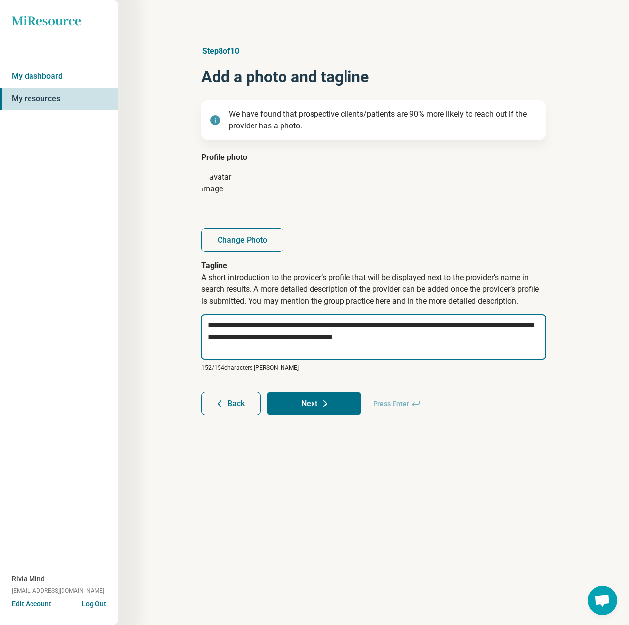
click at [241, 324] on textarea "**********" at bounding box center [373, 336] width 345 height 45
type textarea "*"
type textarea "**********"
type textarea "*"
type textarea "**********"
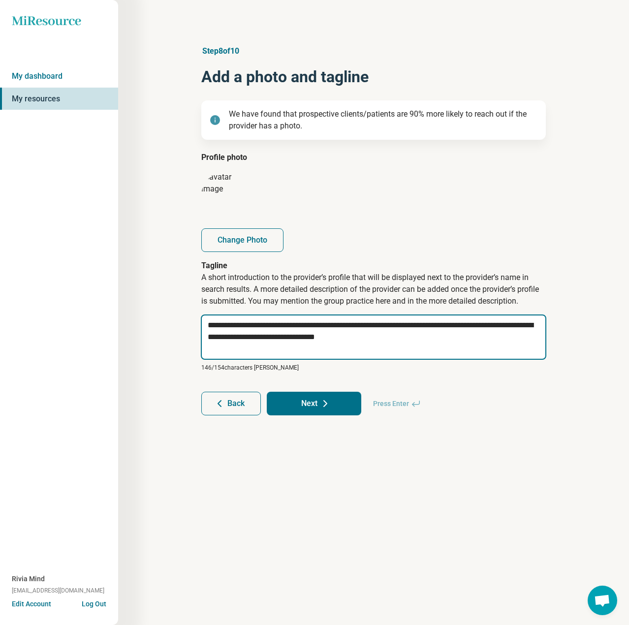
type textarea "*"
type textarea "**********"
type textarea "*"
type textarea "**********"
type textarea "*"
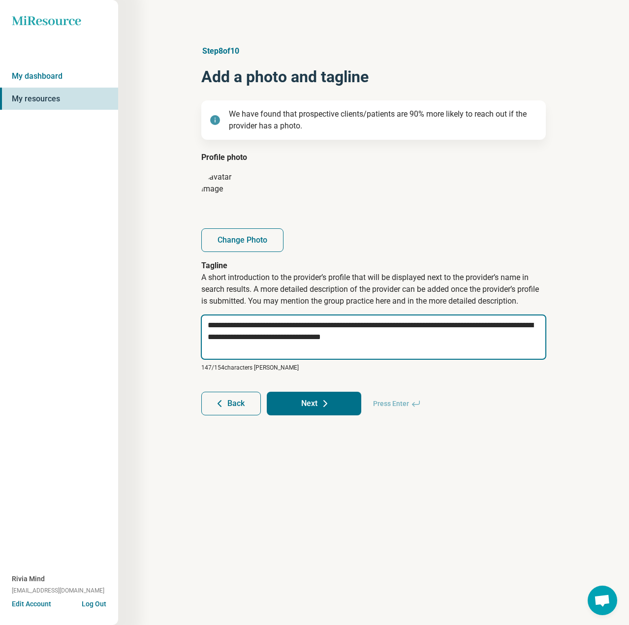
type textarea "**********"
type textarea "*"
type textarea "**********"
type textarea "*"
type textarea "**********"
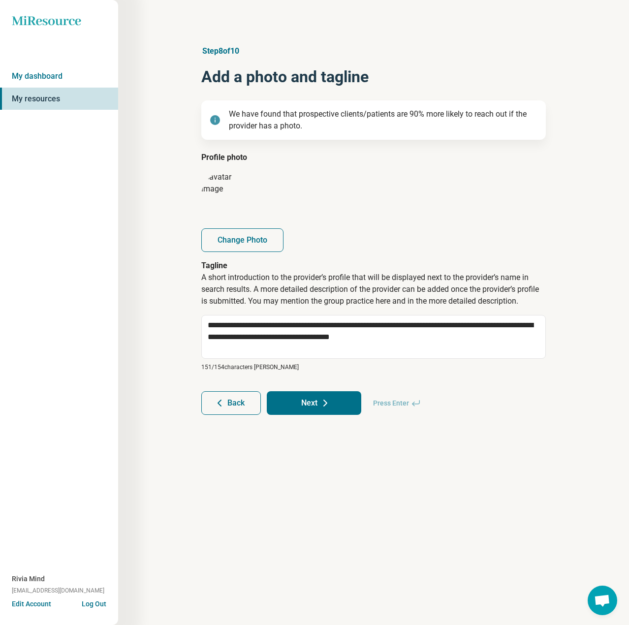
click at [312, 413] on button "Next" at bounding box center [314, 403] width 94 height 24
type textarea "*"
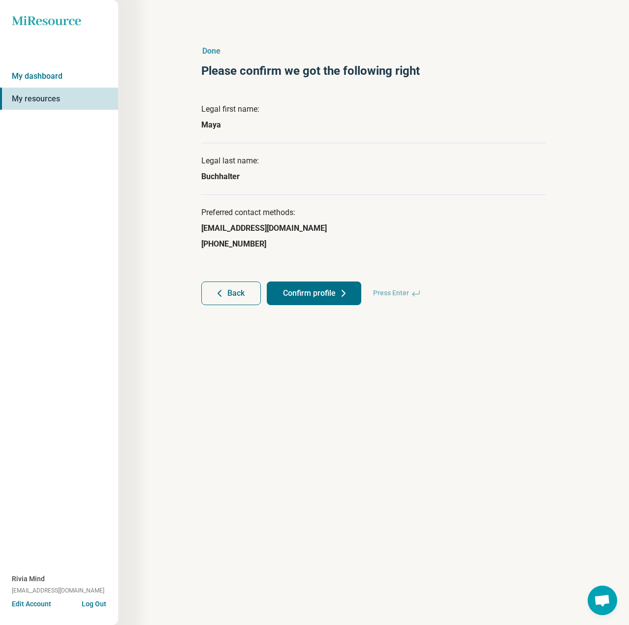
click at [333, 294] on button "Confirm profile" at bounding box center [314, 294] width 94 height 24
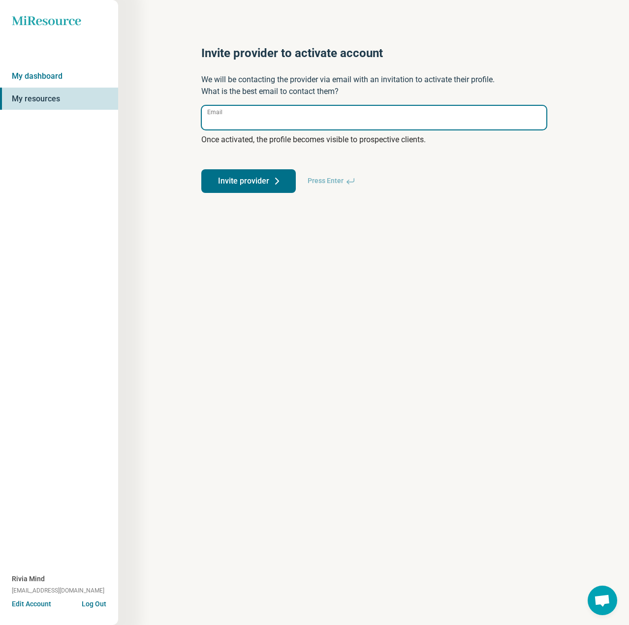
click at [361, 125] on input "Email" at bounding box center [374, 118] width 345 height 24
paste input "**********"
type input "**********"
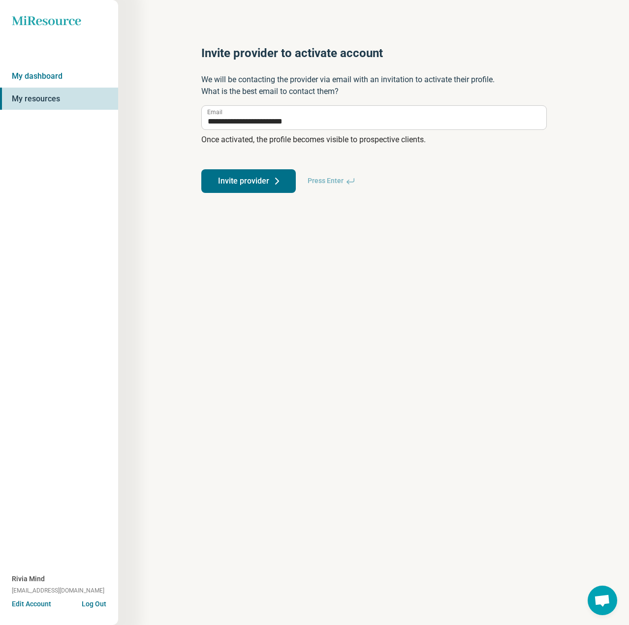
click at [228, 186] on button "Invite provider" at bounding box center [248, 181] width 94 height 24
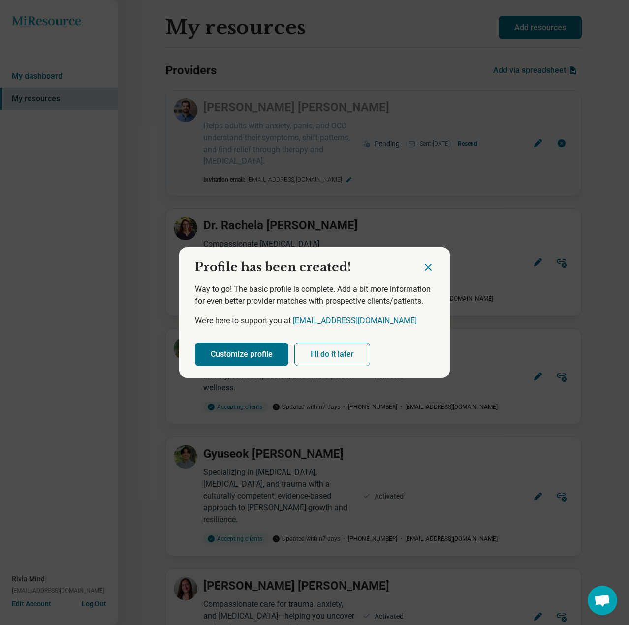
click at [247, 352] on button "Customize profile" at bounding box center [242, 355] width 94 height 24
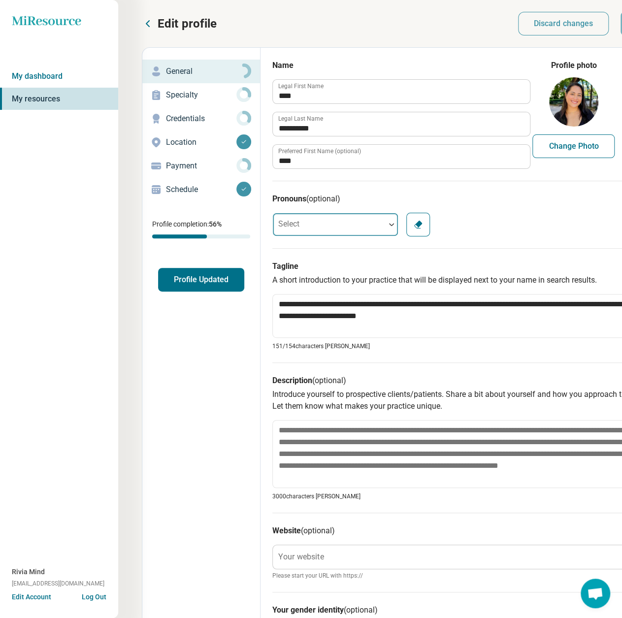
click at [328, 221] on div at bounding box center [329, 225] width 112 height 20
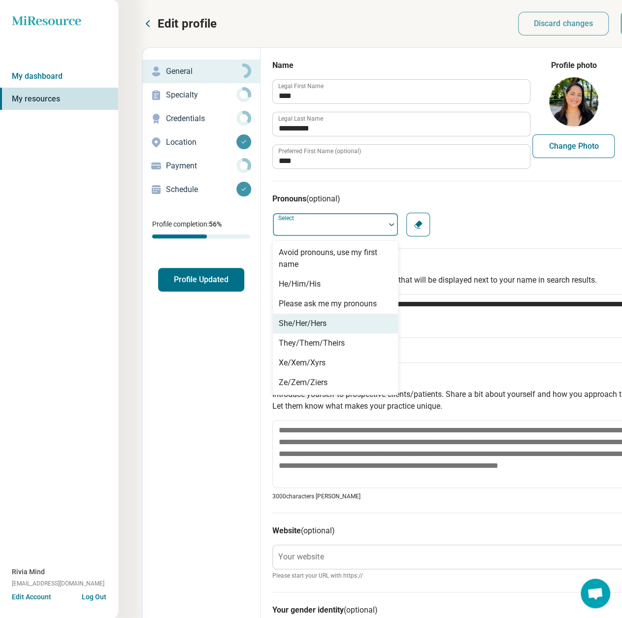
click at [294, 321] on div "She/Her/Hers" at bounding box center [303, 323] width 48 height 12
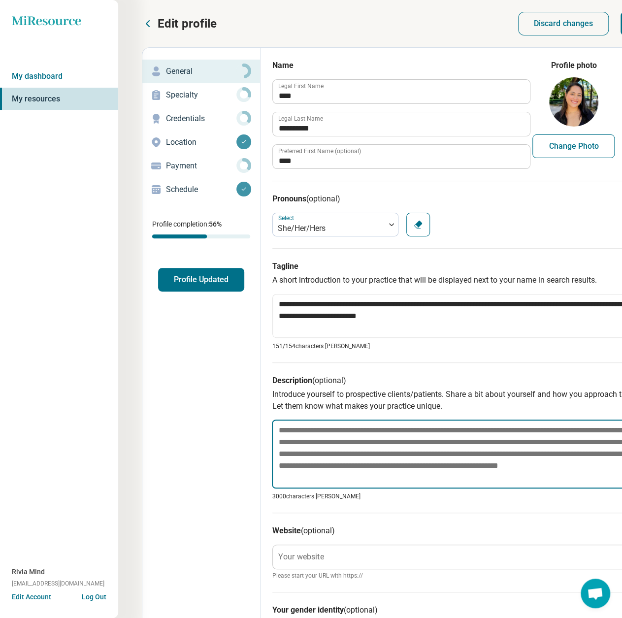
click at [301, 425] on textarea at bounding box center [465, 453] width 386 height 69
paste textarea "**********"
type textarea "*"
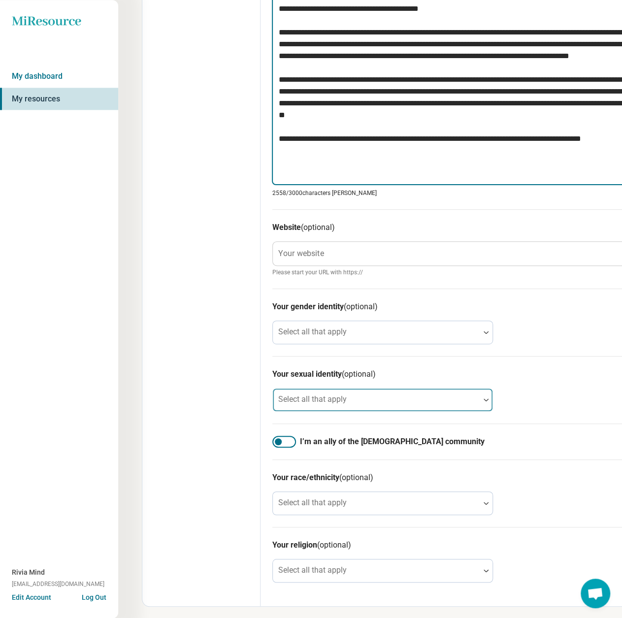
scroll to position [660, 0]
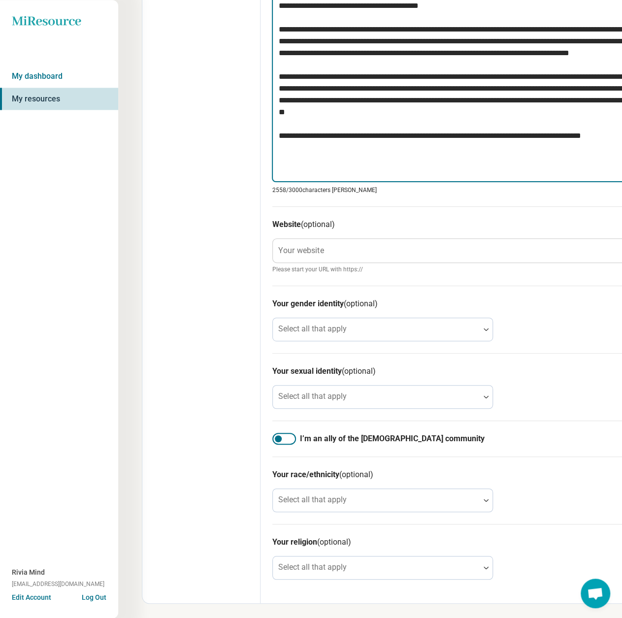
type textarea "**********"
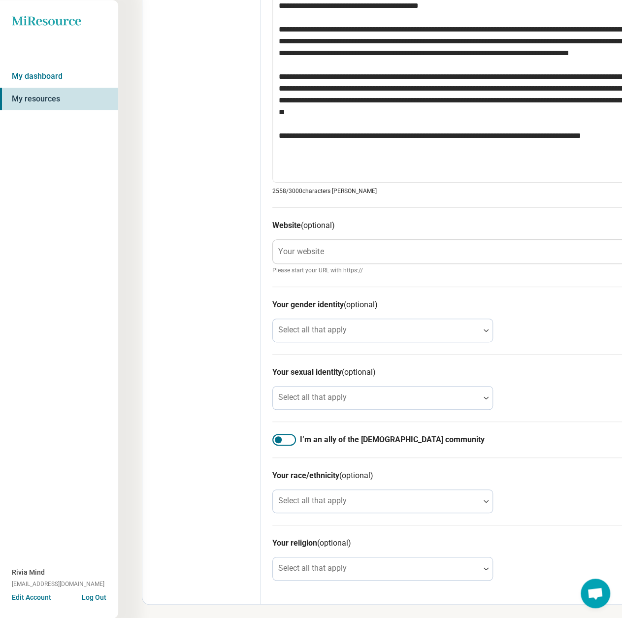
scroll to position [660, 0]
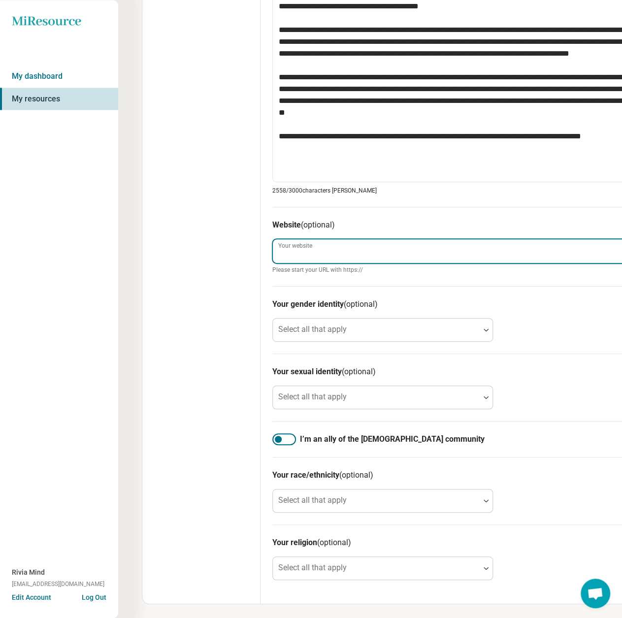
click at [331, 250] on input "Your website" at bounding box center [465, 251] width 385 height 24
paste input "**********"
type textarea "*"
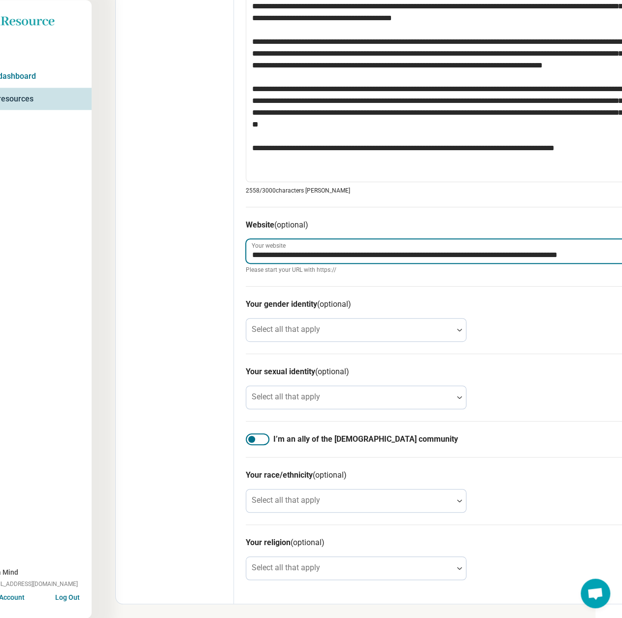
scroll to position [648, 30]
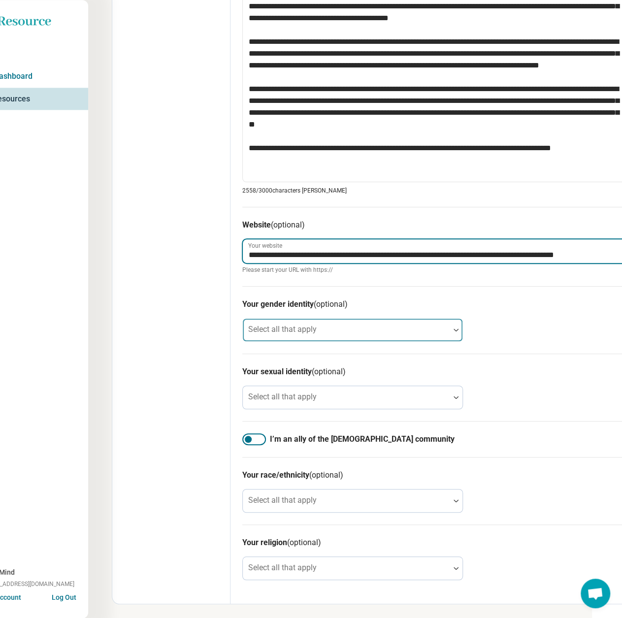
type input "**********"
click at [270, 332] on div "Select all that apply" at bounding box center [352, 330] width 220 height 24
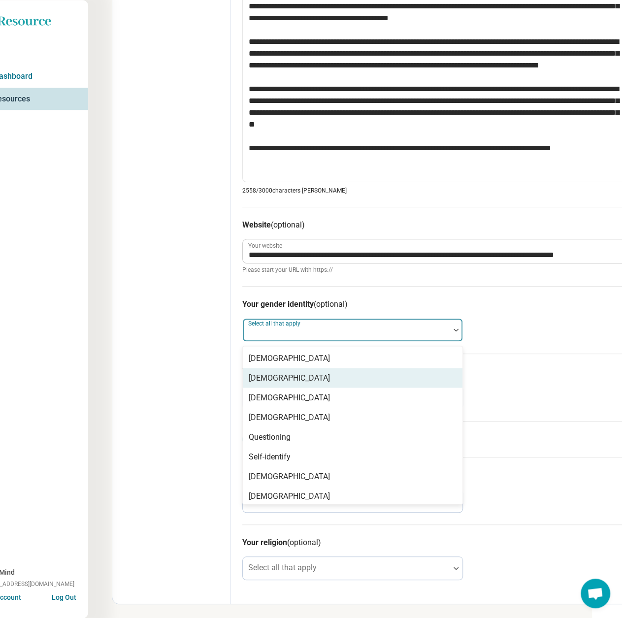
click at [277, 372] on div "[DEMOGRAPHIC_DATA]" at bounding box center [289, 378] width 81 height 12
click at [175, 352] on div "Edit profile General Specialty Credentials Location Payment Schedule Profile co…" at bounding box center [171, 2] width 118 height 1204
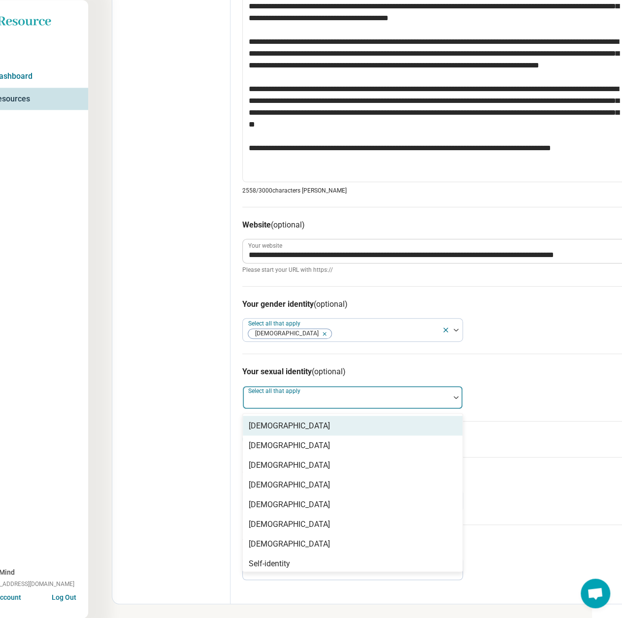
click at [260, 400] on div at bounding box center [346, 401] width 199 height 14
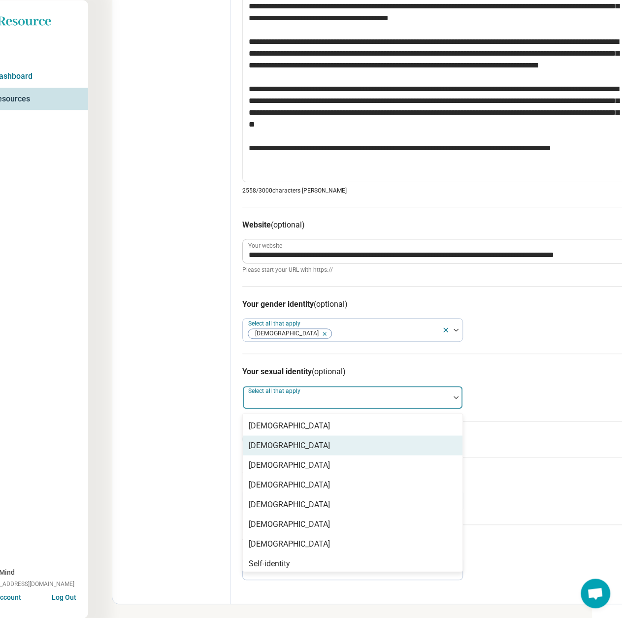
click at [277, 439] on div "[DEMOGRAPHIC_DATA]" at bounding box center [289, 445] width 81 height 12
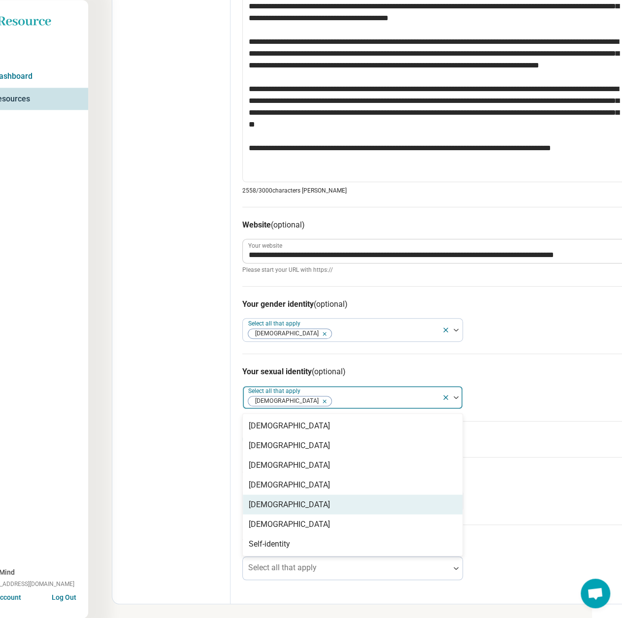
click at [281, 500] on div "[DEMOGRAPHIC_DATA]" at bounding box center [289, 504] width 81 height 12
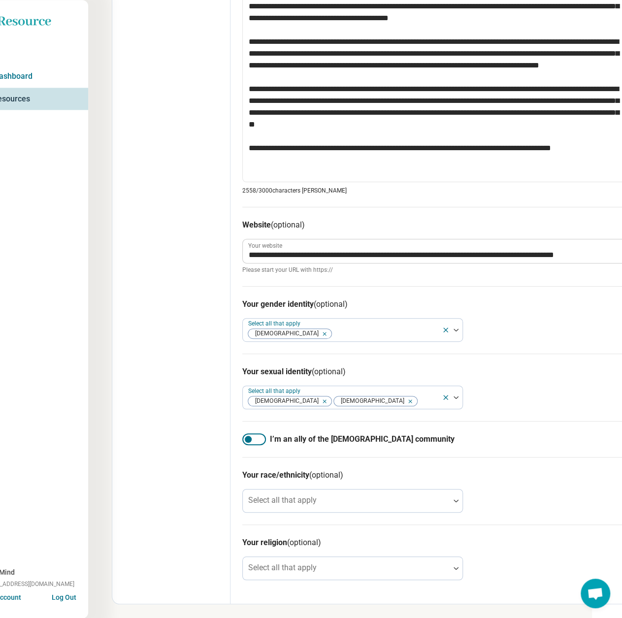
click at [198, 401] on div "Edit profile General Specialty Credentials Location Payment Schedule Profile co…" at bounding box center [171, 2] width 118 height 1204
click at [258, 430] on div "I’m an ally of the [DEMOGRAPHIC_DATA] community" at bounding box center [435, 439] width 386 height 36
click at [261, 442] on div at bounding box center [254, 439] width 24 height 12
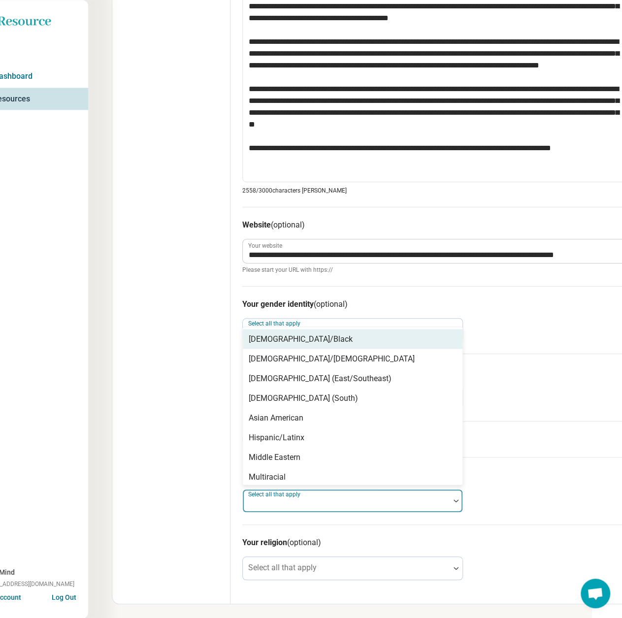
click at [276, 495] on label "Select all that apply" at bounding box center [275, 493] width 54 height 7
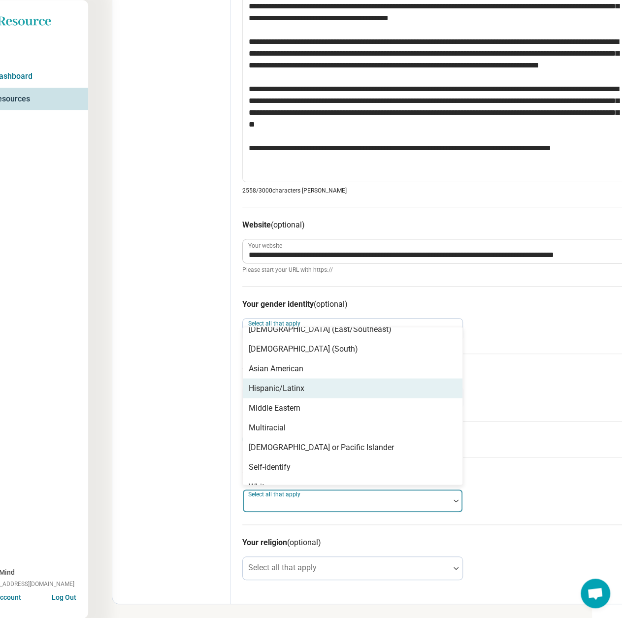
click at [297, 387] on div "Hispanic/Latinx" at bounding box center [277, 388] width 56 height 12
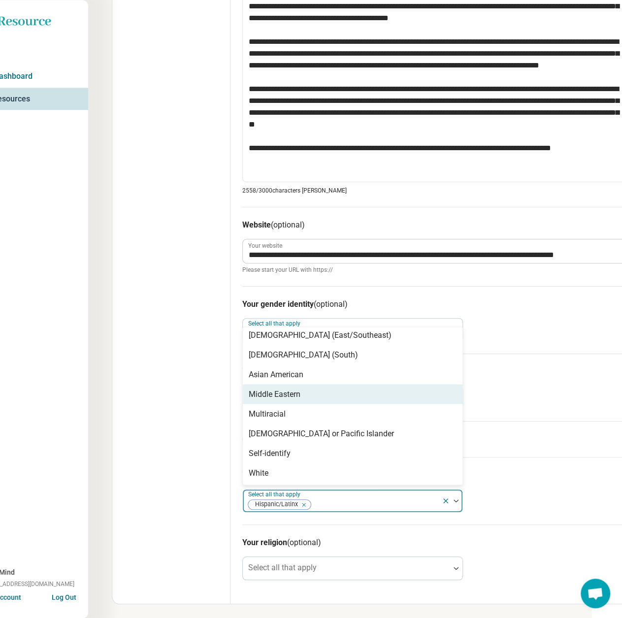
scroll to position [43, 0]
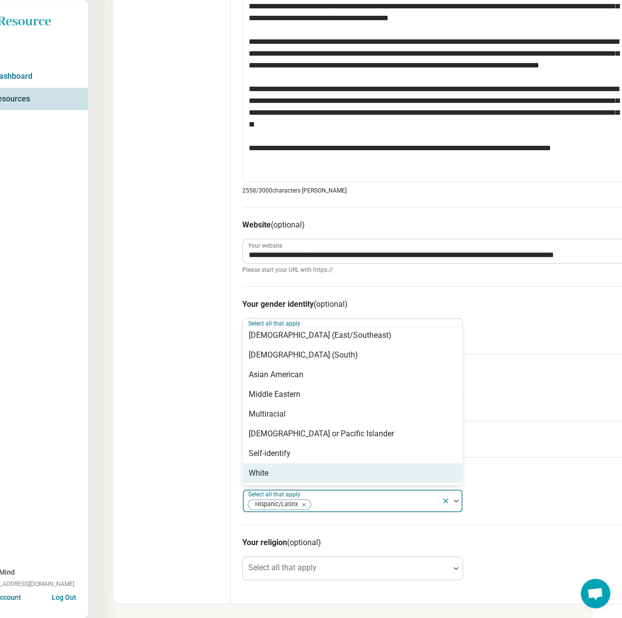
click at [190, 507] on div "Edit profile General Specialty Credentials Location Payment Schedule Profile co…" at bounding box center [171, 2] width 118 height 1204
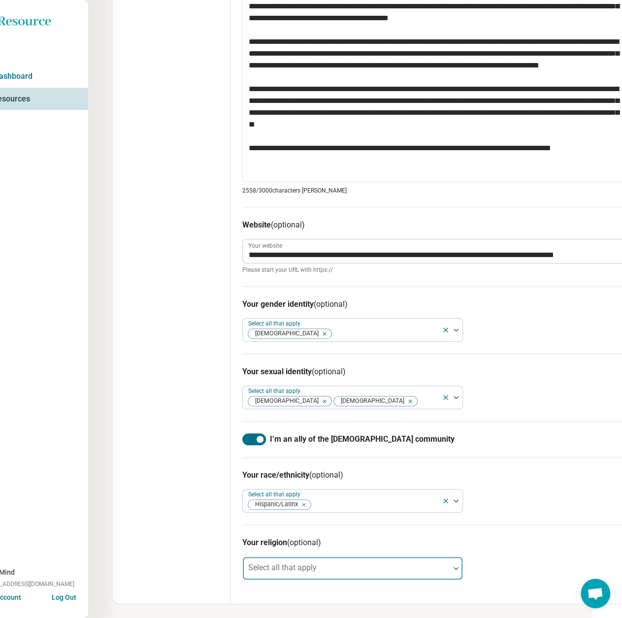
click at [296, 567] on div "Select all that apply" at bounding box center [352, 568] width 220 height 24
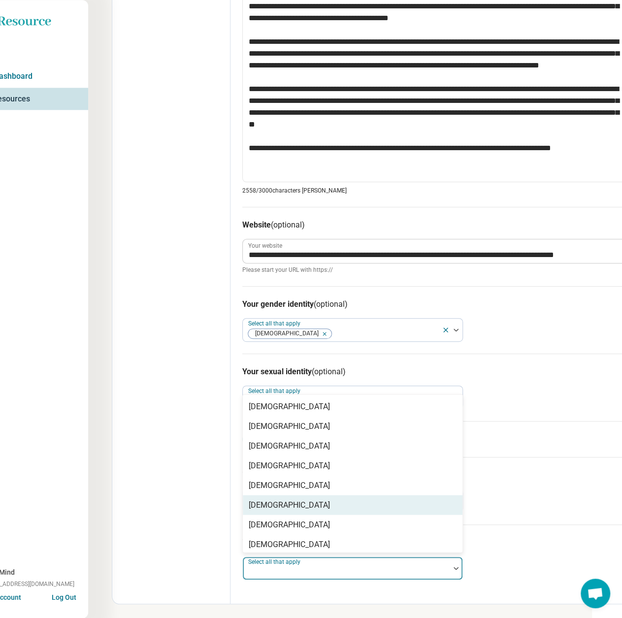
scroll to position [98, 0]
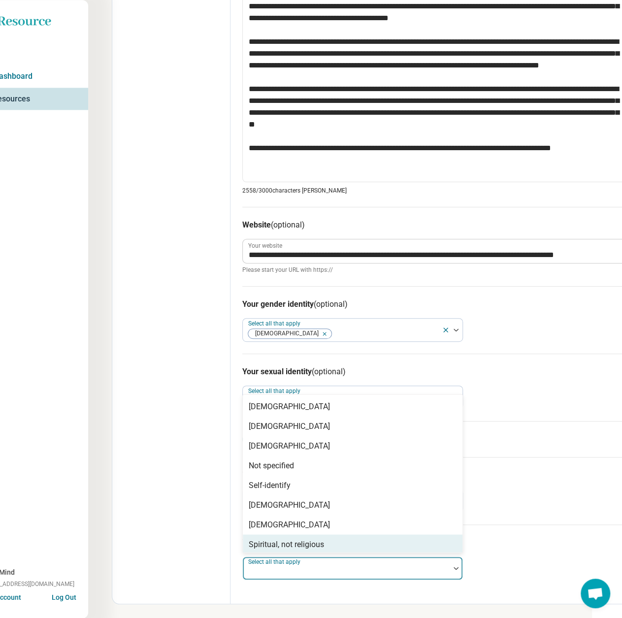
click at [276, 542] on div "Spiritual, not religious" at bounding box center [286, 544] width 75 height 12
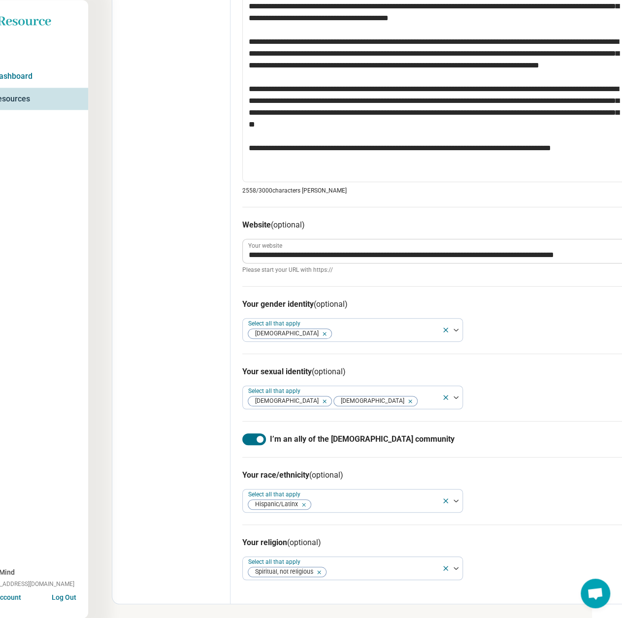
click at [150, 523] on div "Edit profile General Specialty Credentials Location Payment Schedule Profile co…" at bounding box center [171, 2] width 118 height 1204
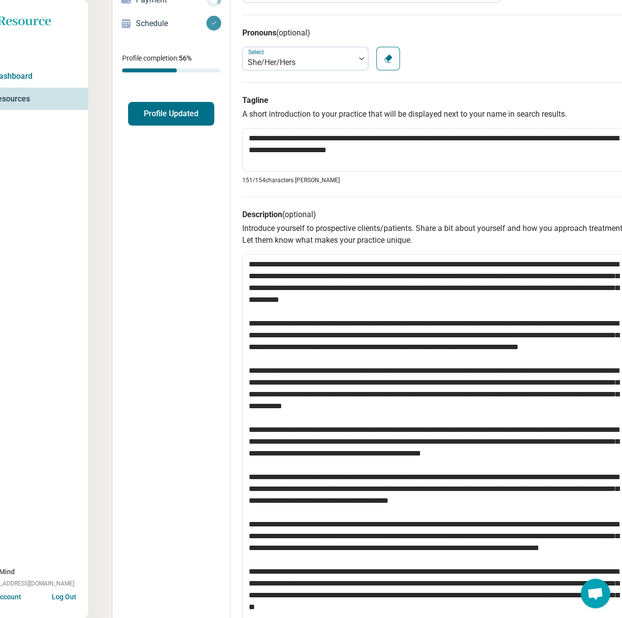
scroll to position [0, 30]
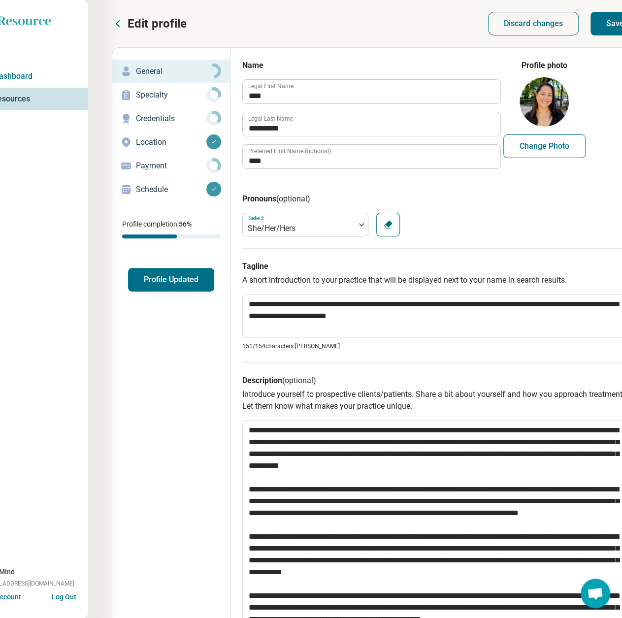
click at [615, 27] on button "Save" at bounding box center [614, 24] width 49 height 24
click at [159, 98] on p "Specialty" at bounding box center [171, 95] width 70 height 12
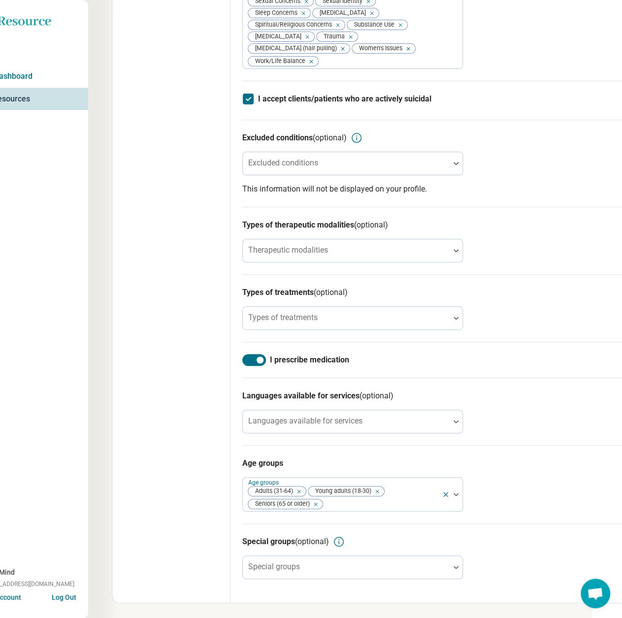
scroll to position [609, 30]
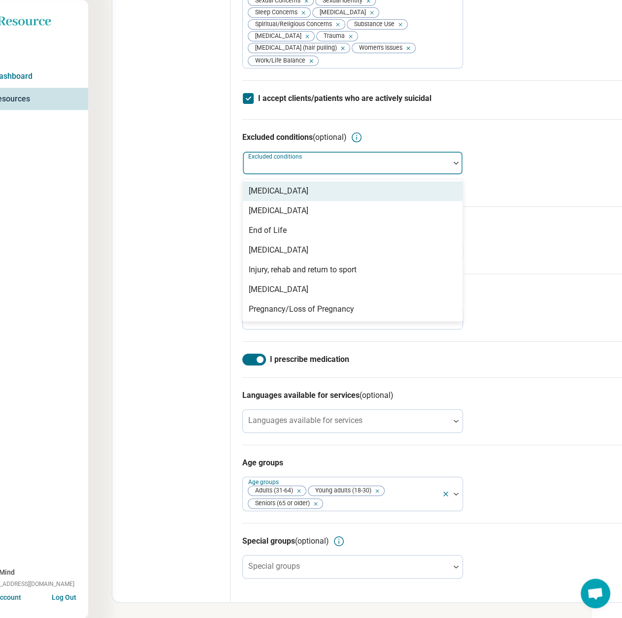
click at [287, 167] on div "Excluded conditions" at bounding box center [352, 163] width 220 height 24
click at [292, 194] on div "[MEDICAL_DATA]" at bounding box center [279, 191] width 60 height 12
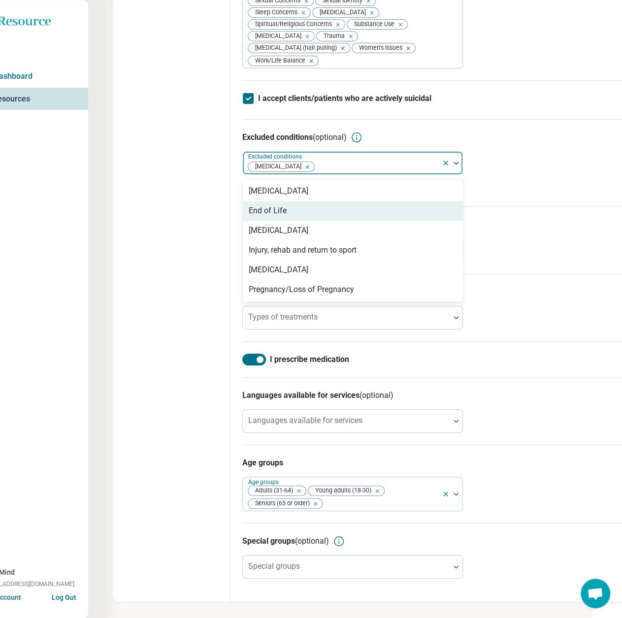
click at [95, 229] on div "Edit profile Discard changes Save Edit profile General Specialty Credentials Lo…" at bounding box center [391, 4] width 606 height 1227
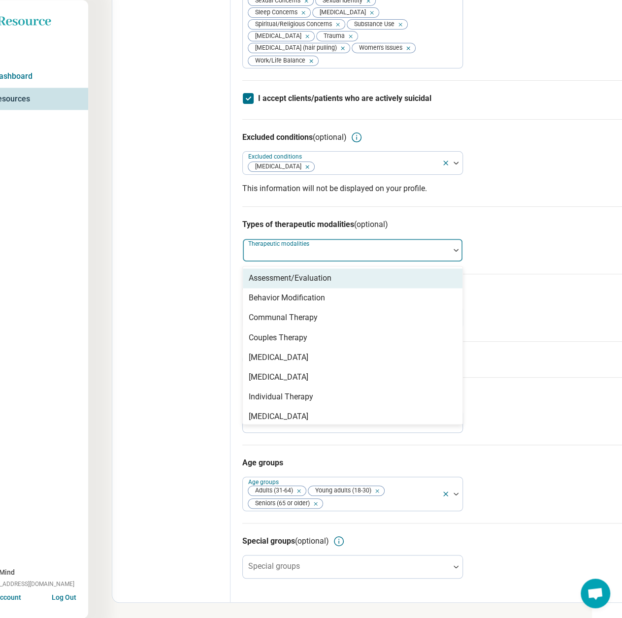
click at [330, 250] on div at bounding box center [346, 254] width 199 height 14
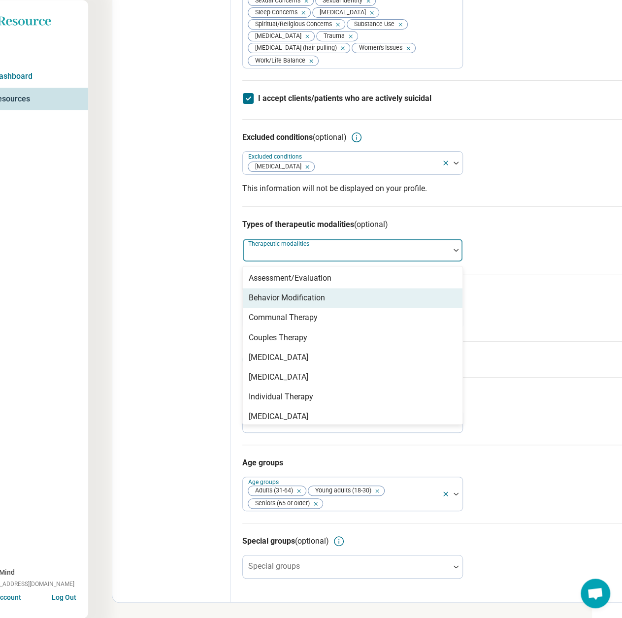
click at [285, 299] on div "Behavior Modification" at bounding box center [287, 298] width 76 height 12
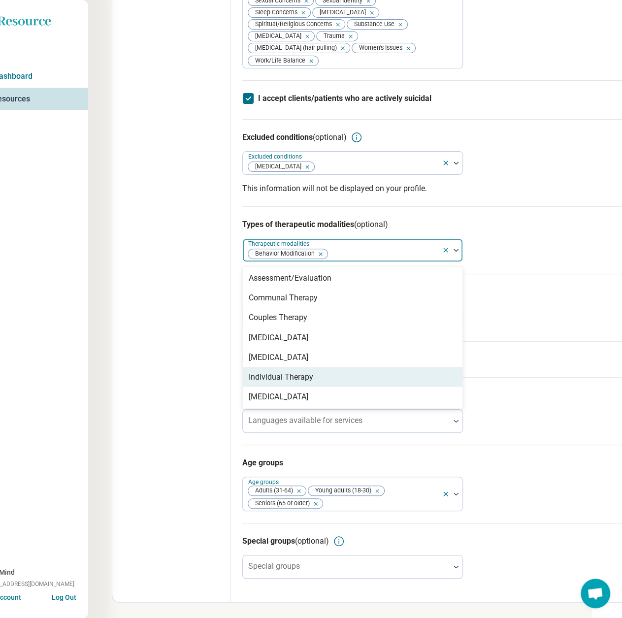
click at [272, 380] on div "Individual Therapy" at bounding box center [281, 377] width 64 height 12
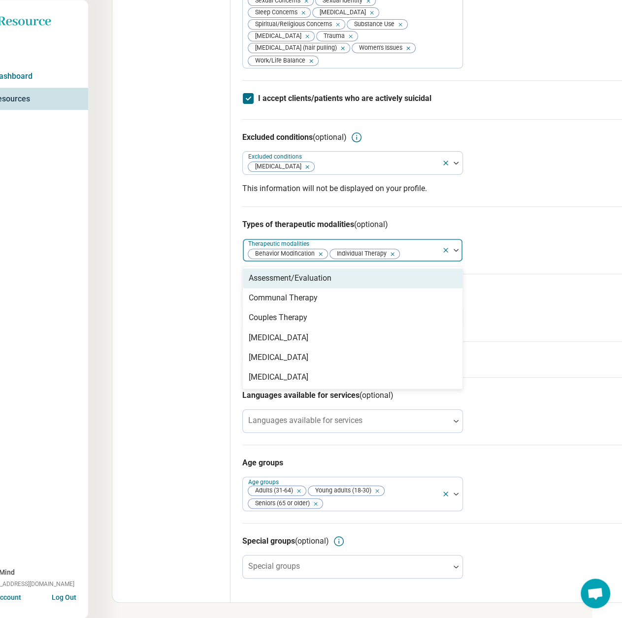
click at [278, 278] on div "Assessment/Evaluation" at bounding box center [290, 278] width 83 height 12
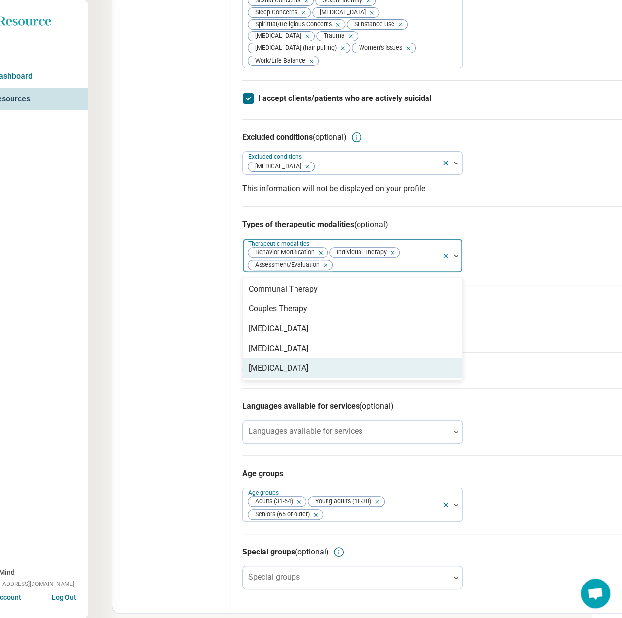
drag, startPoint x: 288, startPoint y: 365, endPoint x: 201, endPoint y: 345, distance: 89.3
click at [287, 365] on div "[MEDICAL_DATA]" at bounding box center [279, 368] width 60 height 12
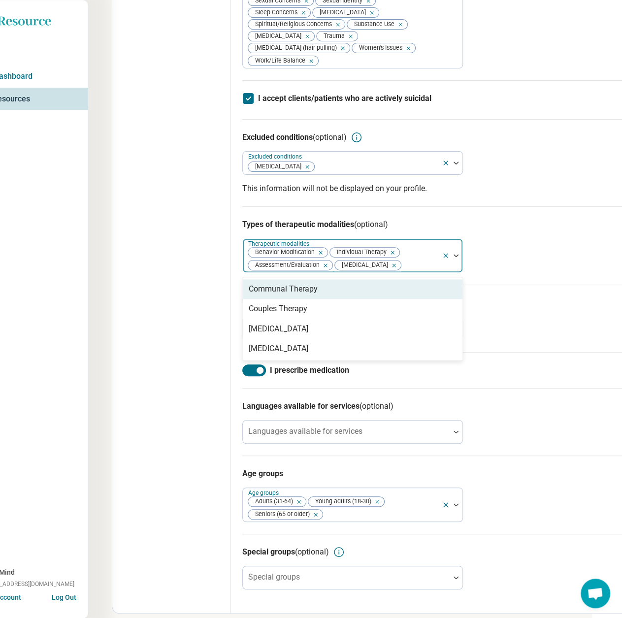
click at [152, 314] on div "Edit profile General Specialty Credentials Location Payment Schedule Profile co…" at bounding box center [171, 25] width 118 height 1174
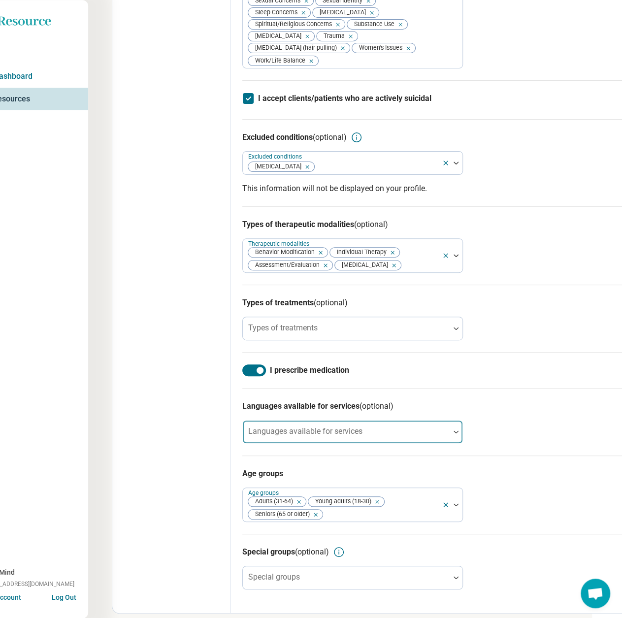
click at [311, 435] on div "Languages available for services" at bounding box center [352, 432] width 220 height 24
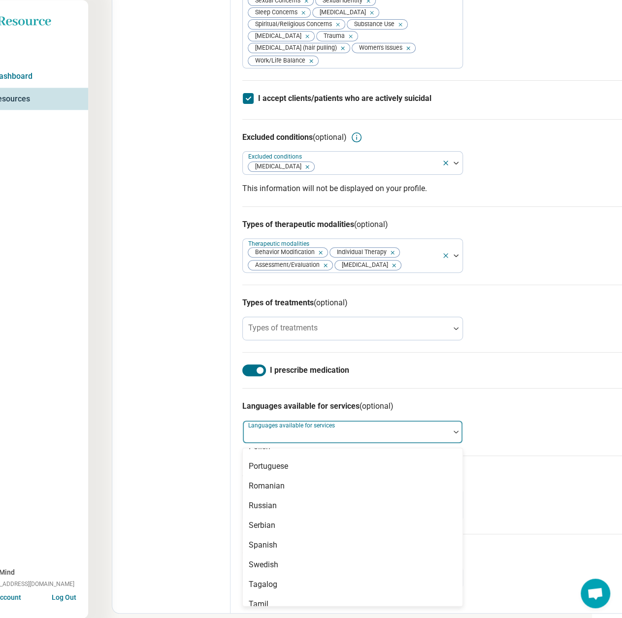
scroll to position [837, 0]
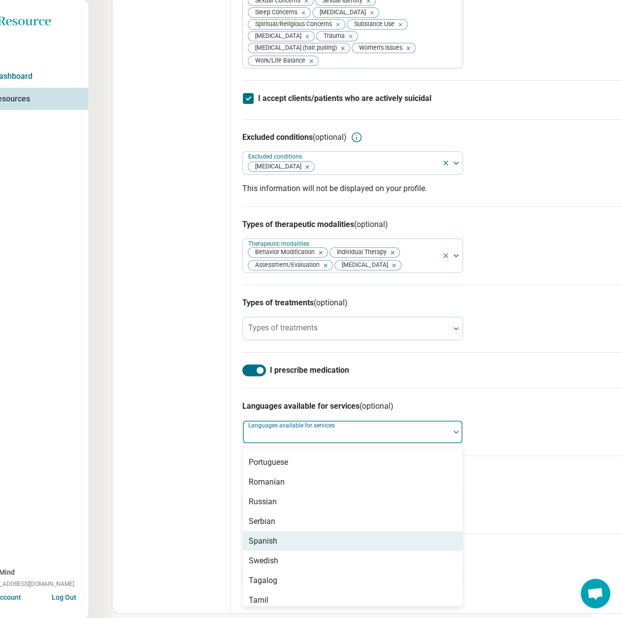
click at [269, 531] on div "Spanish" at bounding box center [352, 541] width 219 height 20
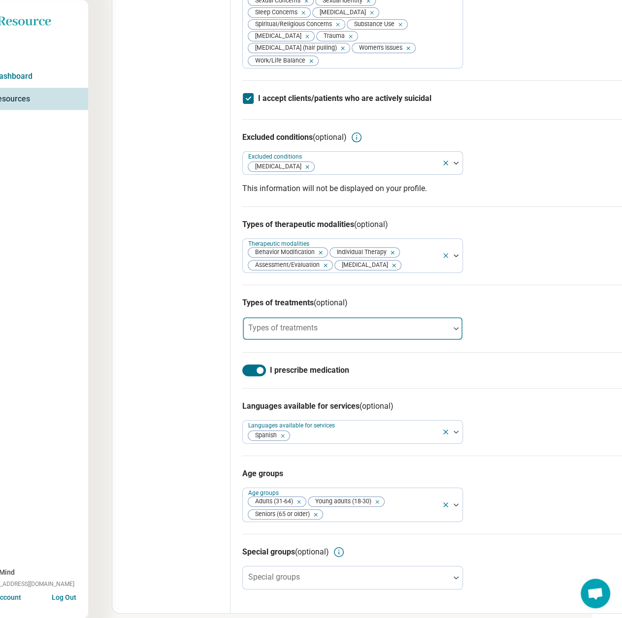
click at [333, 331] on div at bounding box center [346, 332] width 199 height 14
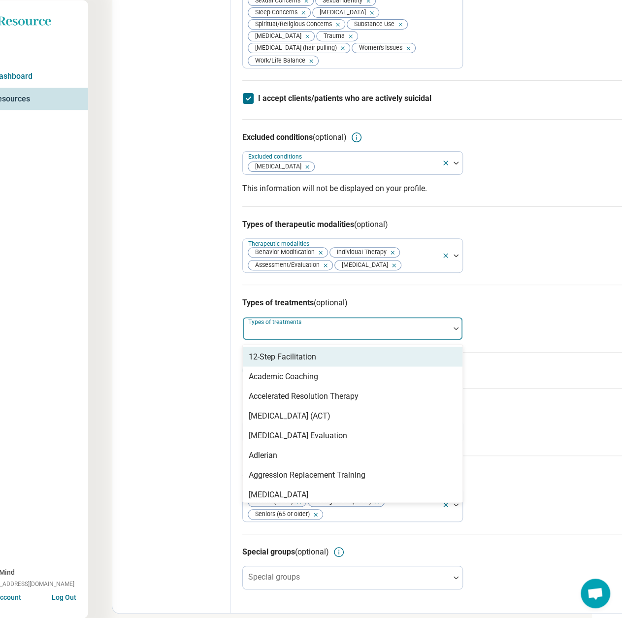
click at [294, 355] on div "12-Step Facilitation" at bounding box center [282, 356] width 67 height 12
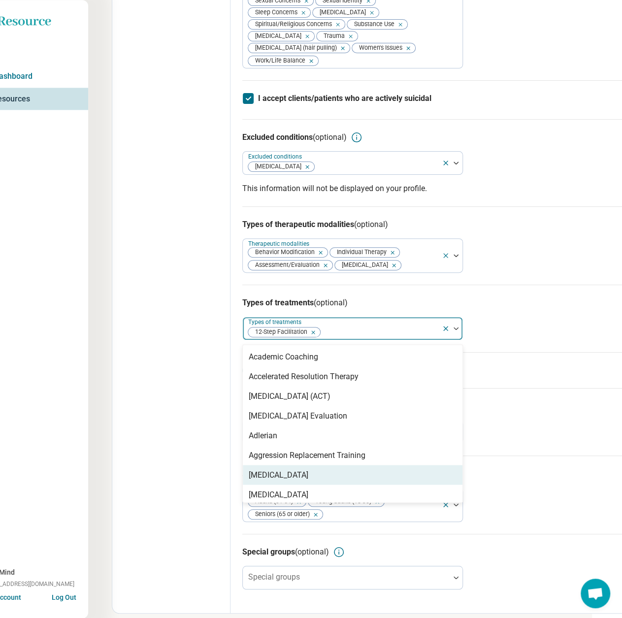
click at [283, 474] on div "[MEDICAL_DATA]" at bounding box center [279, 475] width 60 height 12
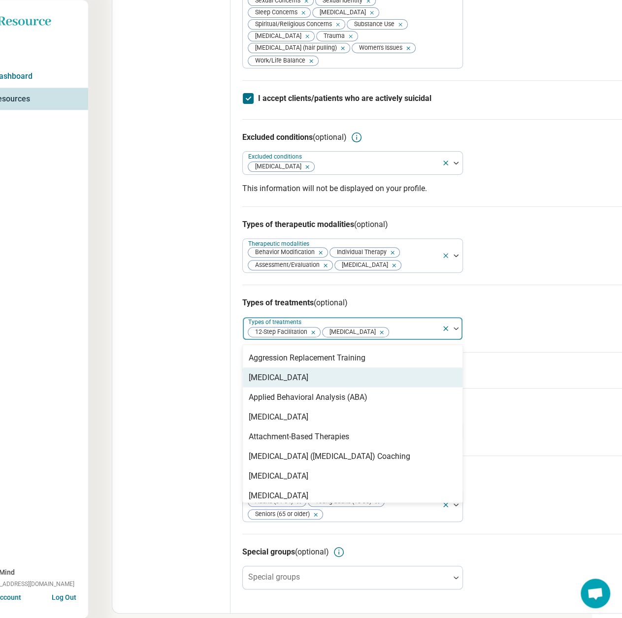
scroll to position [98, 0]
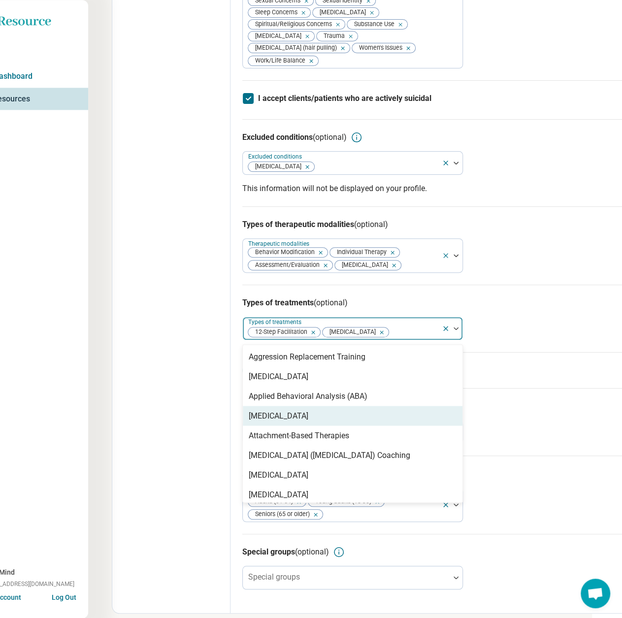
click at [308, 419] on div "[MEDICAL_DATA]" at bounding box center [352, 416] width 219 height 20
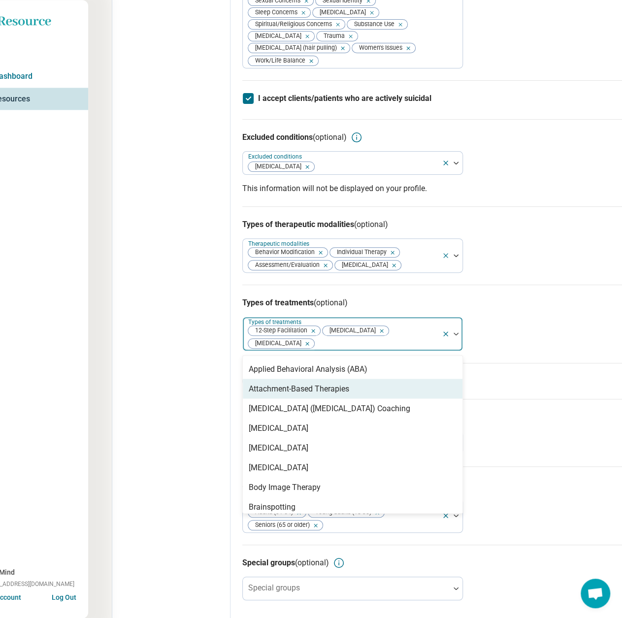
scroll to position [148, 0]
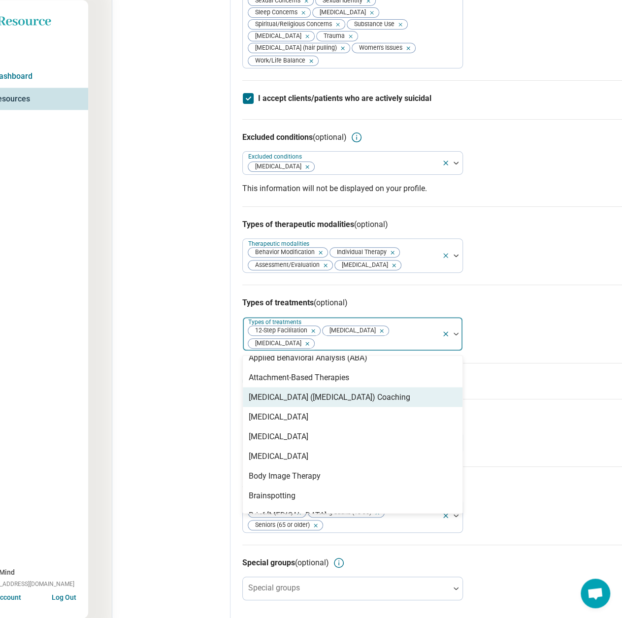
click at [310, 406] on div "[MEDICAL_DATA] ([MEDICAL_DATA]) Coaching" at bounding box center [352, 397] width 219 height 20
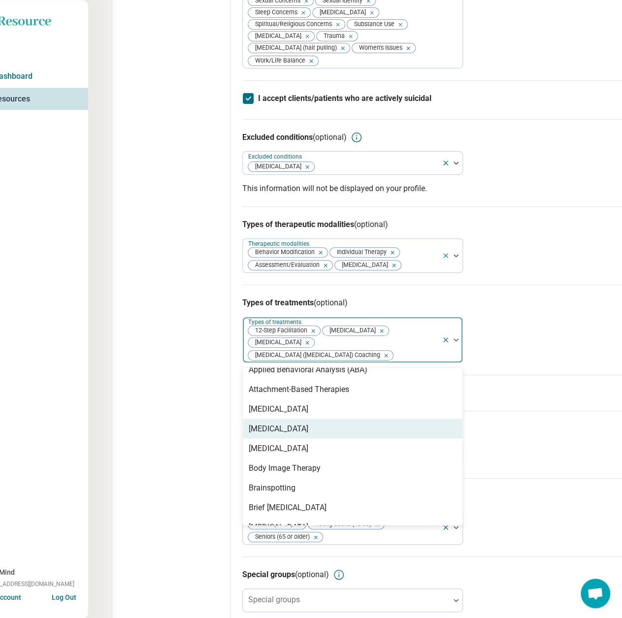
click at [273, 432] on div "[MEDICAL_DATA]" at bounding box center [279, 428] width 60 height 12
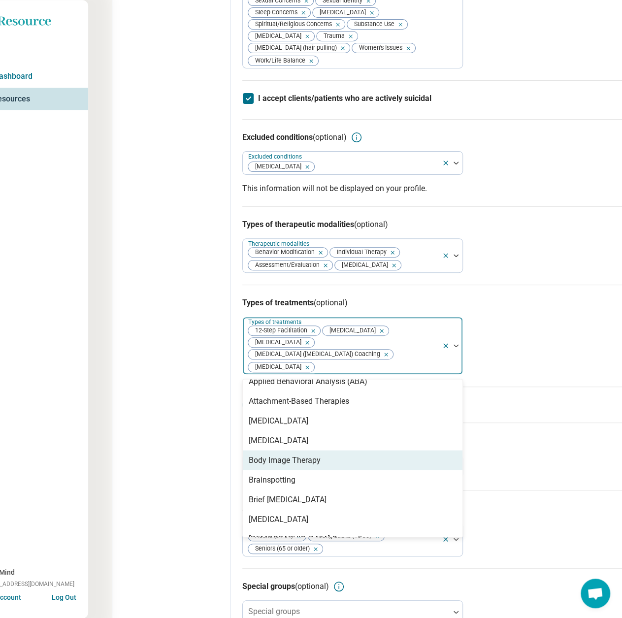
click at [283, 461] on div "Body Image Therapy" at bounding box center [285, 460] width 72 height 12
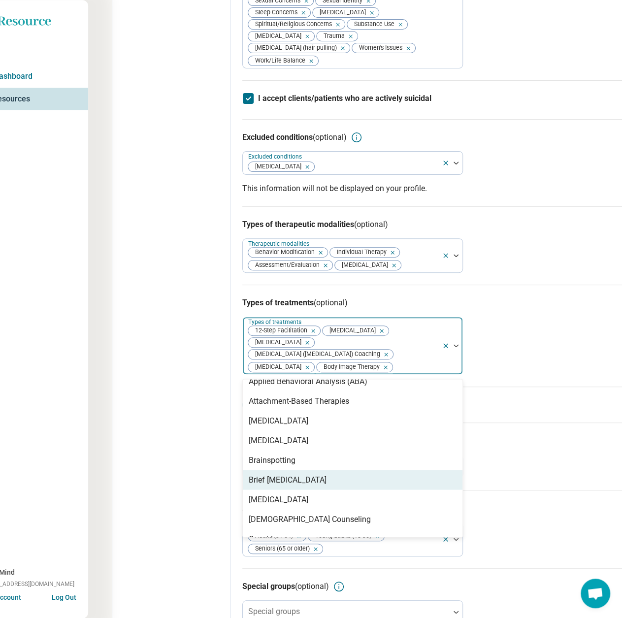
click at [281, 477] on div "Brief [MEDICAL_DATA]" at bounding box center [288, 479] width 78 height 12
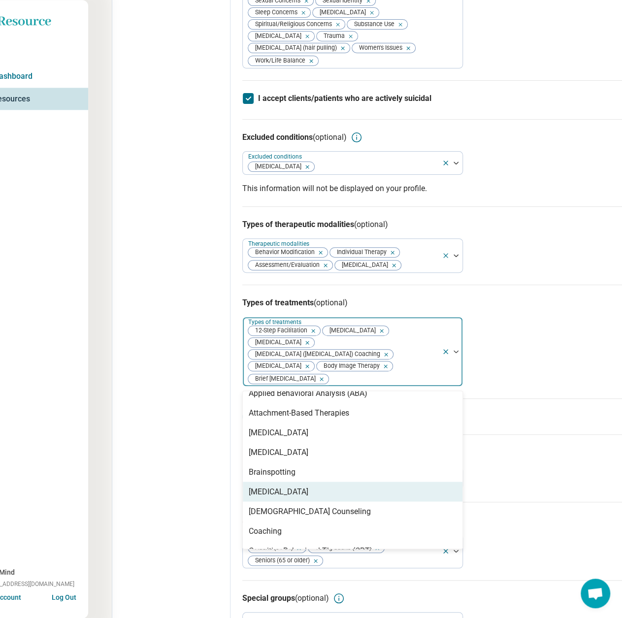
click at [283, 489] on div "[MEDICAL_DATA]" at bounding box center [279, 491] width 60 height 12
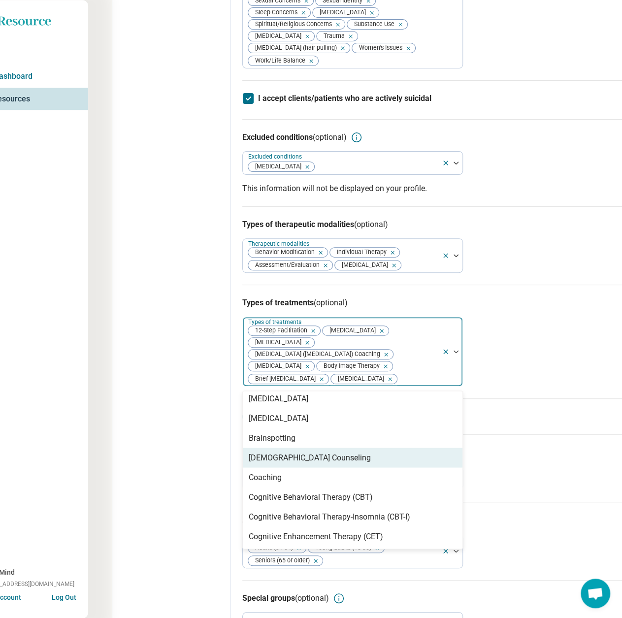
scroll to position [197, 0]
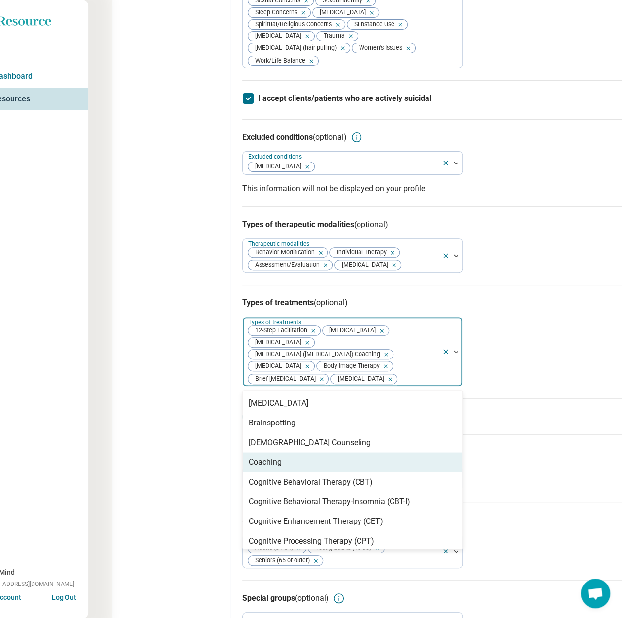
click at [274, 468] on div "Coaching" at bounding box center [265, 462] width 33 height 12
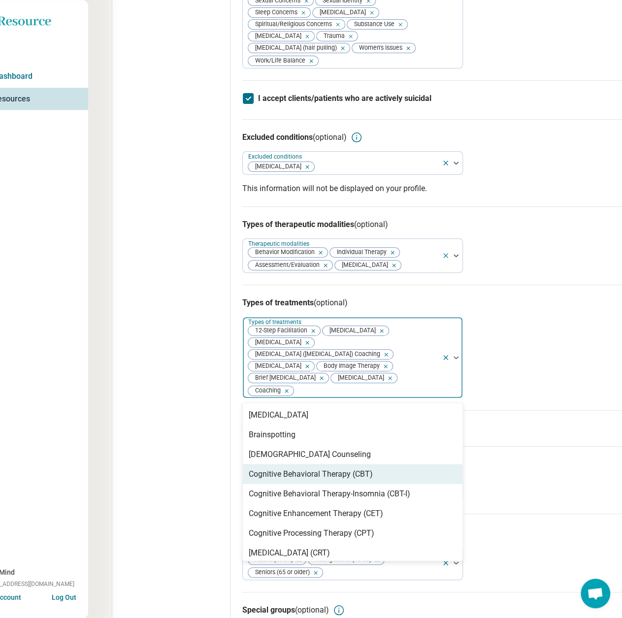
click at [274, 472] on div "Cognitive Behavioral Therapy (CBT)" at bounding box center [311, 474] width 124 height 12
click at [295, 479] on div "Cognitive Behavioral Therapy-Insomnia (CBT-I)" at bounding box center [329, 474] width 161 height 12
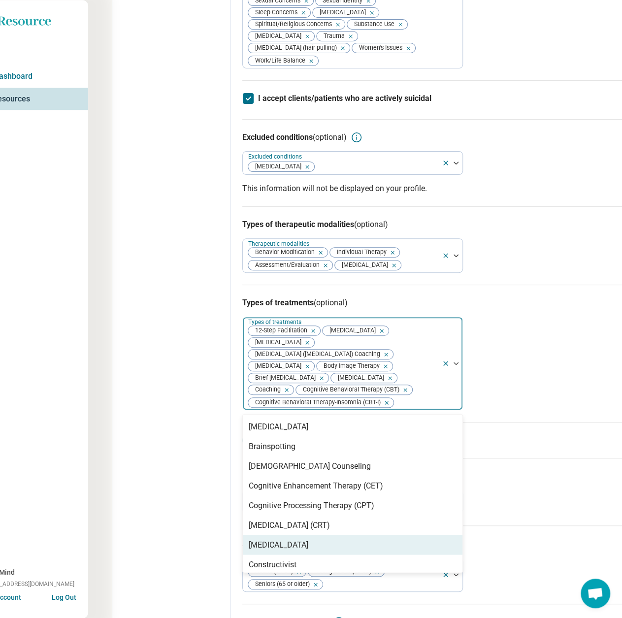
click at [299, 550] on div "[MEDICAL_DATA]" at bounding box center [279, 544] width 60 height 12
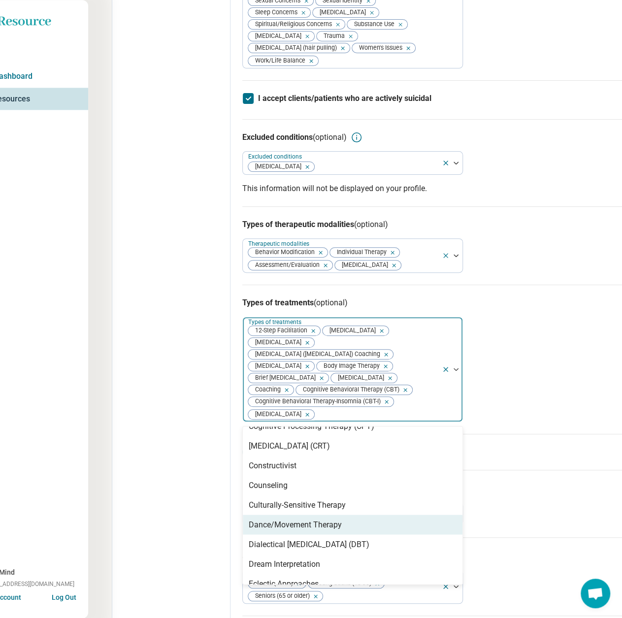
scroll to position [295, 0]
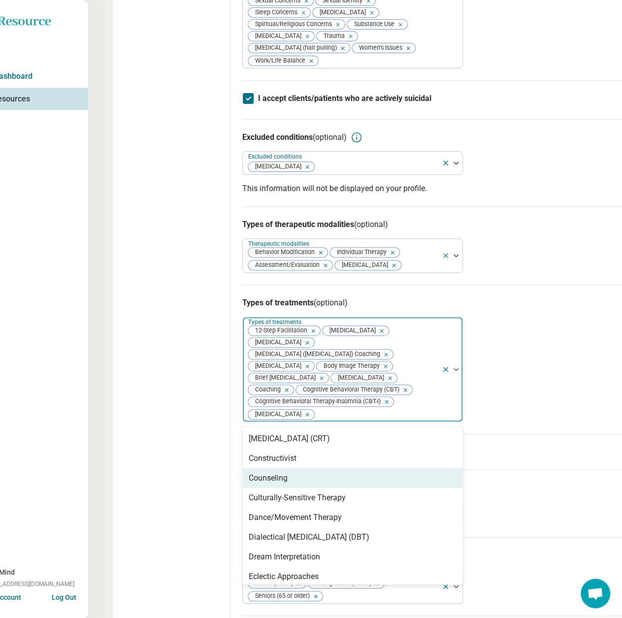
click at [287, 487] on div "Counseling" at bounding box center [352, 478] width 219 height 20
click at [280, 483] on div "Culturally-Sensitive Therapy" at bounding box center [297, 477] width 97 height 12
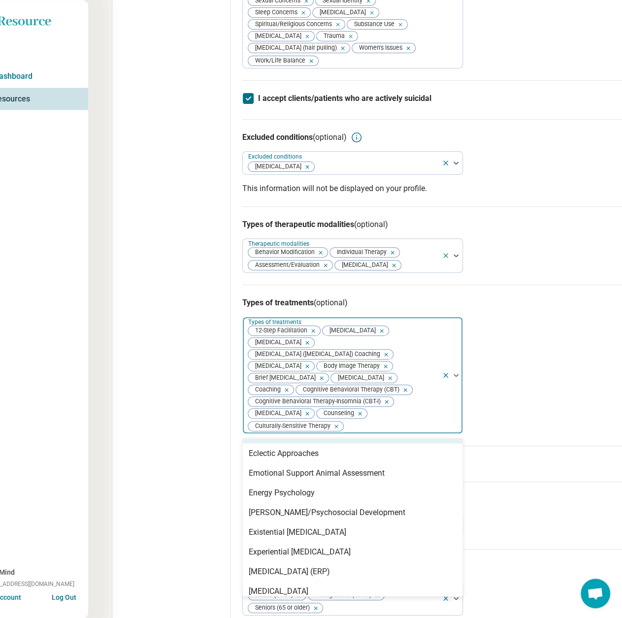
scroll to position [394, 0]
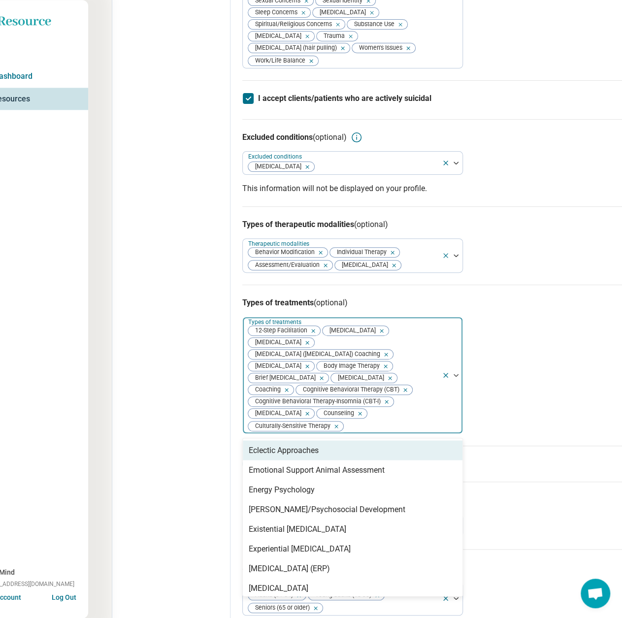
click at [289, 456] on div "Eclectic Approaches" at bounding box center [284, 450] width 70 height 12
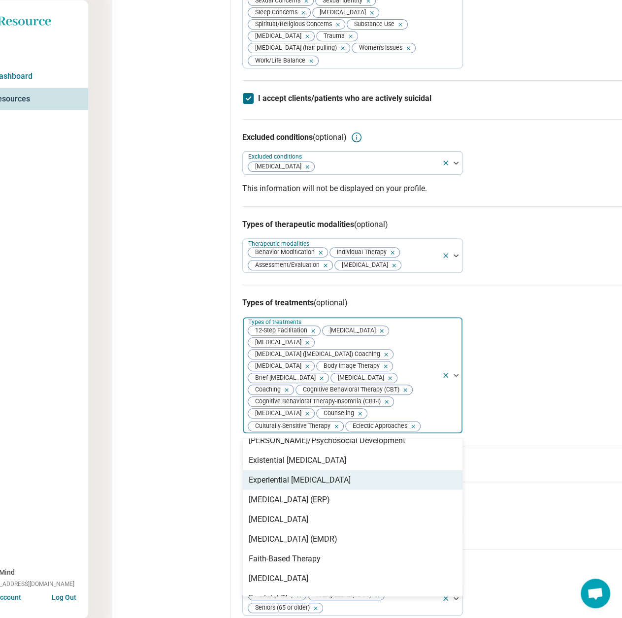
scroll to position [492, 0]
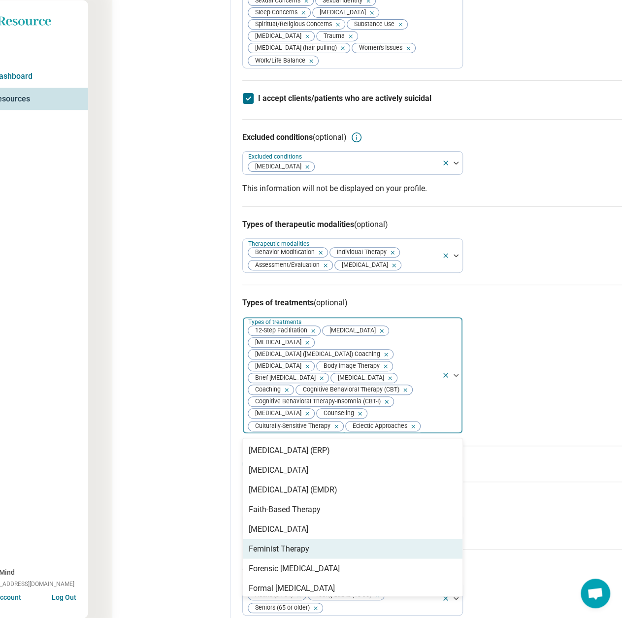
click at [294, 554] on div "Feminist Therapy" at bounding box center [279, 548] width 61 height 12
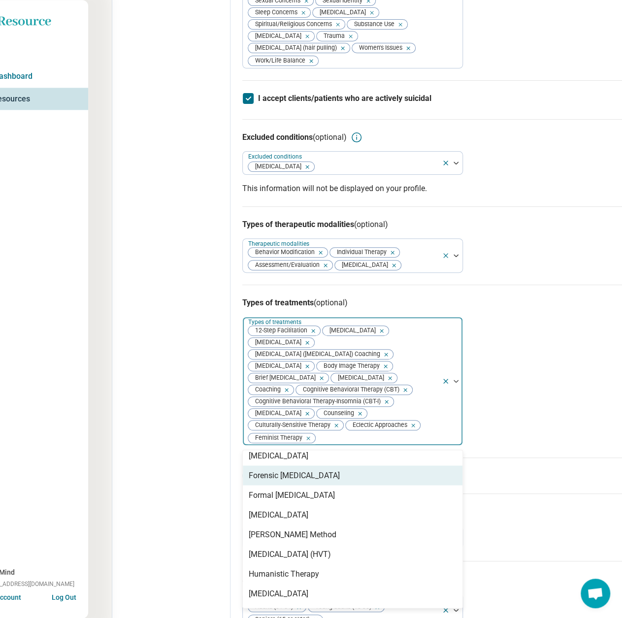
scroll to position [591, 0]
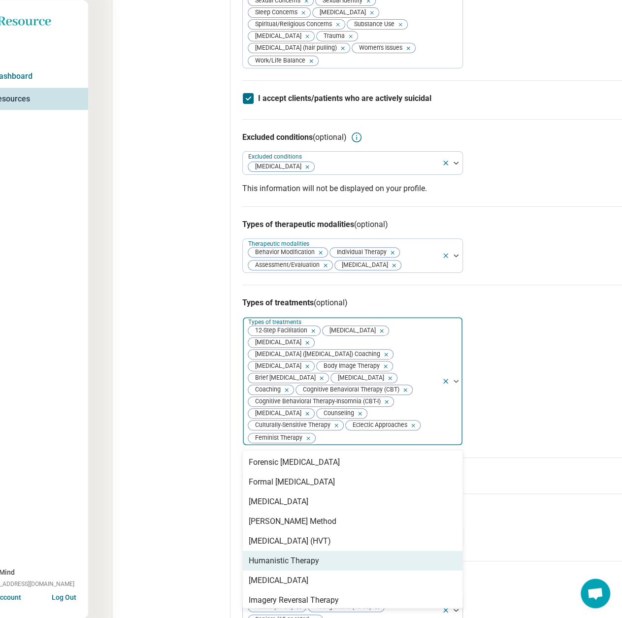
click at [307, 566] on div "Humanistic Therapy" at bounding box center [284, 560] width 70 height 12
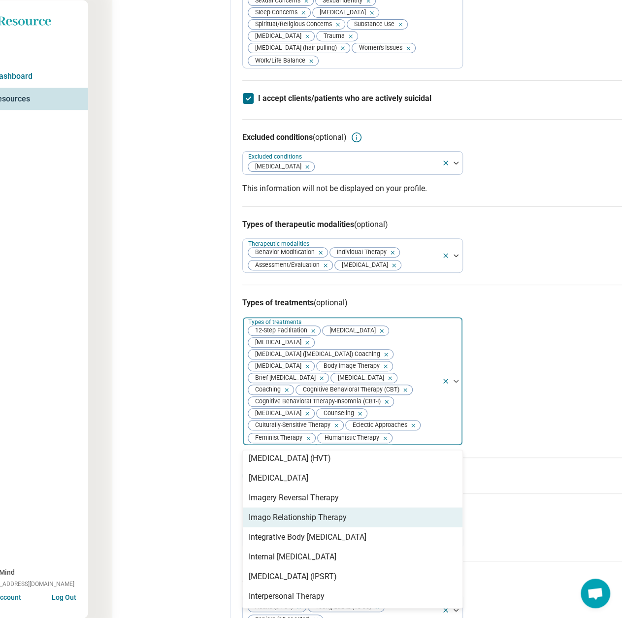
scroll to position [689, 0]
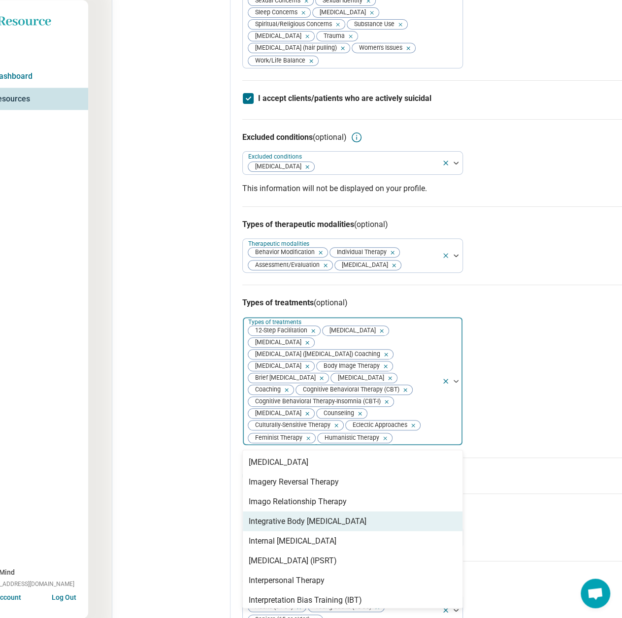
click at [301, 527] on div "Integrative Body [MEDICAL_DATA]" at bounding box center [308, 521] width 118 height 12
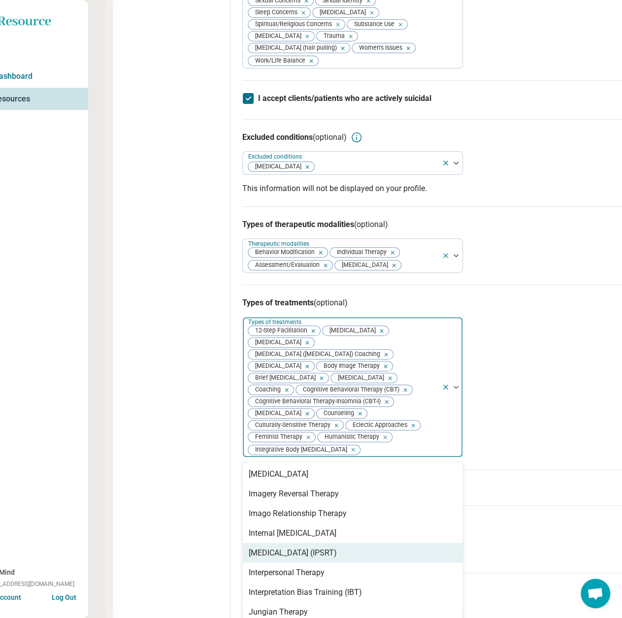
click at [292, 558] on div "[MEDICAL_DATA] (IPSRT)" at bounding box center [293, 552] width 88 height 12
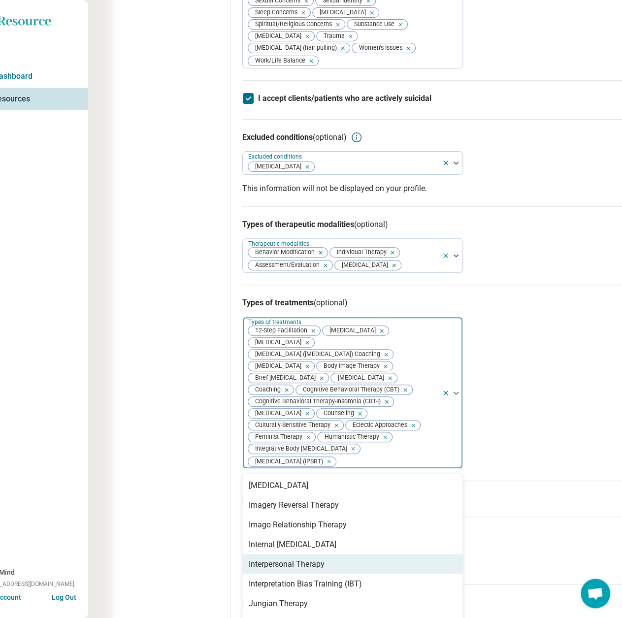
click at [292, 569] on div "Interpersonal Therapy" at bounding box center [287, 564] width 76 height 12
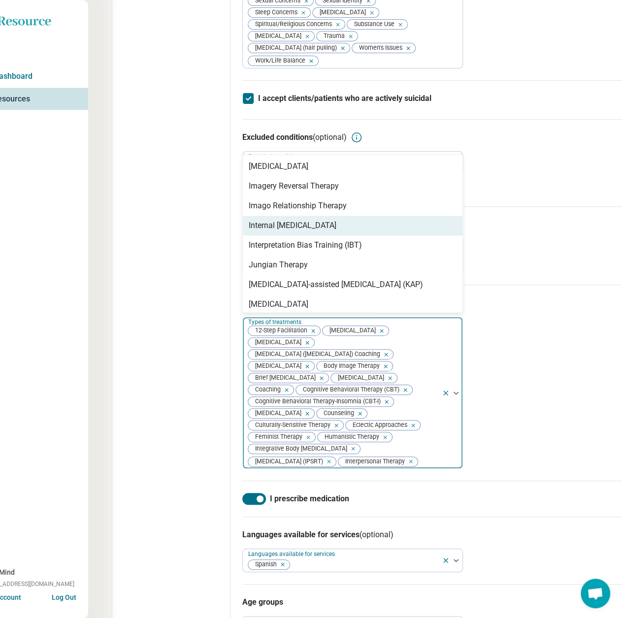
scroll to position [738, 0]
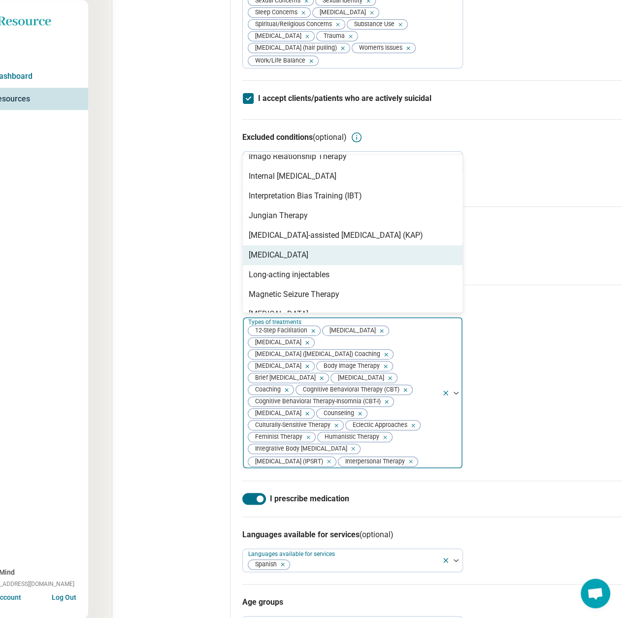
click at [287, 256] on div "[MEDICAL_DATA]" at bounding box center [279, 255] width 60 height 12
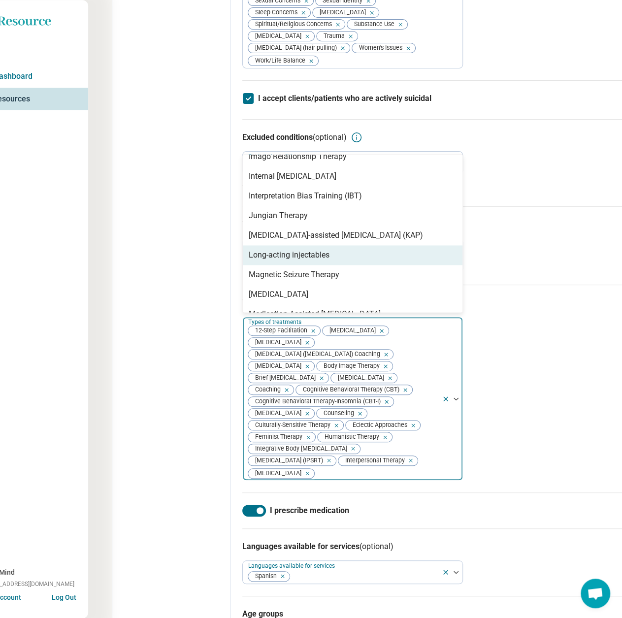
scroll to position [787, 0]
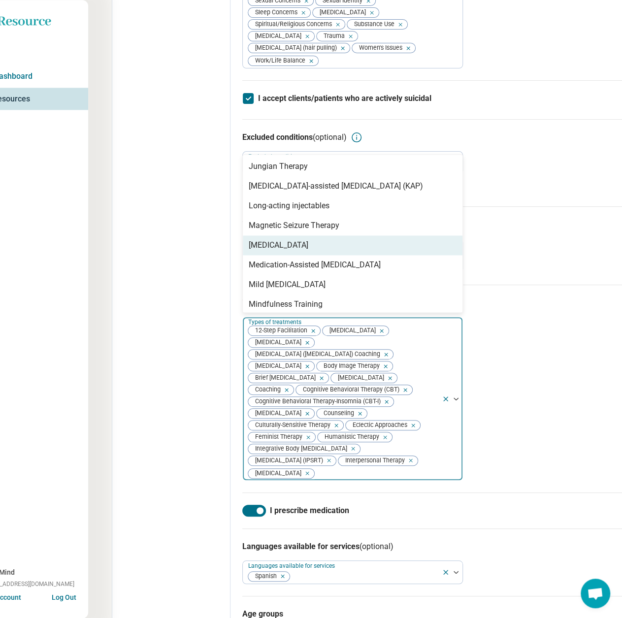
click at [290, 243] on div "[MEDICAL_DATA]" at bounding box center [279, 245] width 60 height 12
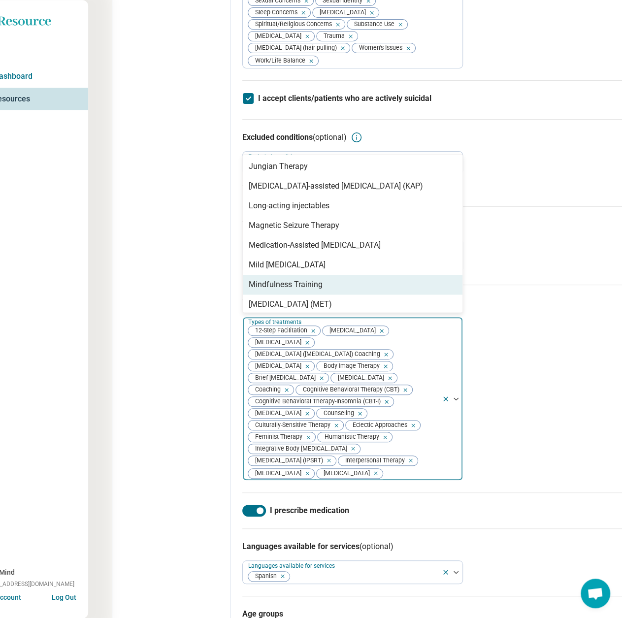
click at [289, 285] on div "Mindfulness Training" at bounding box center [286, 285] width 74 height 12
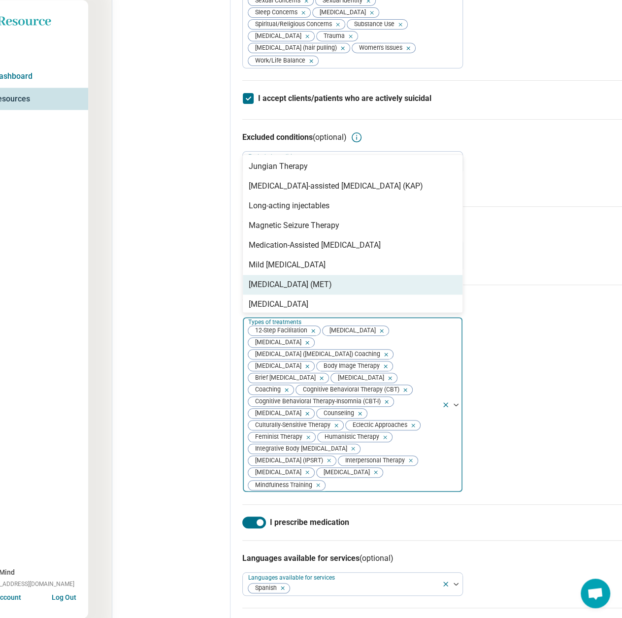
click at [289, 285] on div "[MEDICAL_DATA] (MET)" at bounding box center [290, 285] width 83 height 12
click at [289, 285] on div "[MEDICAL_DATA]" at bounding box center [279, 285] width 60 height 12
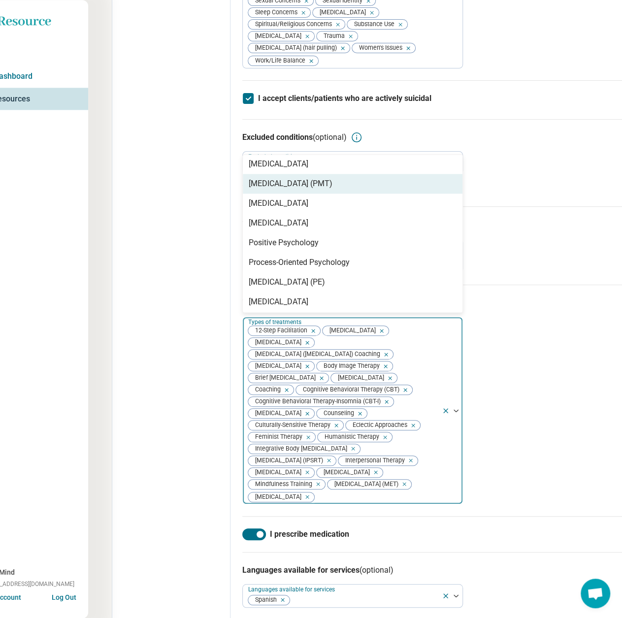
scroll to position [1034, 0]
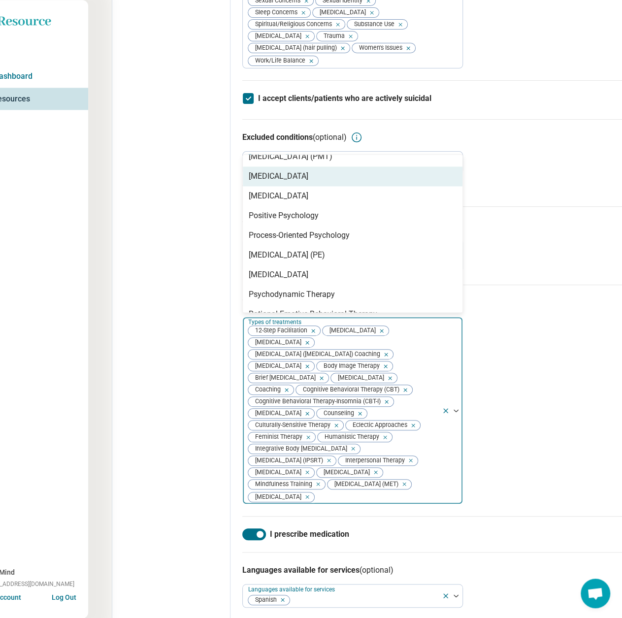
click at [292, 176] on div "[MEDICAL_DATA]" at bounding box center [279, 176] width 60 height 12
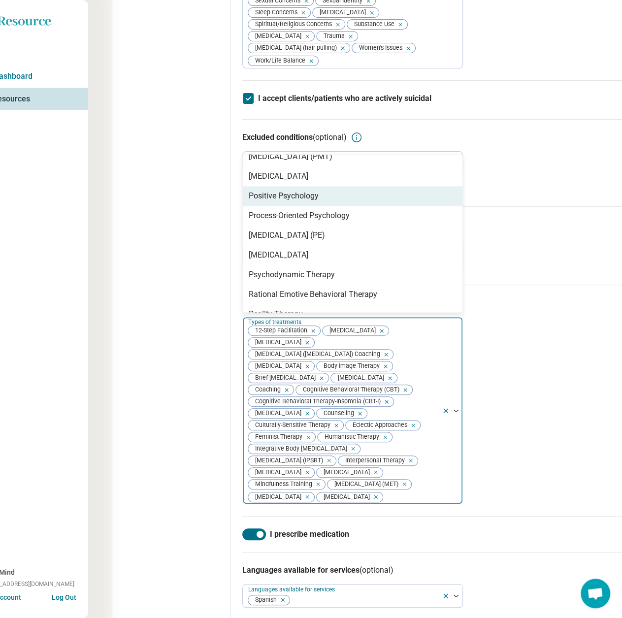
click at [285, 201] on div "Positive Psychology" at bounding box center [284, 196] width 70 height 12
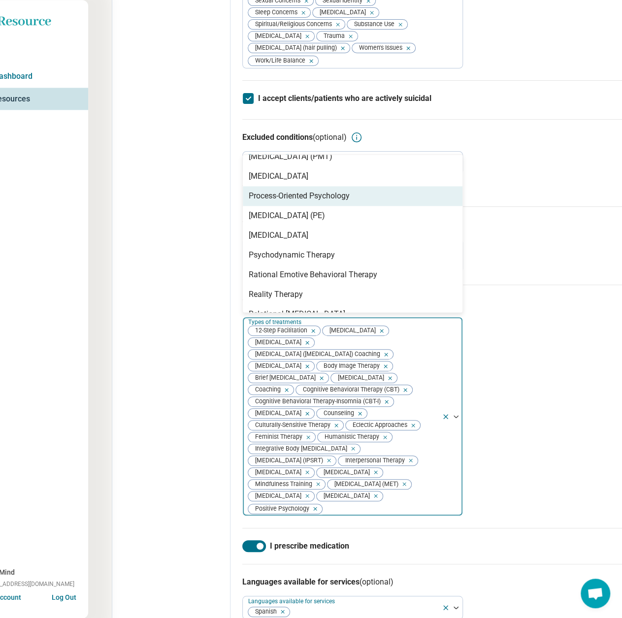
click at [286, 200] on div "Process-Oriented Psychology" at bounding box center [299, 196] width 101 height 12
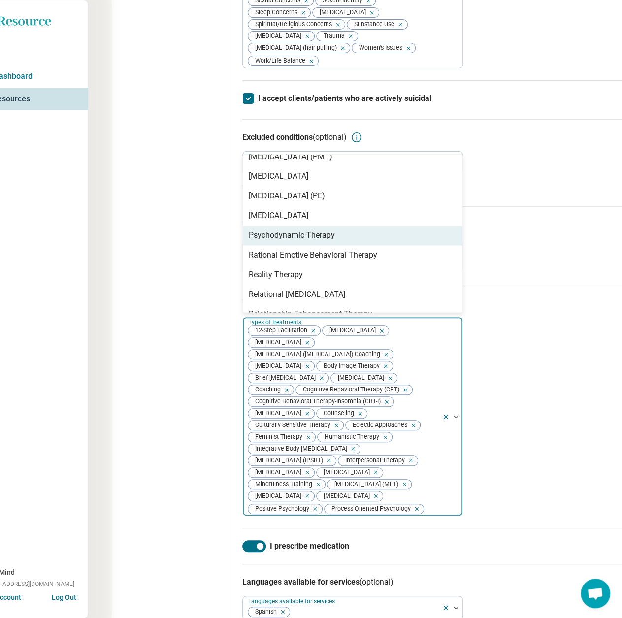
click at [283, 244] on div "Psychodynamic Therapy" at bounding box center [352, 235] width 219 height 20
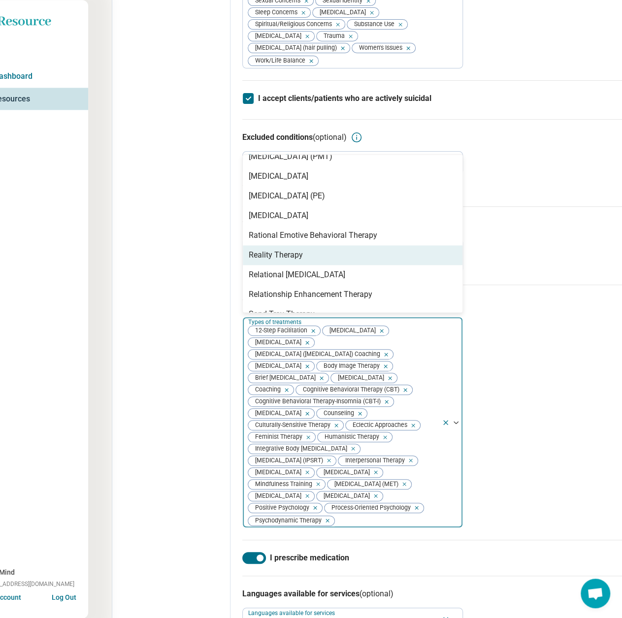
click at [282, 255] on div "Reality Therapy" at bounding box center [276, 255] width 54 height 12
click at [282, 255] on div "Relational [MEDICAL_DATA]" at bounding box center [297, 255] width 96 height 12
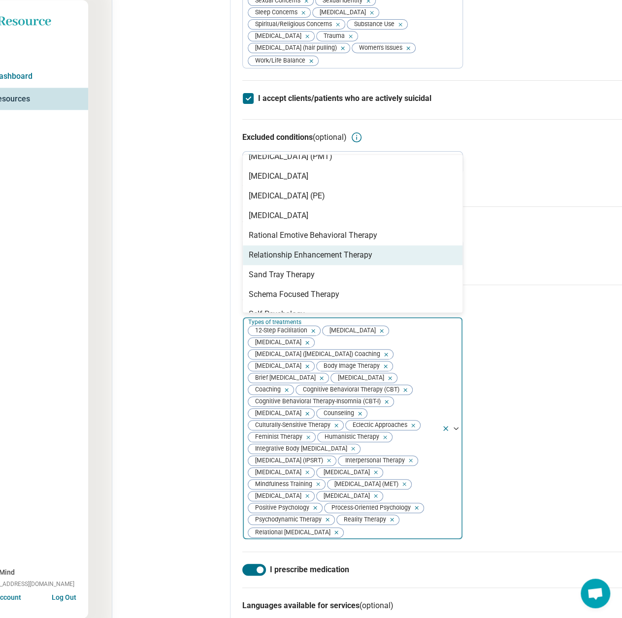
click at [282, 255] on div "Relationship Enhancement Therapy" at bounding box center [311, 255] width 124 height 12
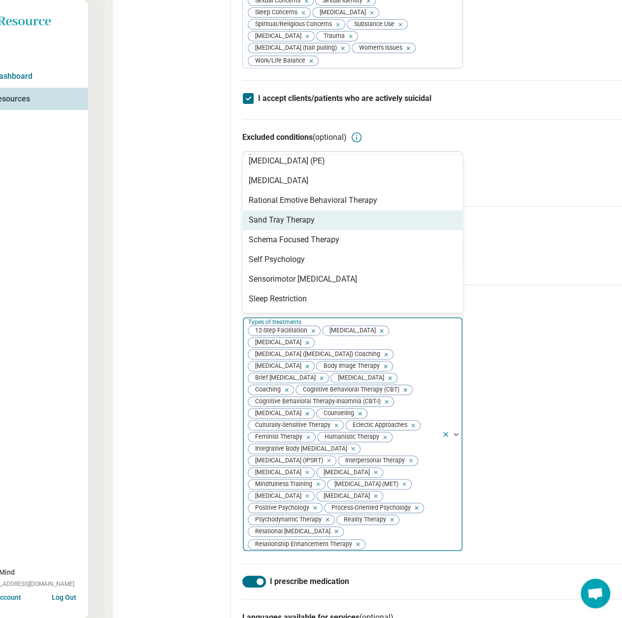
scroll to position [1083, 0]
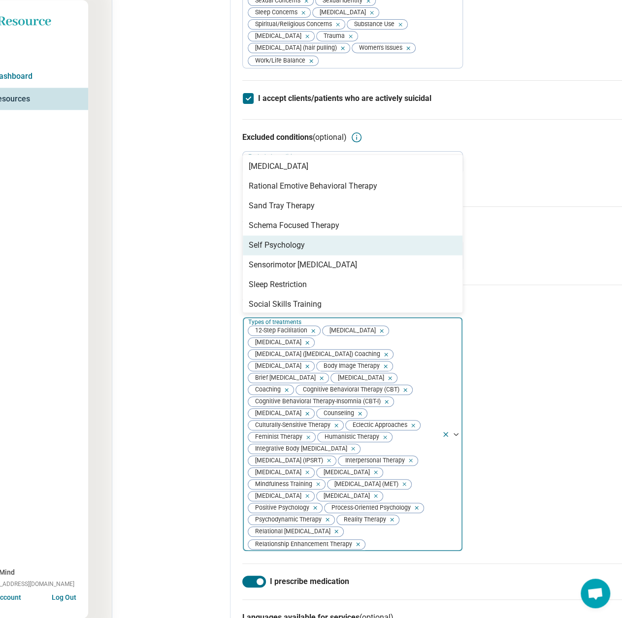
click at [282, 248] on div "Self Psychology" at bounding box center [277, 245] width 56 height 12
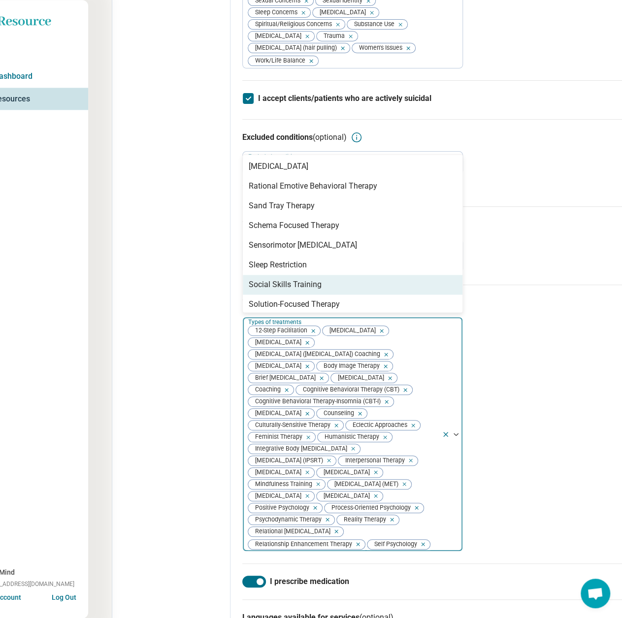
click at [285, 283] on div "Social Skills Training" at bounding box center [285, 285] width 73 height 12
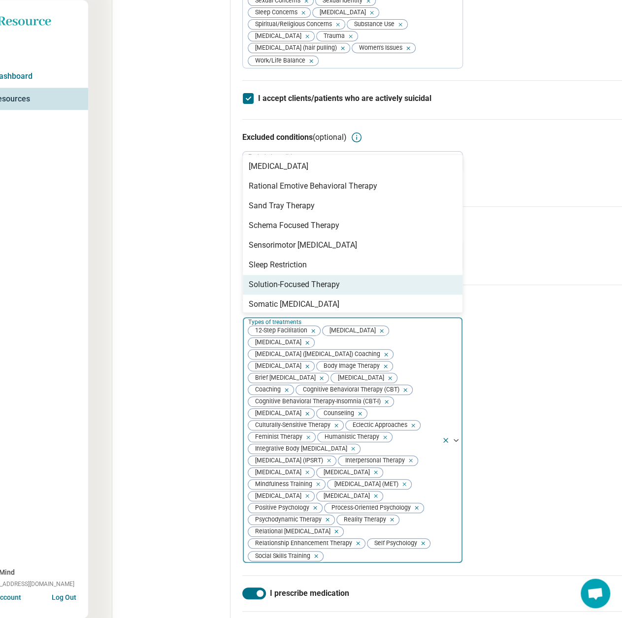
click at [285, 283] on div "Solution-Focused Therapy" at bounding box center [294, 285] width 91 height 12
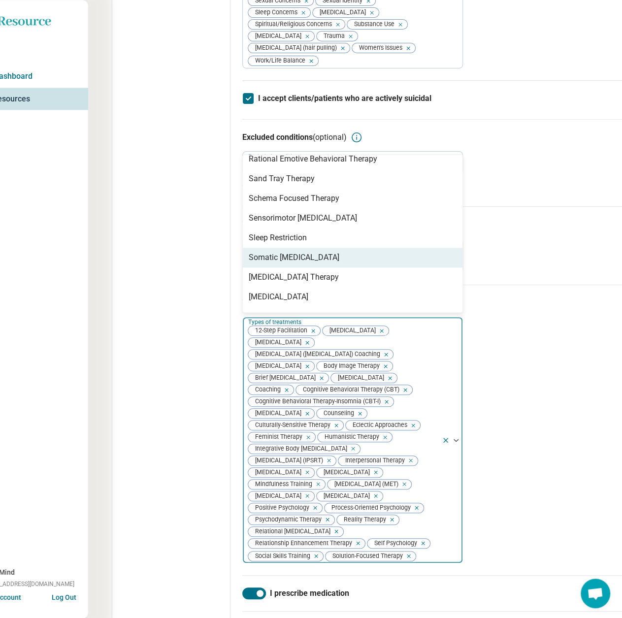
scroll to position [1132, 0]
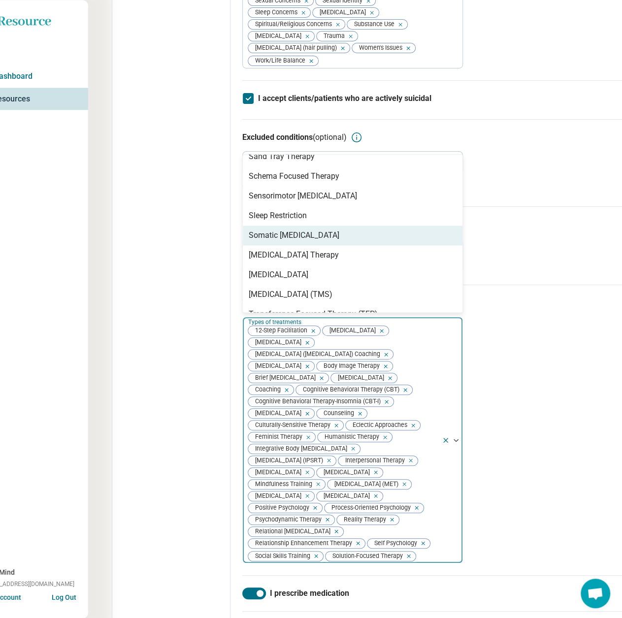
click at [283, 234] on div "Somatic [MEDICAL_DATA]" at bounding box center [294, 235] width 91 height 12
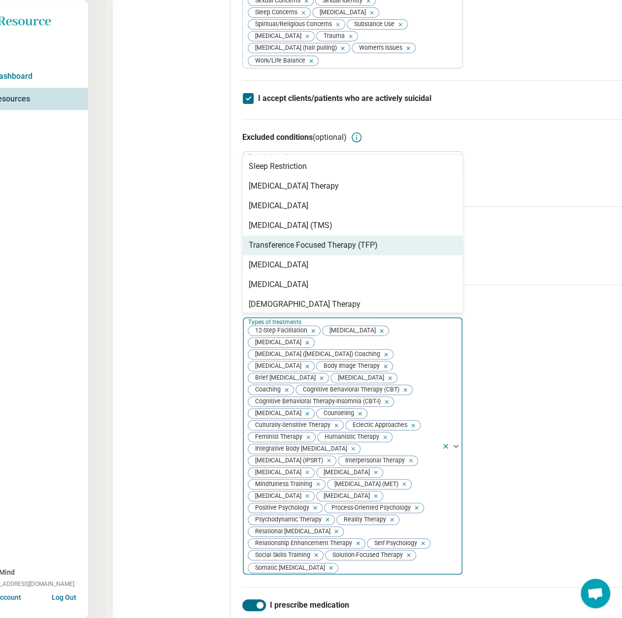
click at [285, 247] on div "Transference Focused Therapy (TFP)" at bounding box center [313, 245] width 129 height 12
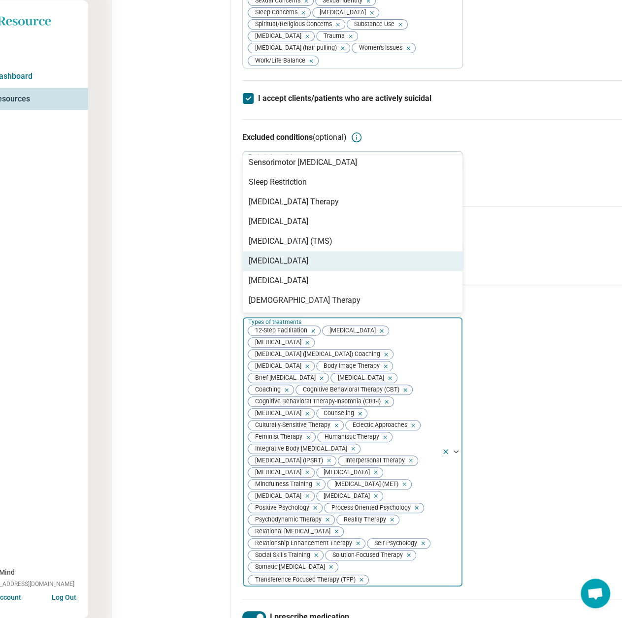
click at [288, 265] on div "[MEDICAL_DATA]" at bounding box center [279, 261] width 60 height 12
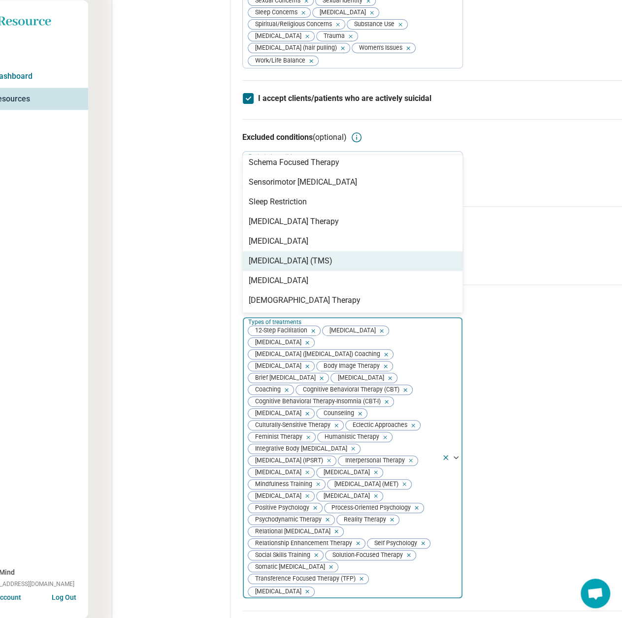
scroll to position [1146, 0]
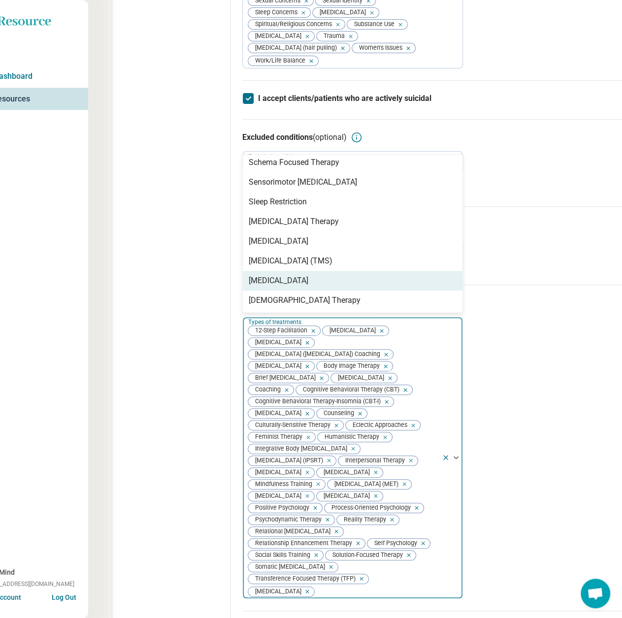
click at [202, 288] on div "Edit profile General Specialty Credentials Location Payment Schedule Profile co…" at bounding box center [171, 154] width 118 height 1433
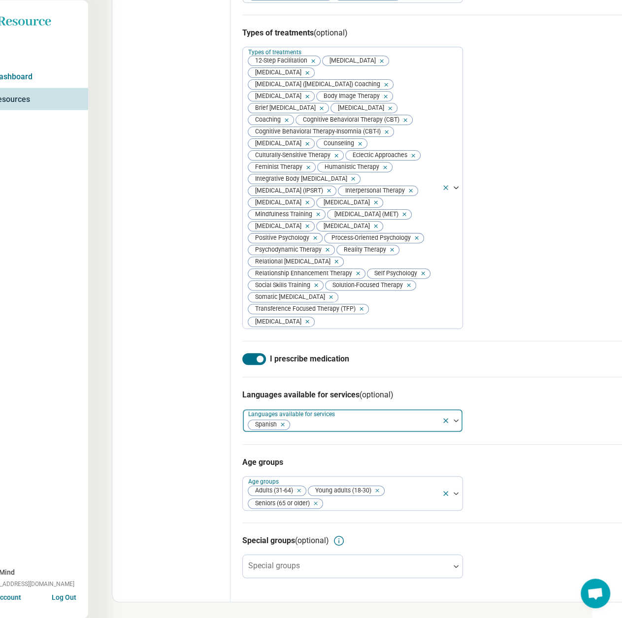
scroll to position [908, 30]
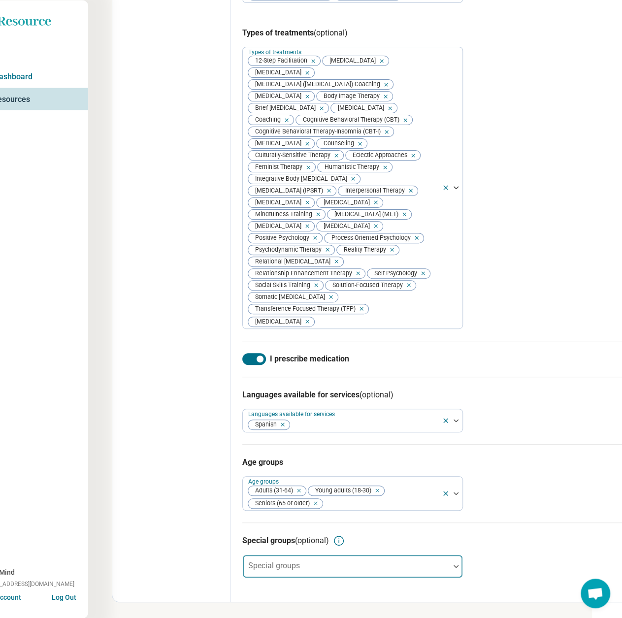
click at [380, 570] on div at bounding box center [346, 570] width 199 height 14
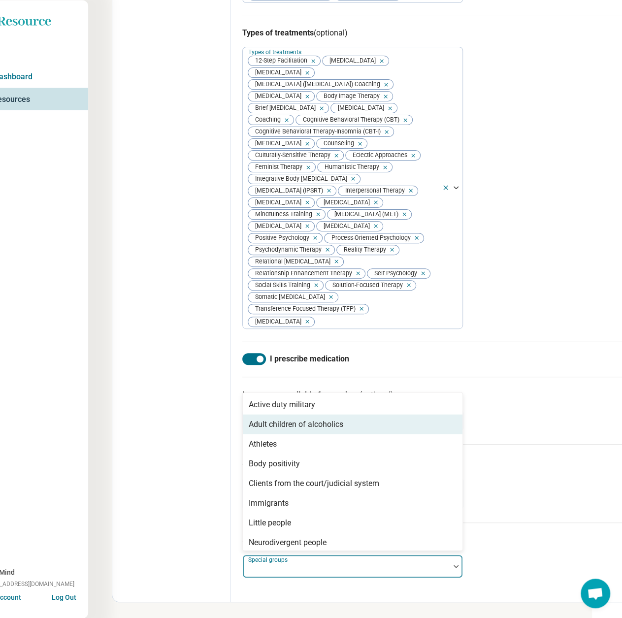
click at [287, 422] on div "Adult children of alcoholics" at bounding box center [296, 424] width 94 height 12
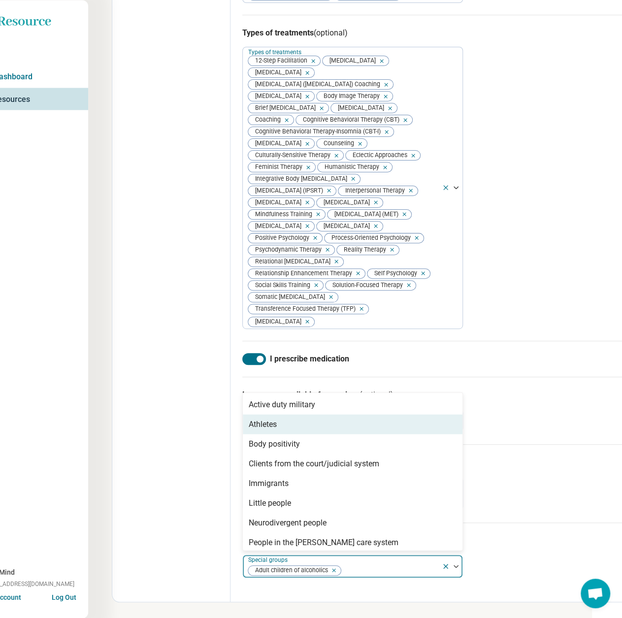
click at [282, 429] on div "Athletes" at bounding box center [352, 424] width 219 height 20
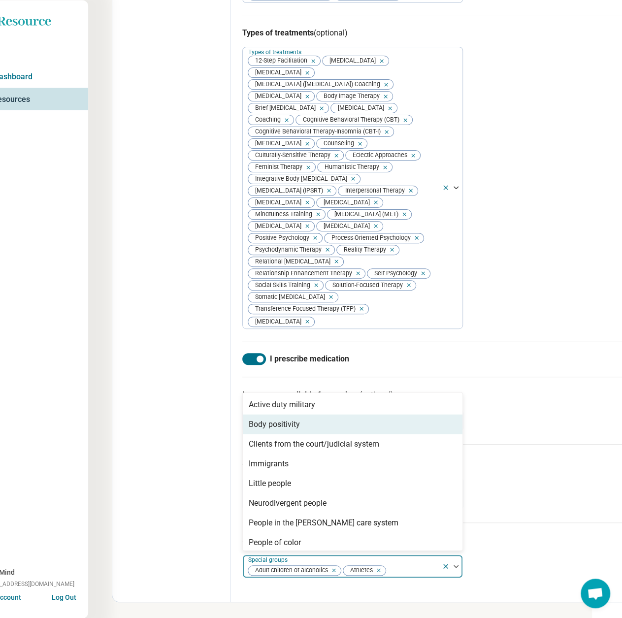
click at [282, 429] on div "Body positivity" at bounding box center [274, 424] width 51 height 12
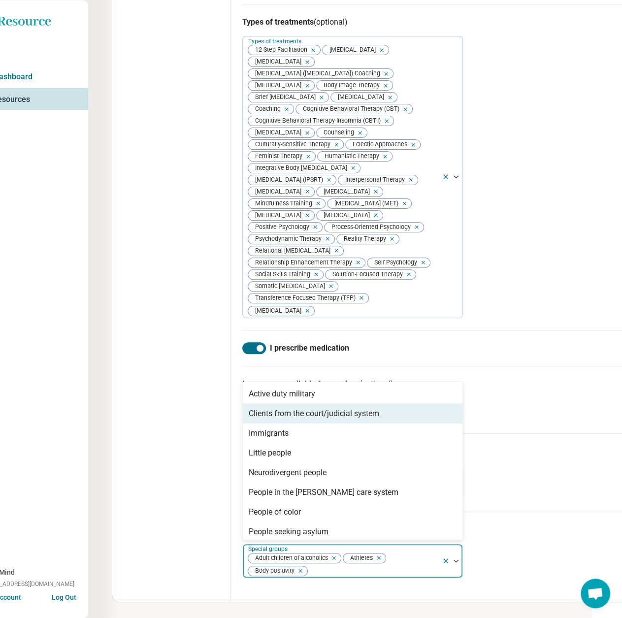
click at [282, 419] on div "Clients from the court/judicial system" at bounding box center [314, 413] width 130 height 12
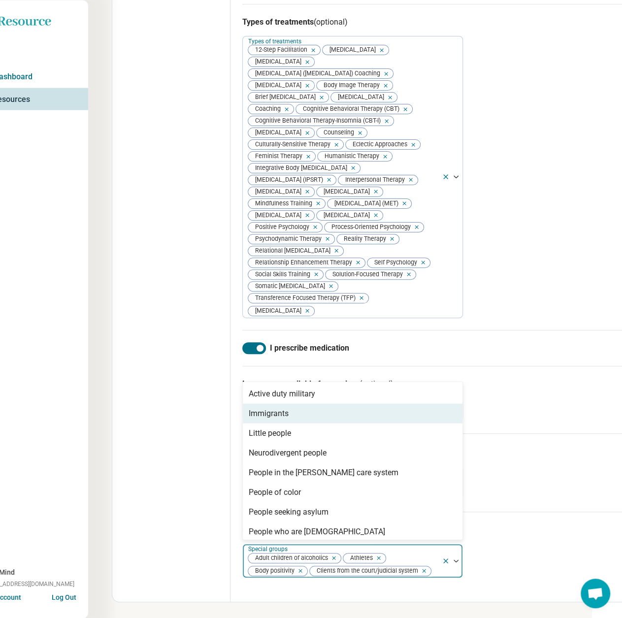
click at [282, 419] on div "Immigrants" at bounding box center [269, 413] width 40 height 12
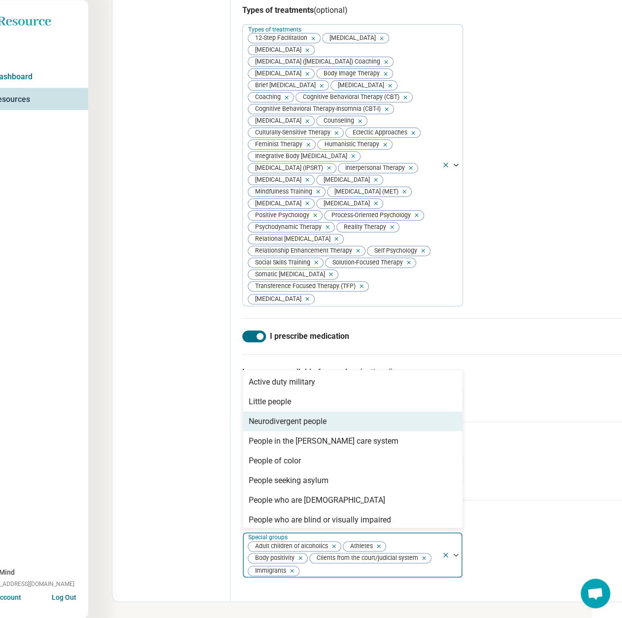
click at [282, 427] on div "Neurodivergent people" at bounding box center [288, 421] width 78 height 12
click at [342, 427] on div "People in the [PERSON_NAME] care system" at bounding box center [324, 421] width 150 height 12
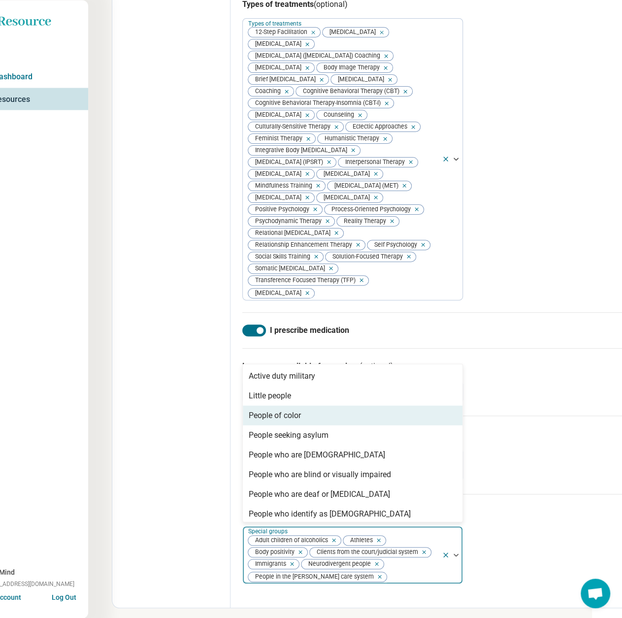
click at [327, 425] on div "People of color" at bounding box center [352, 415] width 219 height 20
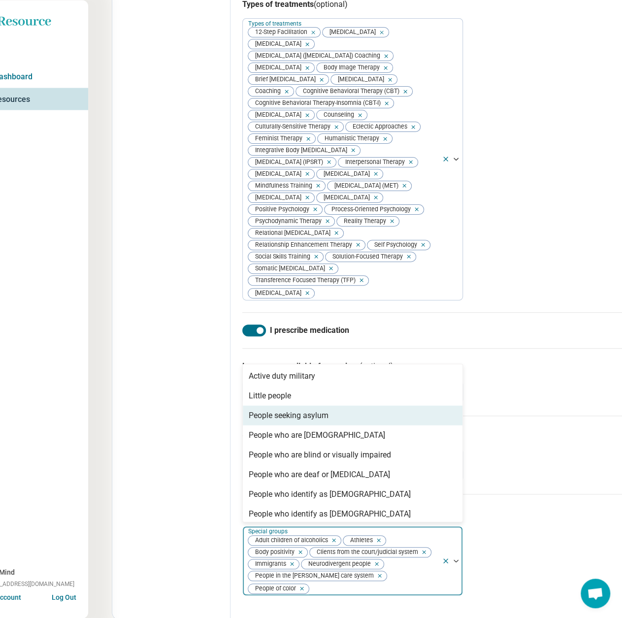
click at [327, 421] on div "People seeking asylum" at bounding box center [289, 415] width 80 height 12
click at [327, 421] on div "People who are [DEMOGRAPHIC_DATA]" at bounding box center [317, 415] width 136 height 12
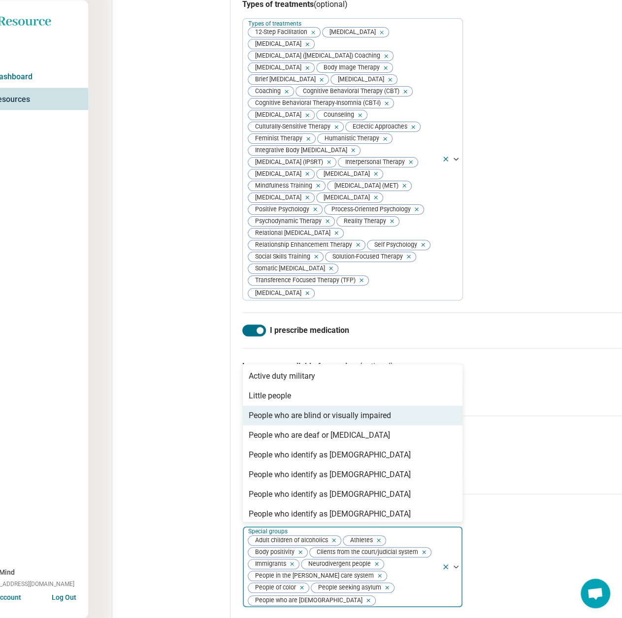
click at [327, 421] on div "People who are blind or visually impaired" at bounding box center [320, 415] width 142 height 12
click at [327, 421] on div "People who are deaf or [MEDICAL_DATA]" at bounding box center [319, 415] width 141 height 12
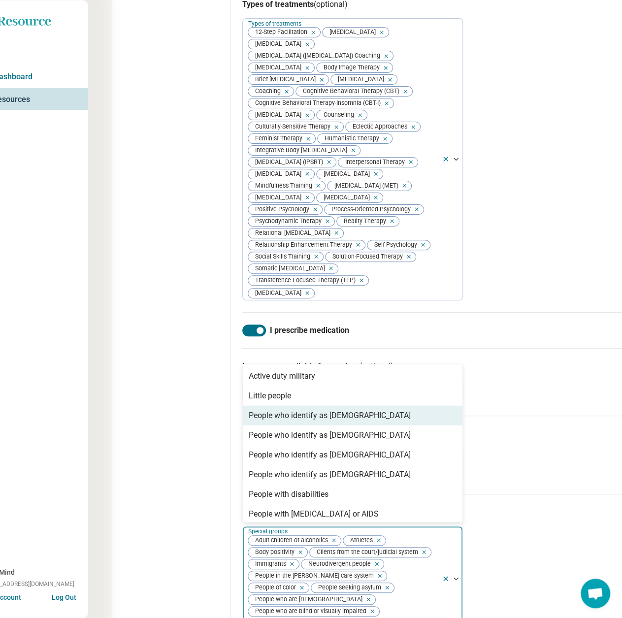
click at [327, 425] on div "People who identify as [DEMOGRAPHIC_DATA]" at bounding box center [352, 415] width 219 height 20
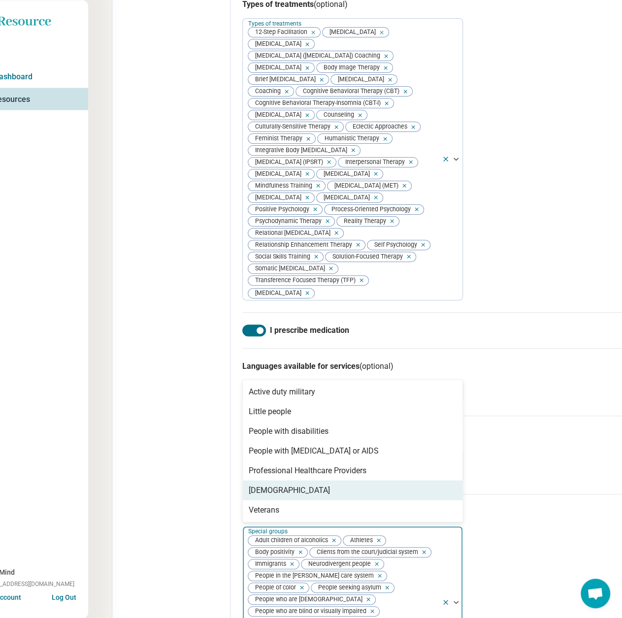
click at [290, 496] on div "[DEMOGRAPHIC_DATA]" at bounding box center [289, 490] width 81 height 12
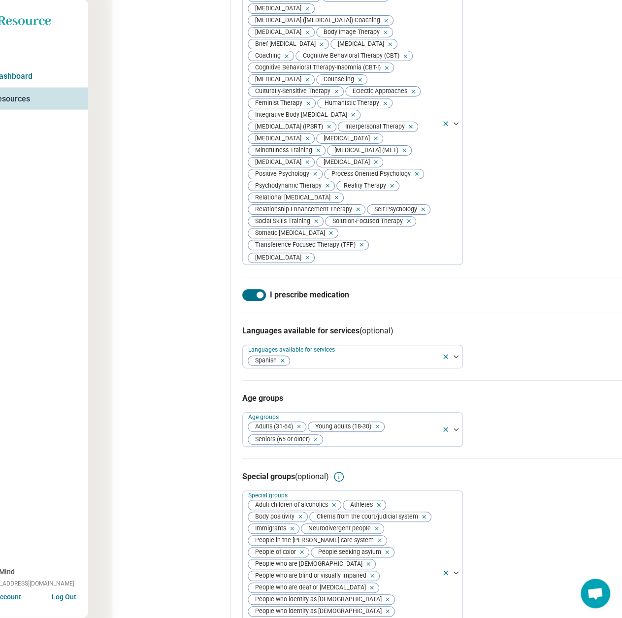
scroll to position [1027, 30]
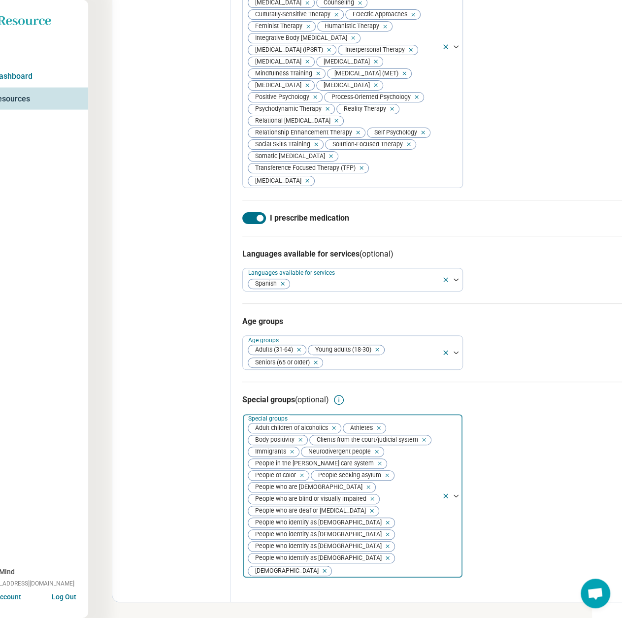
click at [414, 542] on div "Adult children of alcoholics Athletes Body positivity Clients from the court/ju…" at bounding box center [342, 495] width 199 height 163
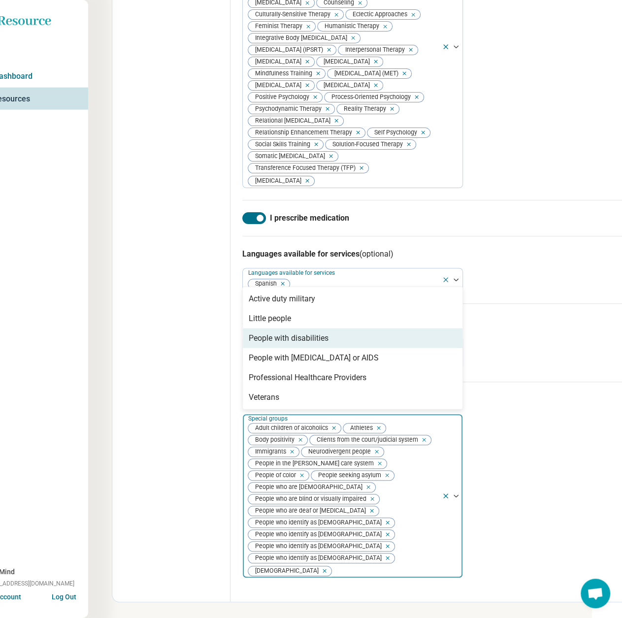
click at [334, 348] on div "People with disabilities" at bounding box center [352, 338] width 219 height 20
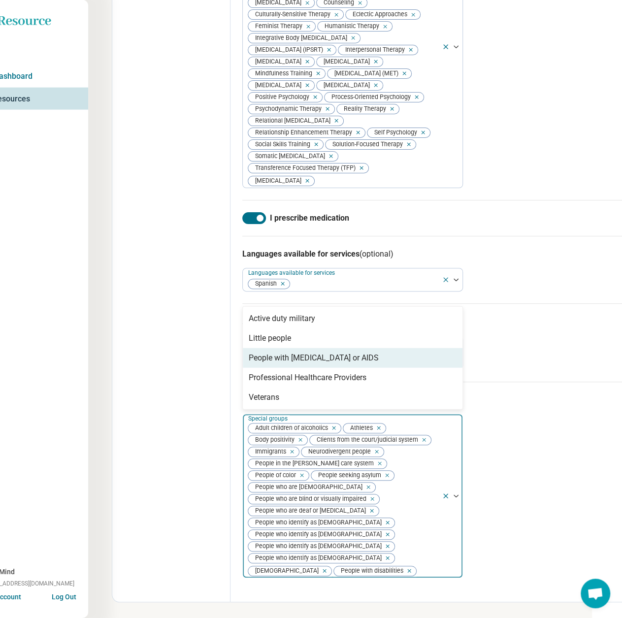
click at [335, 368] on div "People with [MEDICAL_DATA] or AIDS" at bounding box center [352, 358] width 219 height 20
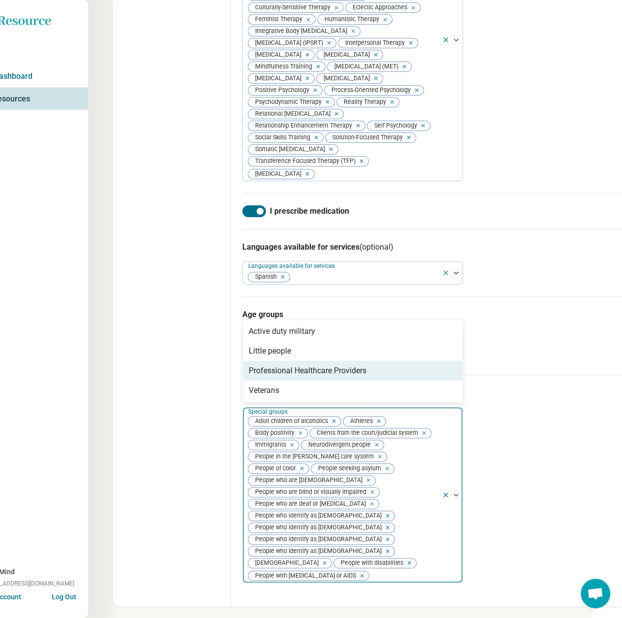
click at [302, 376] on div "Professional Healthcare Providers" at bounding box center [308, 371] width 118 height 12
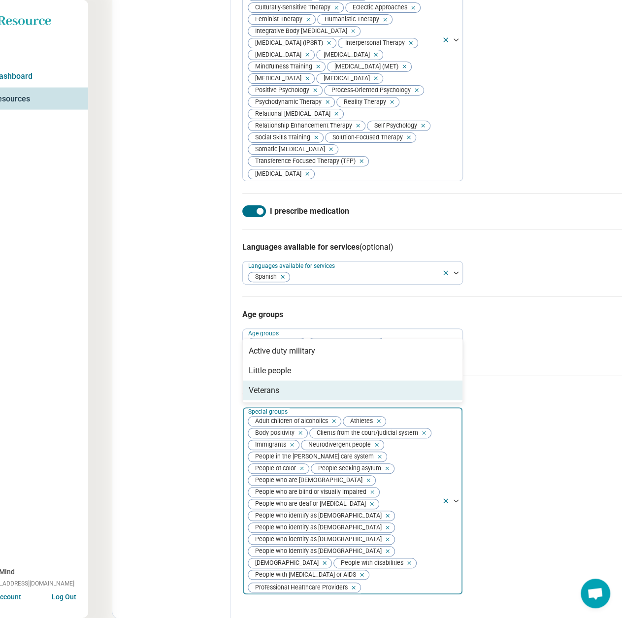
click at [290, 400] on div "Veterans" at bounding box center [352, 390] width 219 height 20
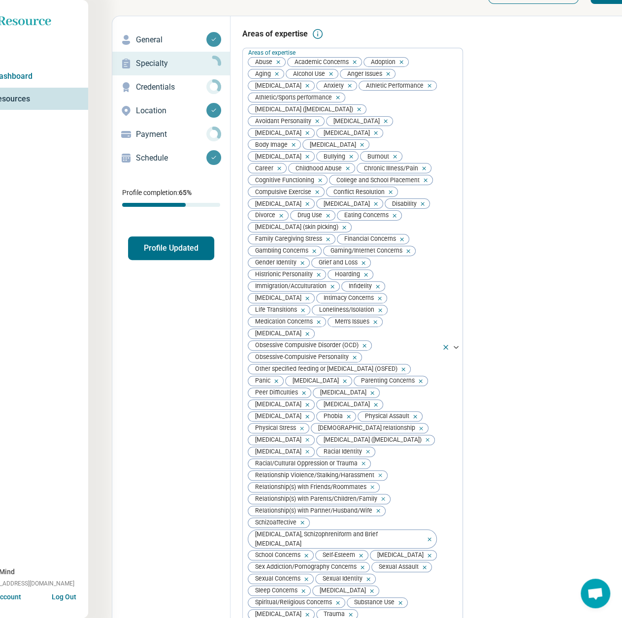
scroll to position [0, 30]
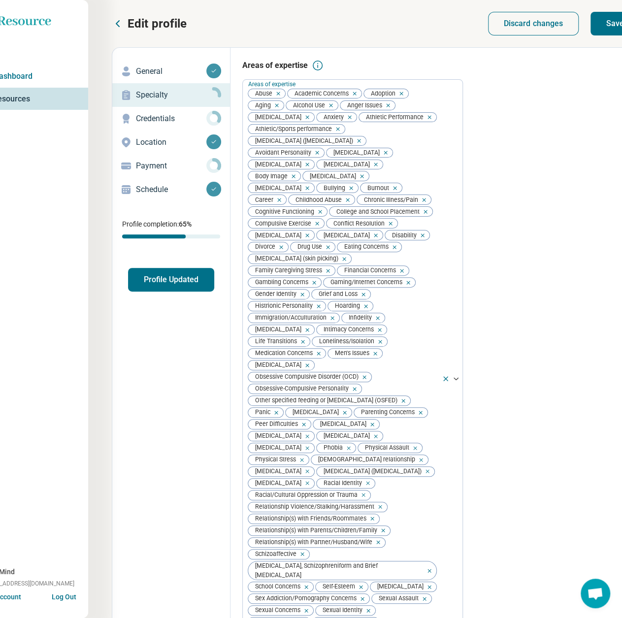
click at [614, 29] on button "Save" at bounding box center [614, 24] width 49 height 24
drag, startPoint x: 158, startPoint y: 116, endPoint x: 150, endPoint y: 118, distance: 9.0
click at [158, 116] on p "Credentials" at bounding box center [171, 119] width 70 height 12
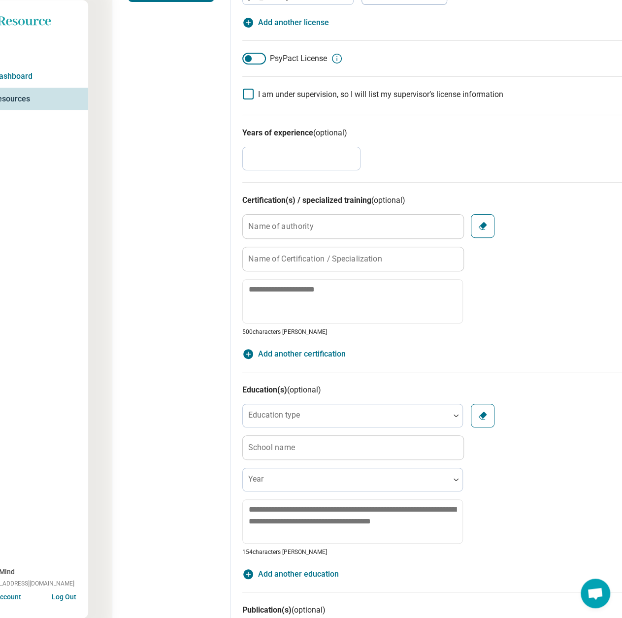
scroll to position [345, 30]
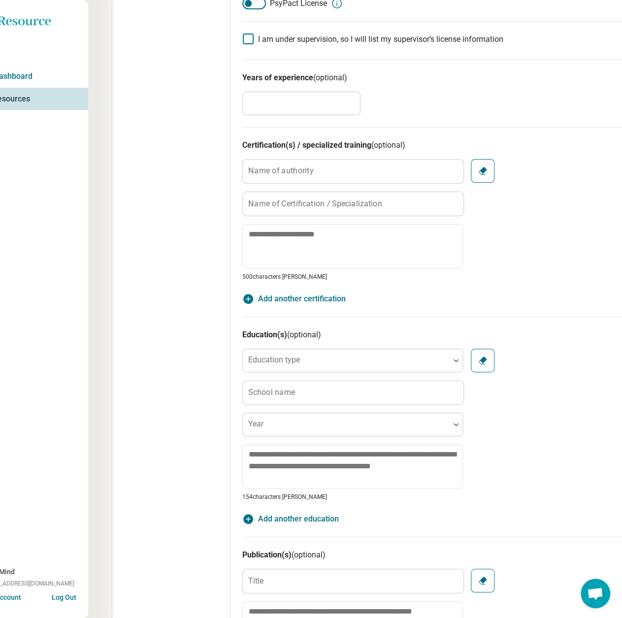
click at [265, 169] on label "Name of authority" at bounding box center [280, 171] width 65 height 8
click at [265, 169] on input "Name of authority" at bounding box center [353, 171] width 220 height 24
paste input "**********"
type textarea "*"
type input "**********"
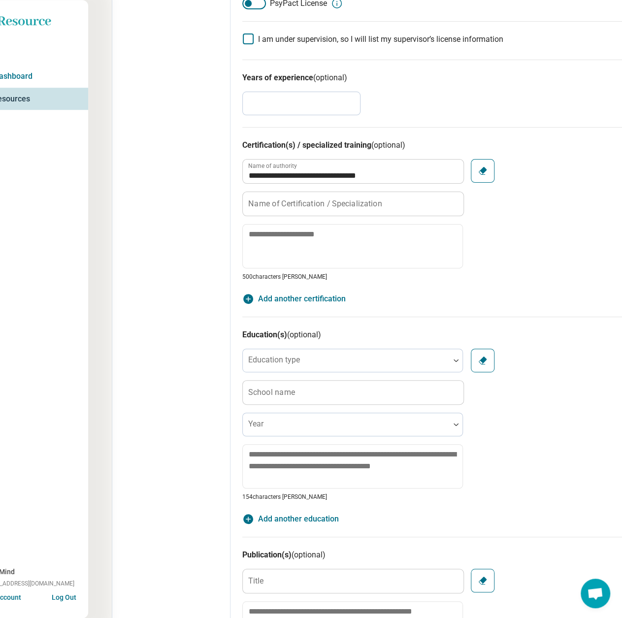
click at [287, 200] on label "Name of Certification / Specialization" at bounding box center [315, 203] width 134 height 8
click at [287, 200] on input "Name of Certification / Specialization" at bounding box center [353, 204] width 220 height 24
paste input "**********"
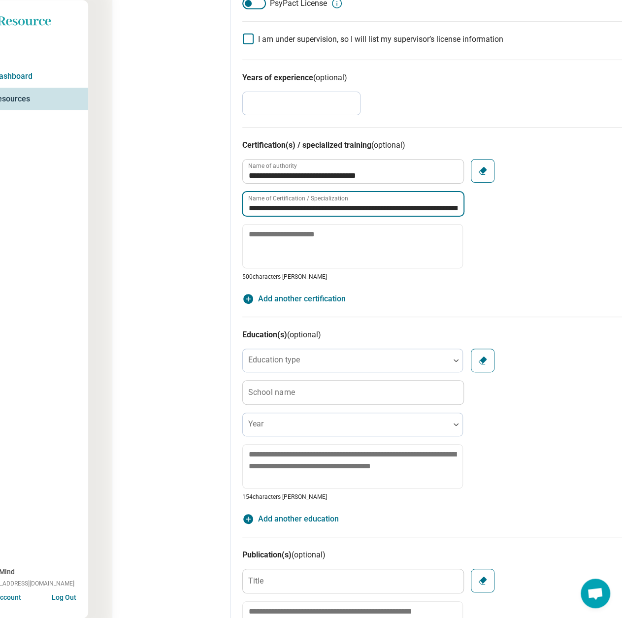
scroll to position [0, 116]
type input "**********"
click at [272, 389] on label "School name" at bounding box center [271, 392] width 47 height 8
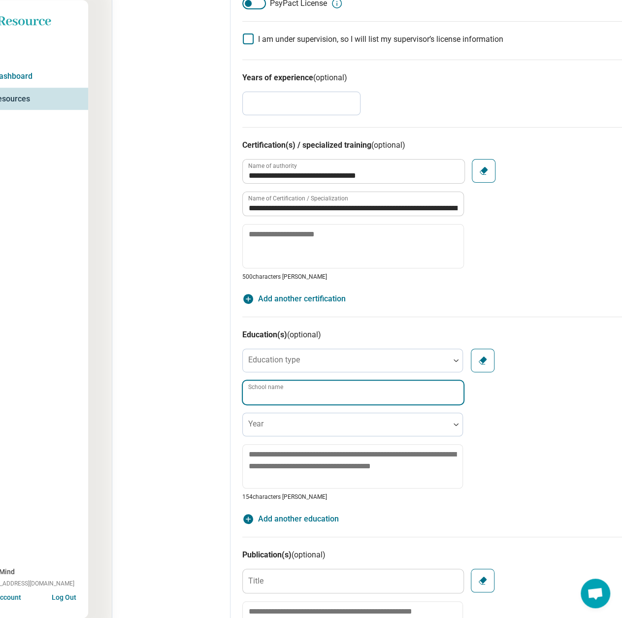
click at [272, 389] on input "School name" at bounding box center [353, 392] width 220 height 24
paste input "**********"
type input "**********"
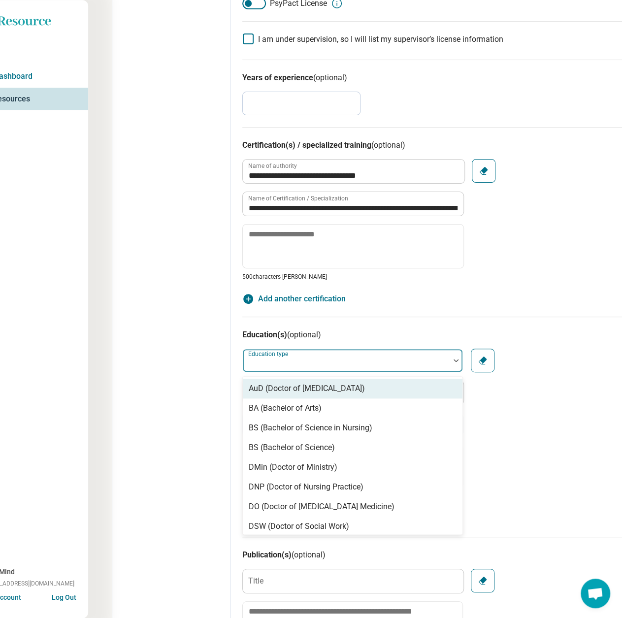
click at [290, 357] on div "Education type" at bounding box center [352, 360] width 220 height 24
type input "******"
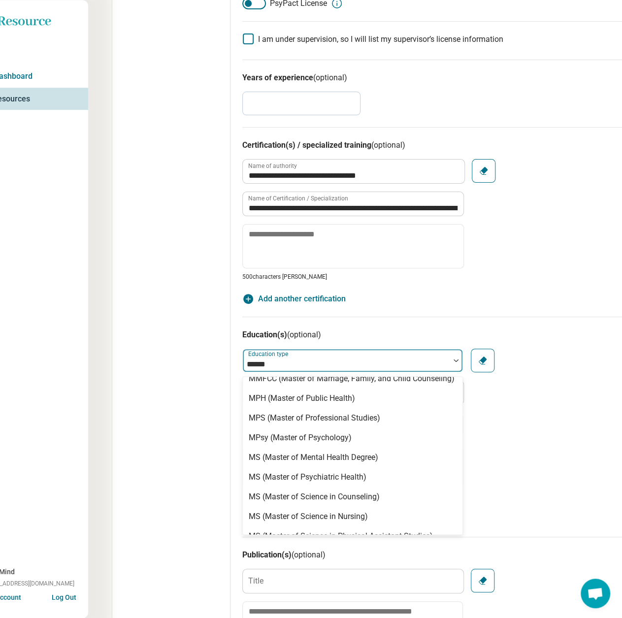
scroll to position [197, 0]
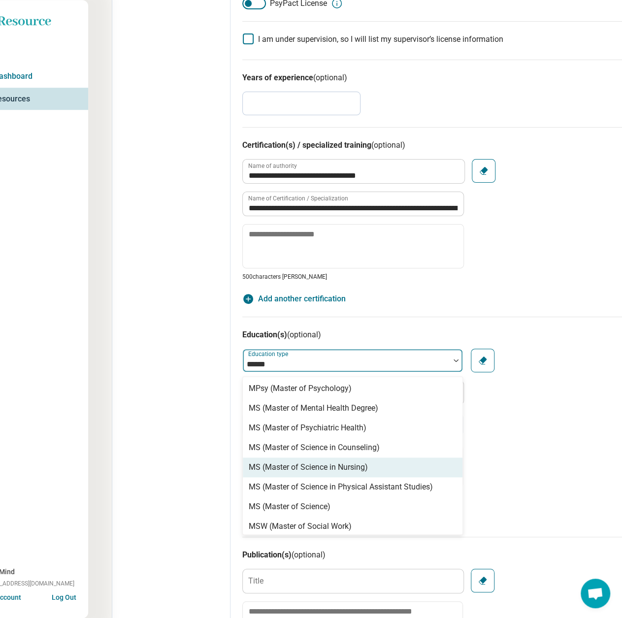
click at [339, 473] on div "MS (Master of Science in Nursing)" at bounding box center [308, 467] width 119 height 12
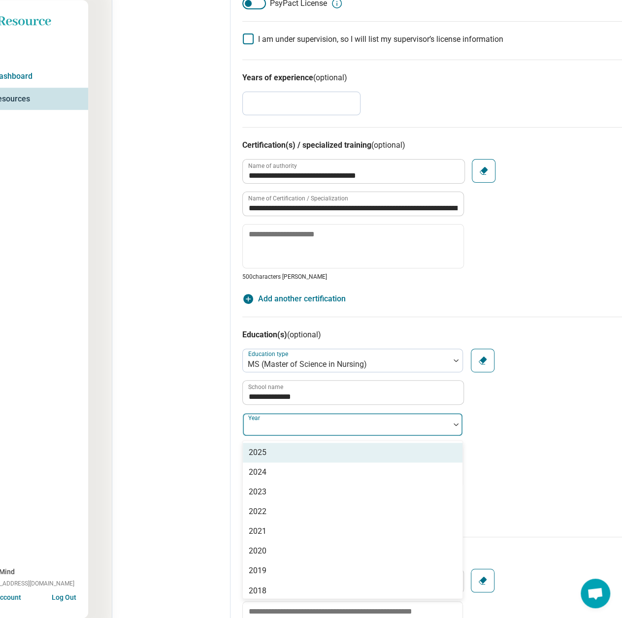
click at [262, 422] on div "Year" at bounding box center [352, 424] width 220 height 24
click at [271, 454] on div "2025" at bounding box center [352, 452] width 219 height 20
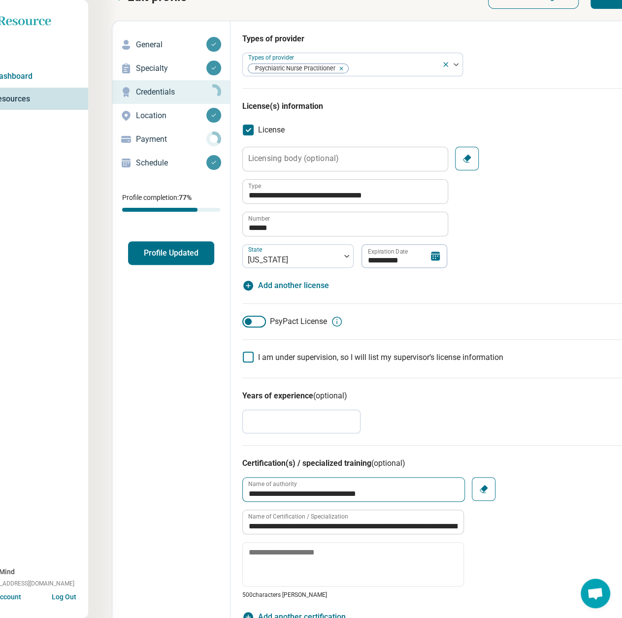
scroll to position [0, 30]
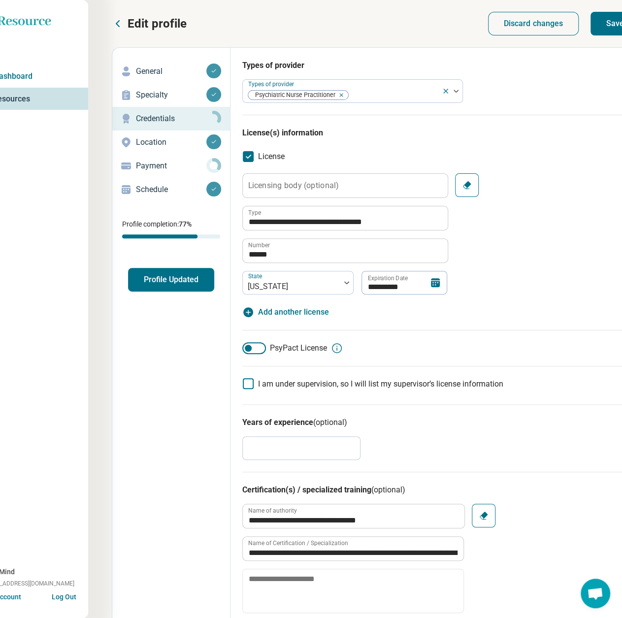
click at [597, 28] on button "Save" at bounding box center [614, 24] width 49 height 24
type textarea "*"
click at [151, 144] on p "Location" at bounding box center [171, 142] width 70 height 12
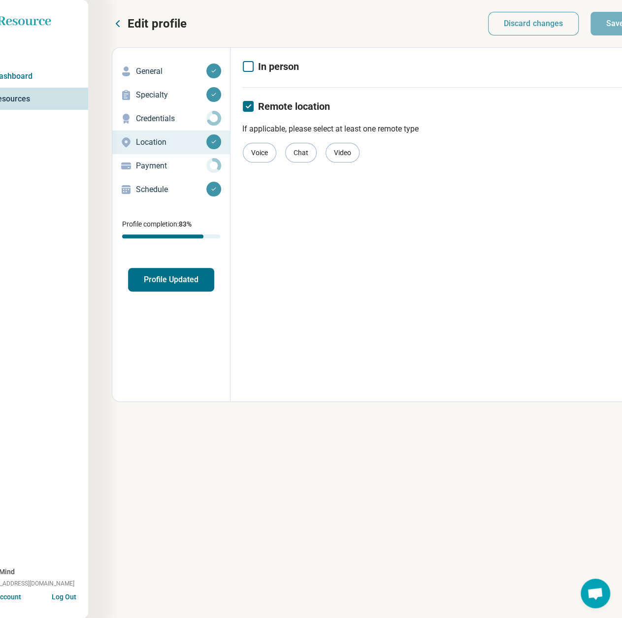
click at [153, 162] on p "Payment" at bounding box center [171, 166] width 70 height 12
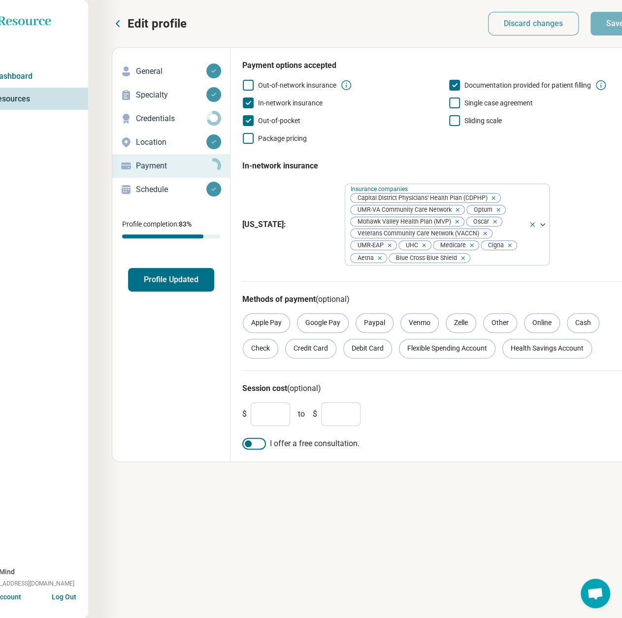
drag, startPoint x: 312, startPoint y: 353, endPoint x: 340, endPoint y: 352, distance: 28.1
click at [313, 353] on div "Credit Card" at bounding box center [310, 349] width 51 height 20
drag, startPoint x: 374, startPoint y: 354, endPoint x: 412, endPoint y: 354, distance: 38.4
click at [376, 354] on div "Debit Card" at bounding box center [367, 349] width 49 height 20
click at [449, 353] on div "Flexible Spending Account" at bounding box center [447, 349] width 96 height 20
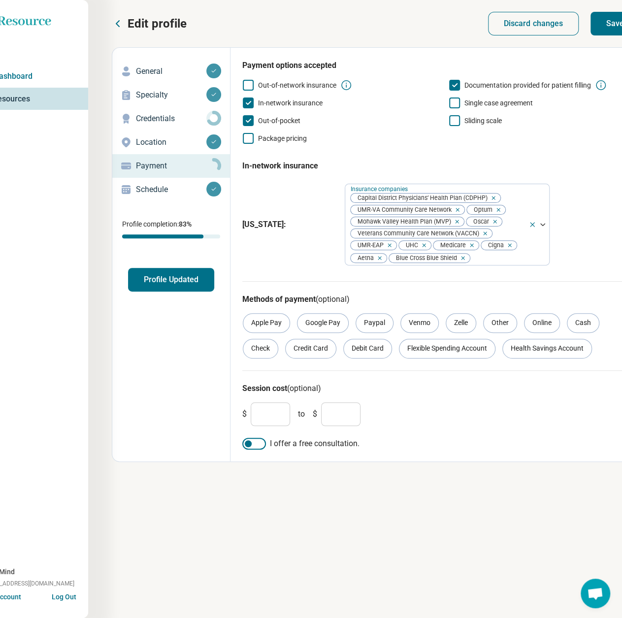
drag, startPoint x: 516, startPoint y: 350, endPoint x: 524, endPoint y: 332, distance: 20.3
click at [516, 350] on div "Health Savings Account" at bounding box center [547, 349] width 90 height 20
click at [538, 321] on div "Online" at bounding box center [542, 323] width 36 height 20
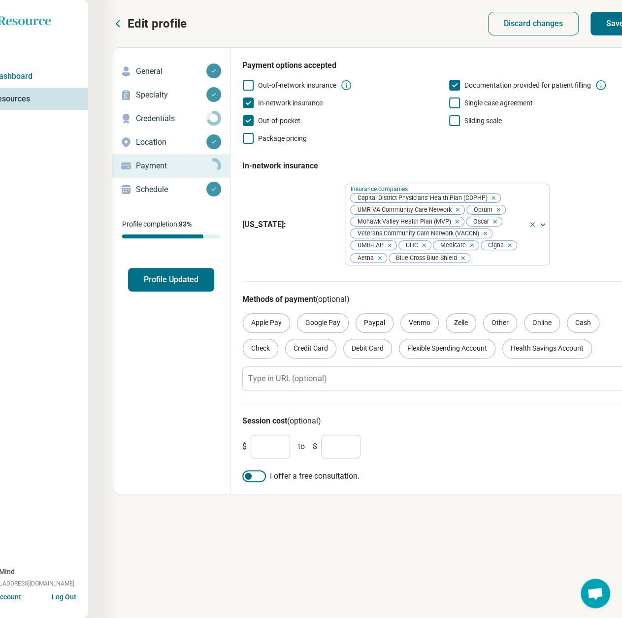
click at [615, 26] on button "Save" at bounding box center [614, 24] width 49 height 24
